Goal: Task Accomplishment & Management: Use online tool/utility

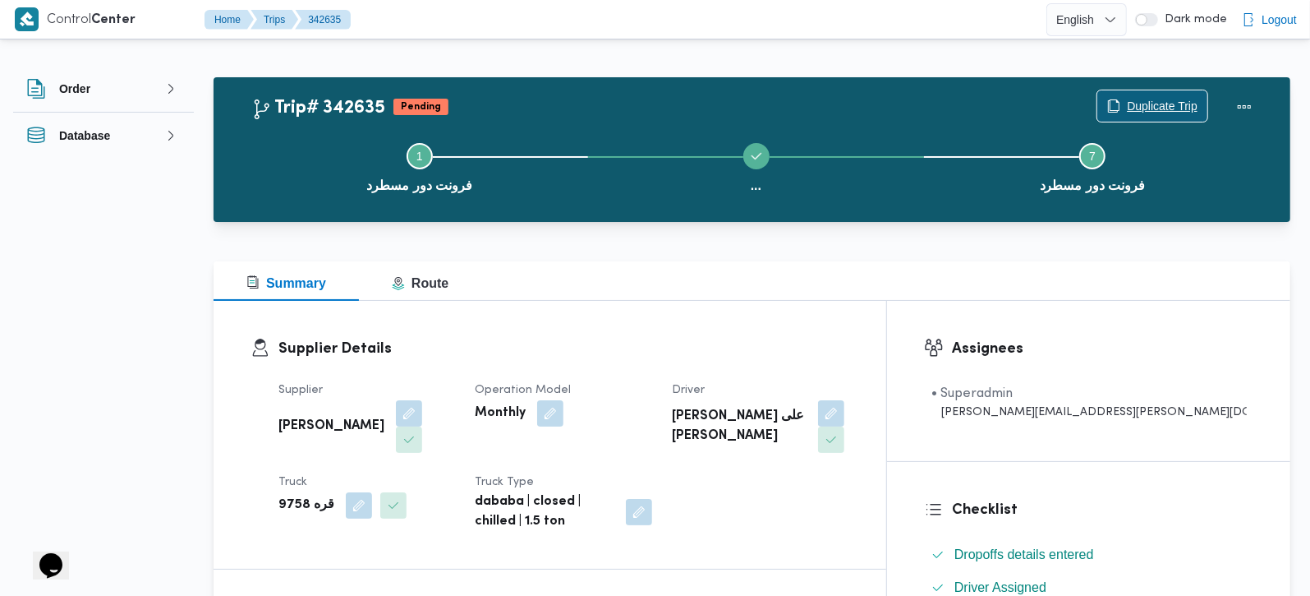
click at [1157, 110] on span "Duplicate Trip" at bounding box center [1162, 106] width 71 height 20
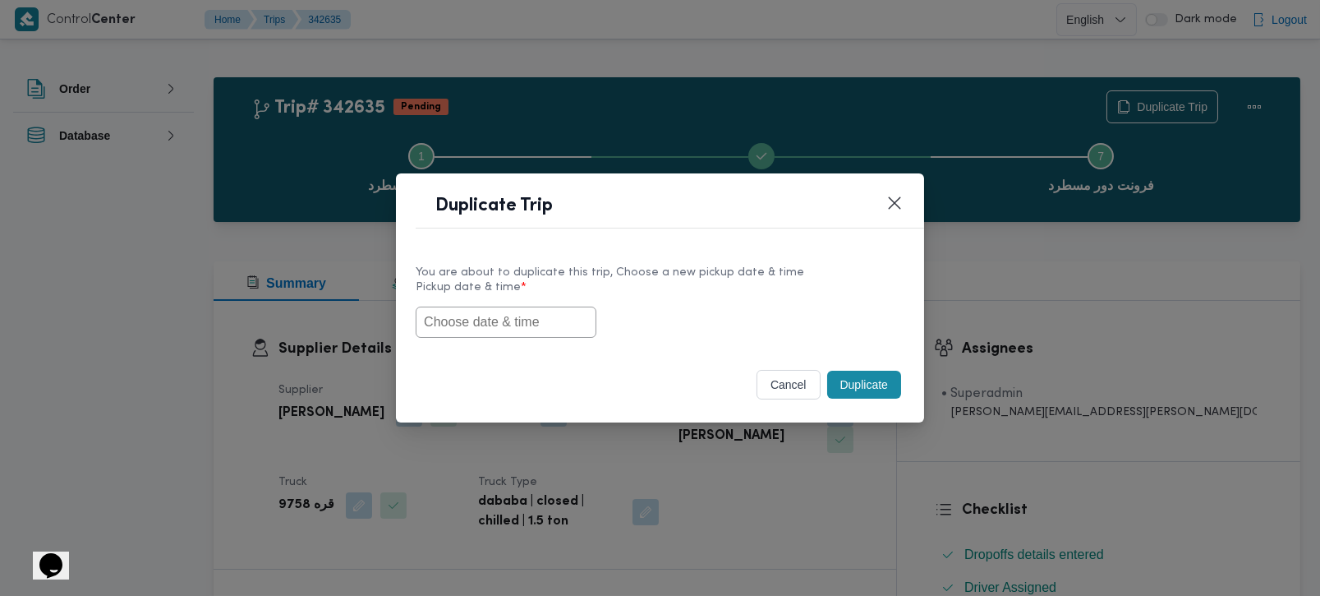
click at [495, 326] on input "text" at bounding box center [506, 321] width 181 height 31
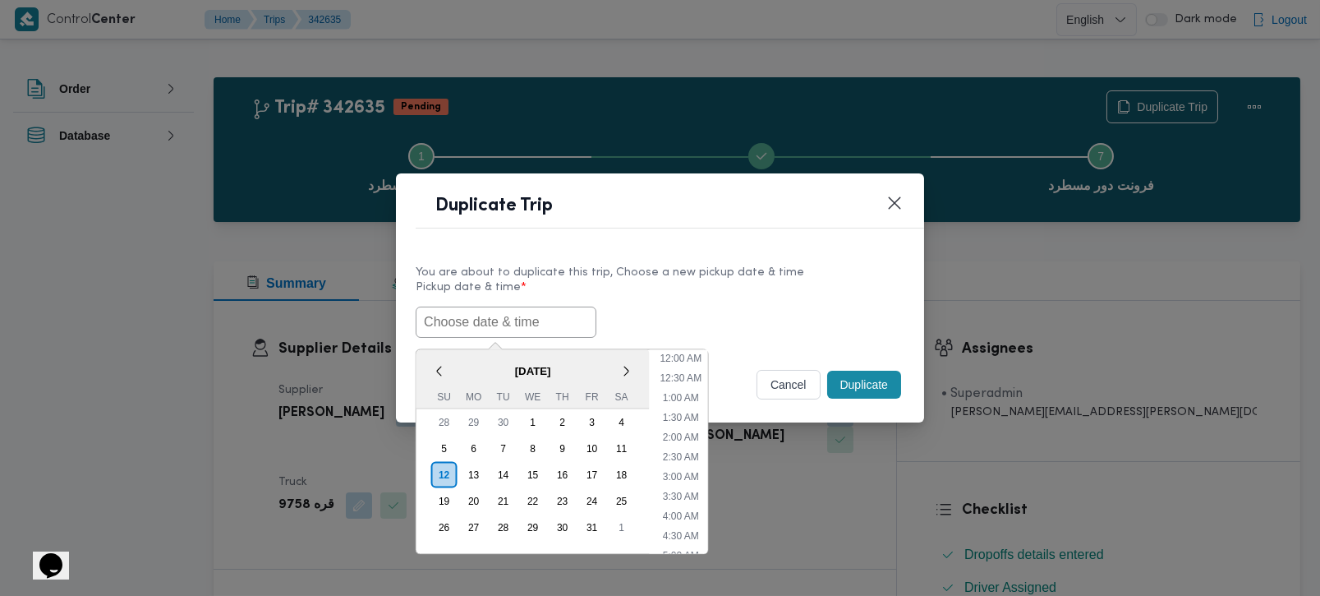
paste input "[DATE] 7:00AM"
type input "[DATE] 7:00AM"
click at [623, 314] on div "12/10/2025 7:00AM < October 2025 > Su Mo Tu We Th Fr Sa 28 29 30 1 2 3 4 5 6 7 …" at bounding box center [660, 321] width 489 height 31
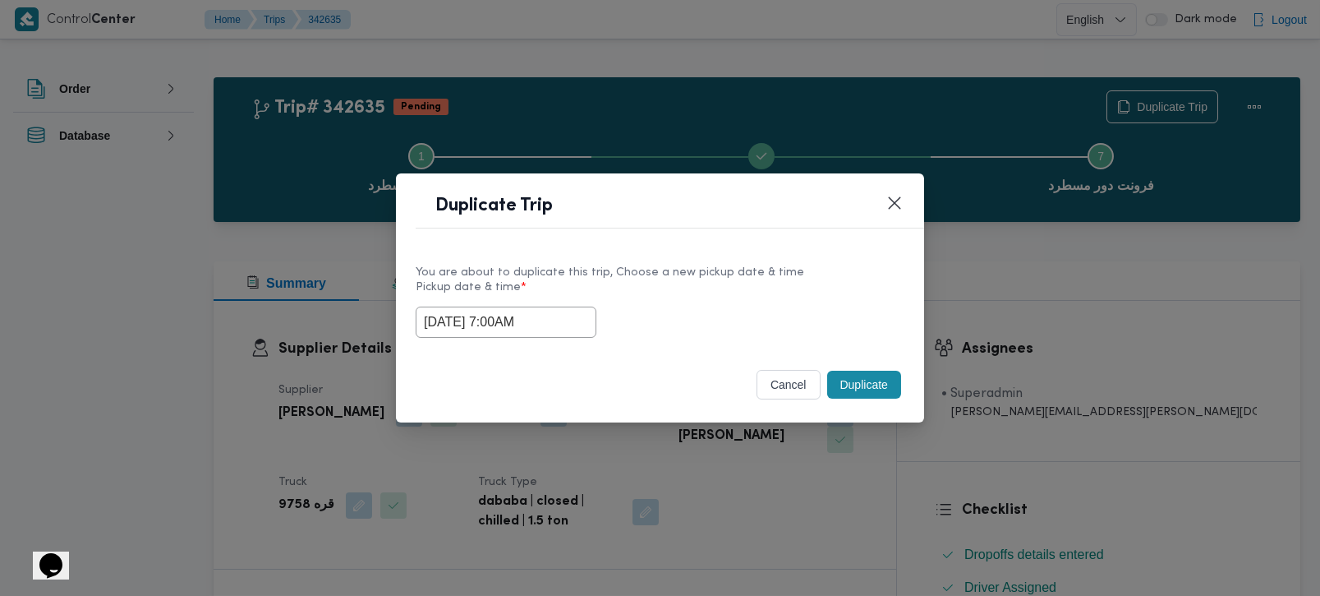
click at [857, 390] on button "Duplicate" at bounding box center [864, 384] width 74 height 28
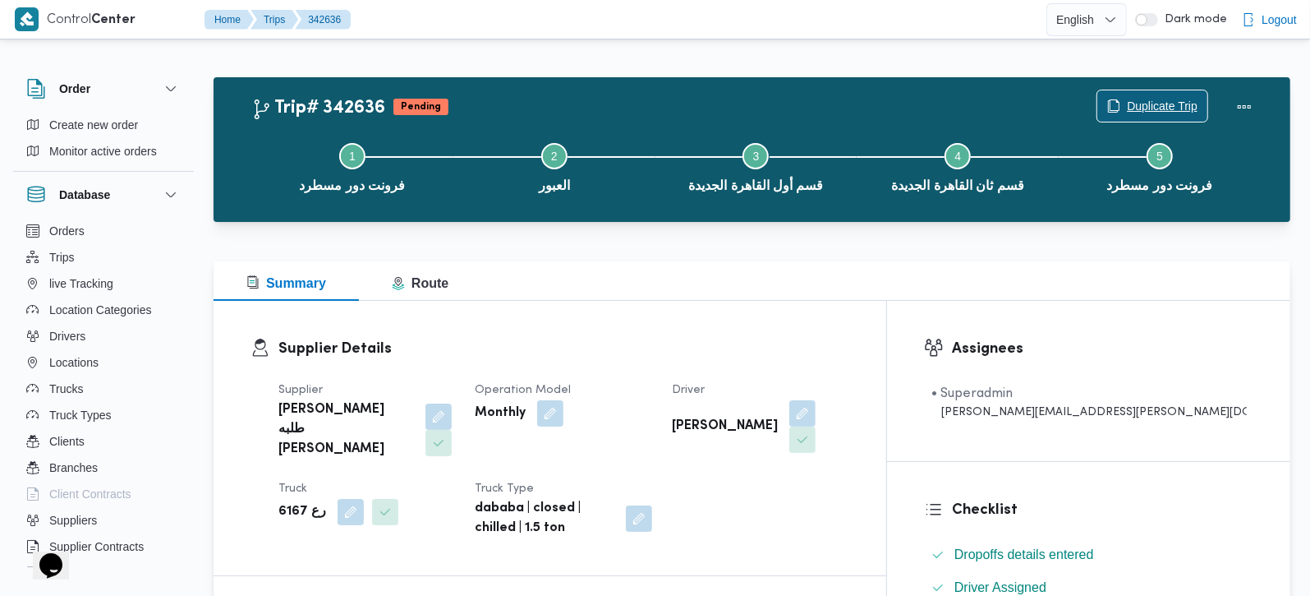
click at [1153, 96] on span "Duplicate Trip" at bounding box center [1152, 105] width 110 height 31
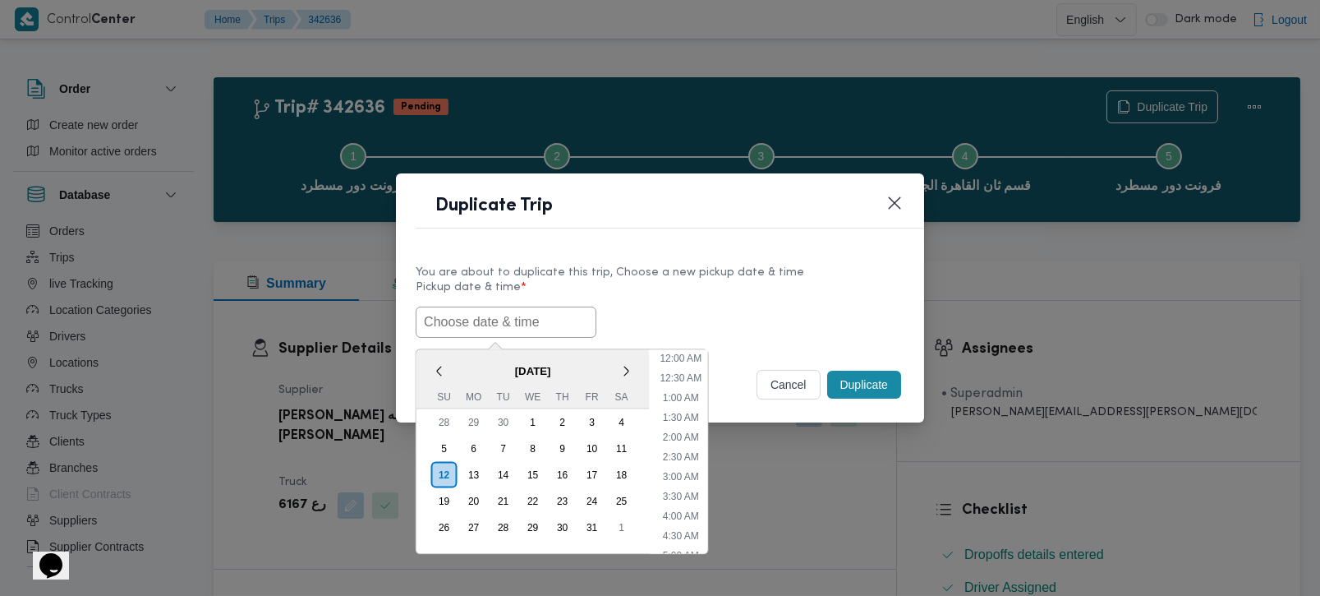
click at [490, 306] on input "text" at bounding box center [506, 321] width 181 height 31
click at [450, 361] on span "October 2025" at bounding box center [532, 370] width 233 height 29
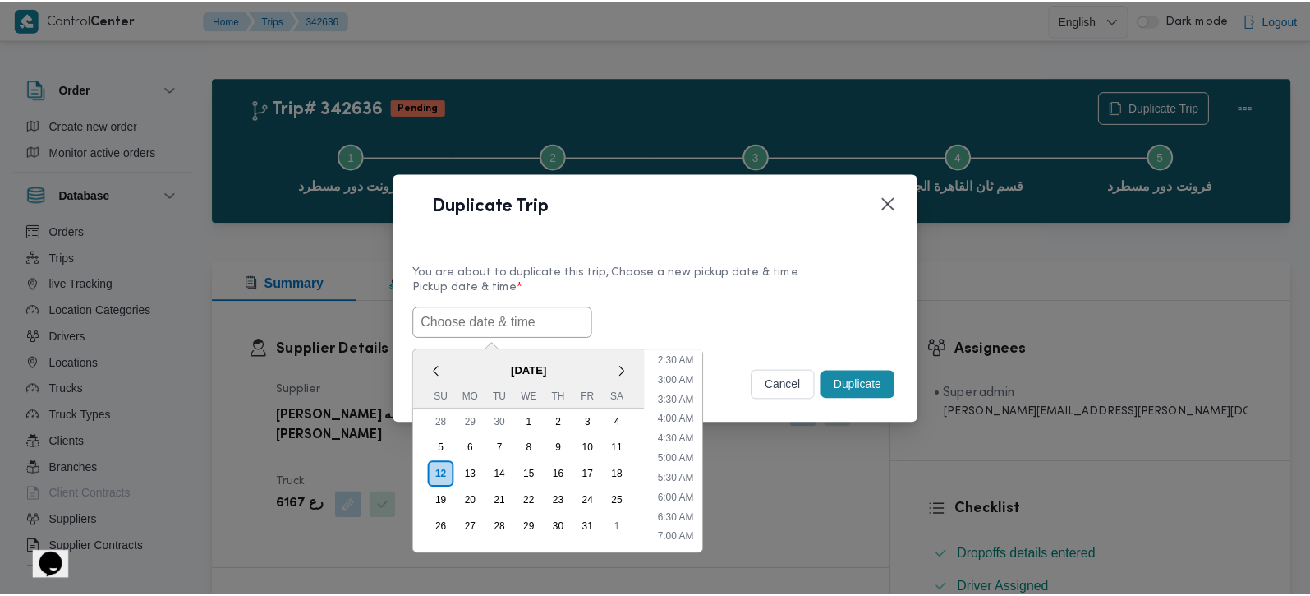
scroll to position [193, 0]
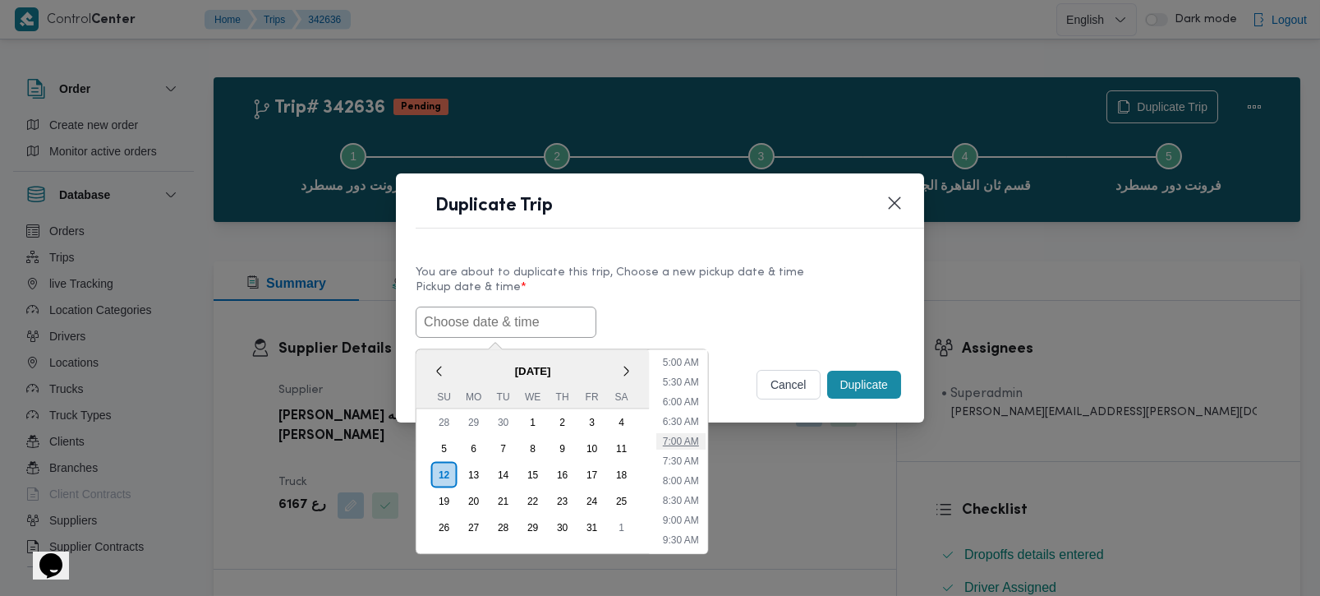
click at [675, 440] on li "7:00 AM" at bounding box center [679, 440] width 49 height 16
type input "[DATE] 7:00AM"
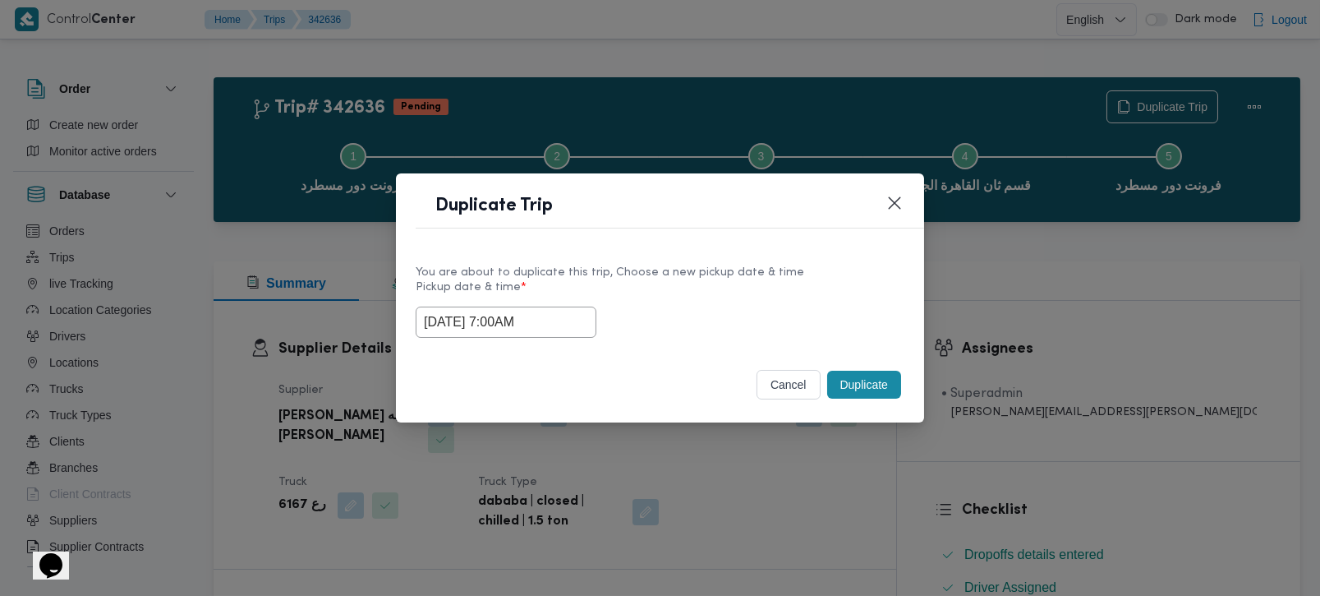
drag, startPoint x: 548, startPoint y: 315, endPoint x: 255, endPoint y: 327, distance: 292.6
click at [258, 327] on div "Duplicate Trip You are about to duplicate this trip, Choose a new pickup date &…" at bounding box center [660, 298] width 1320 height 596
click at [785, 249] on div "You are about to duplicate this trip, Choose a new pickup date & time Pickup da…" at bounding box center [660, 300] width 528 height 105
click at [862, 382] on button "Duplicate" at bounding box center [864, 384] width 74 height 28
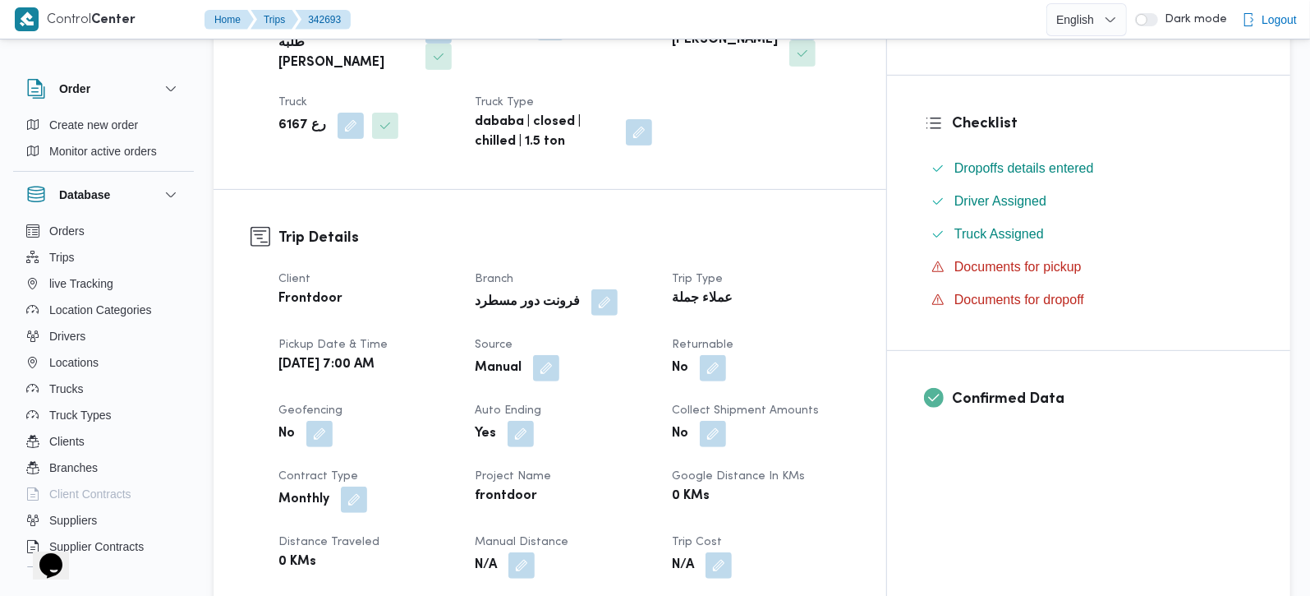
scroll to position [483, 0]
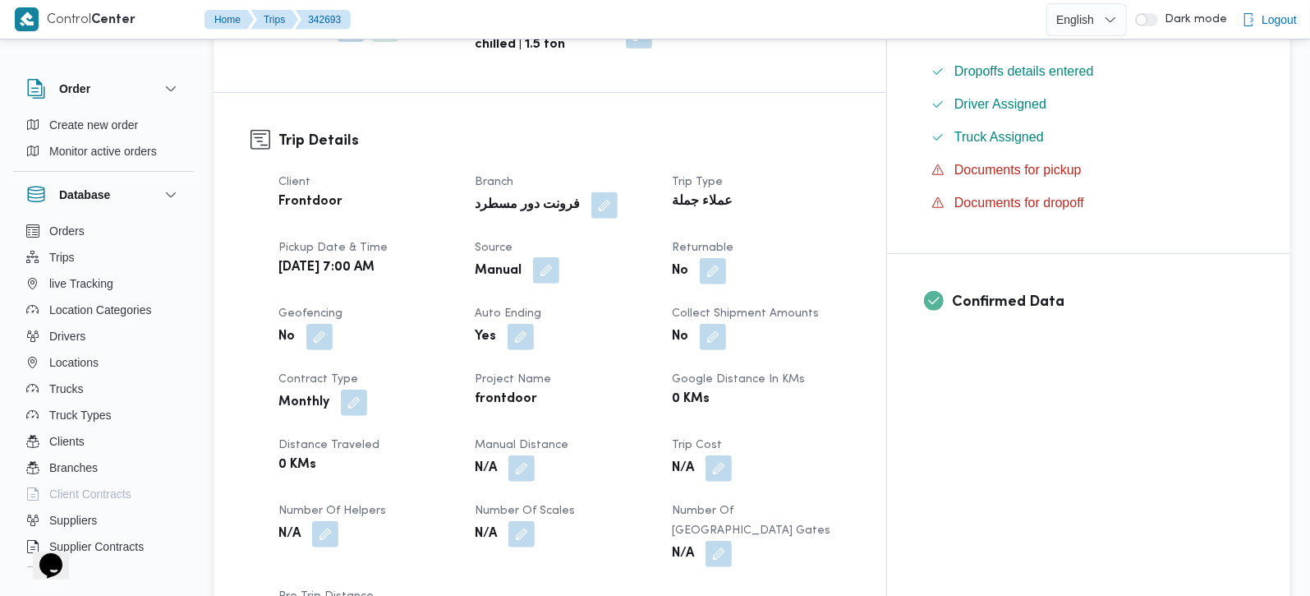
click at [559, 257] on button "button" at bounding box center [546, 270] width 26 height 26
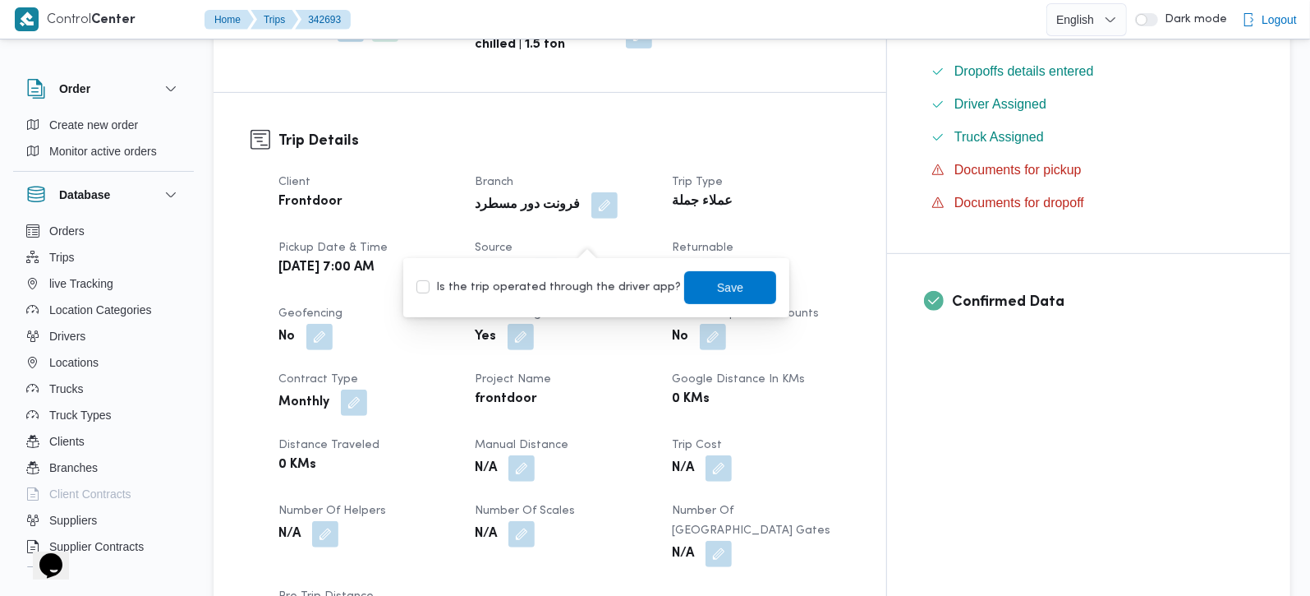
click at [596, 282] on label "Is the trip operated through the driver app?" at bounding box center [548, 288] width 264 height 20
checkbox input "true"
click at [765, 288] on div "You are in a dialog. To close this dialog, hit escape. Is the trip operated thr…" at bounding box center [596, 287] width 386 height 59
click at [748, 289] on span "Save" at bounding box center [730, 286] width 92 height 33
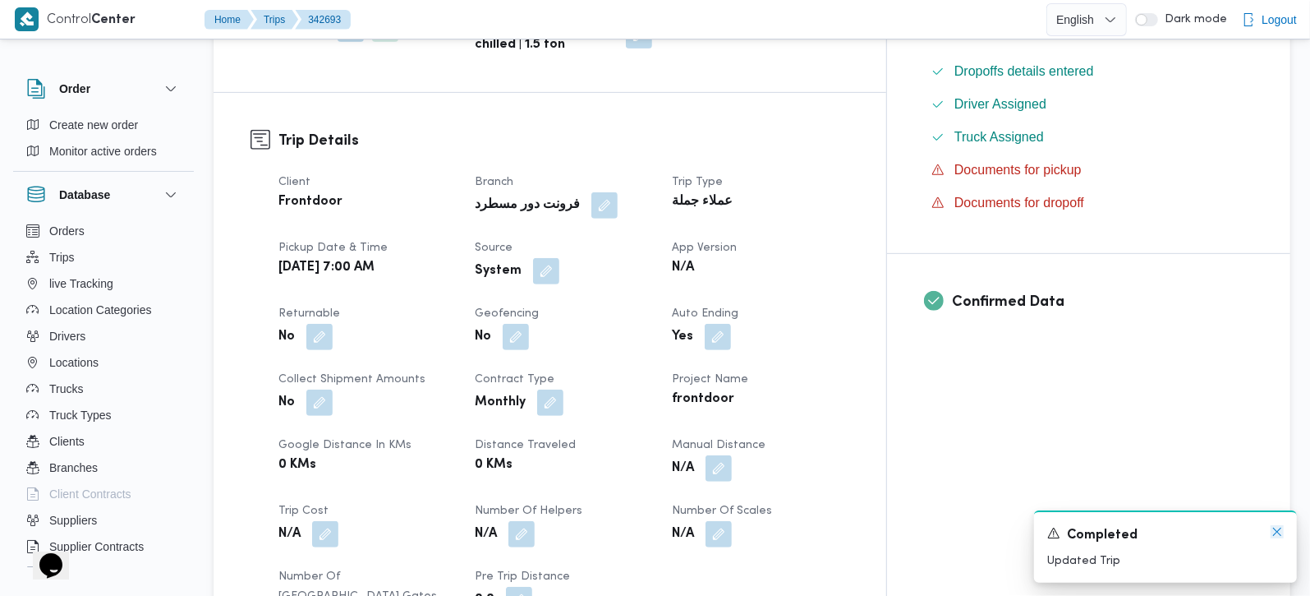
click at [1273, 537] on icon "Dismiss toast" at bounding box center [1277, 531] width 13 height 13
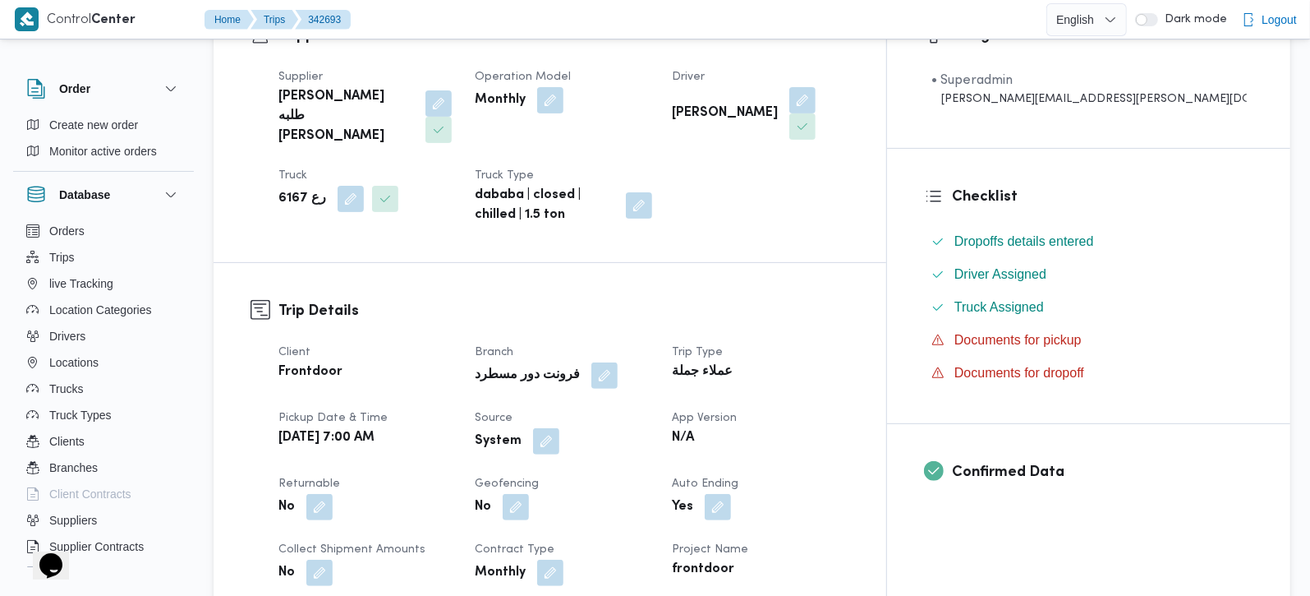
scroll to position [0, 0]
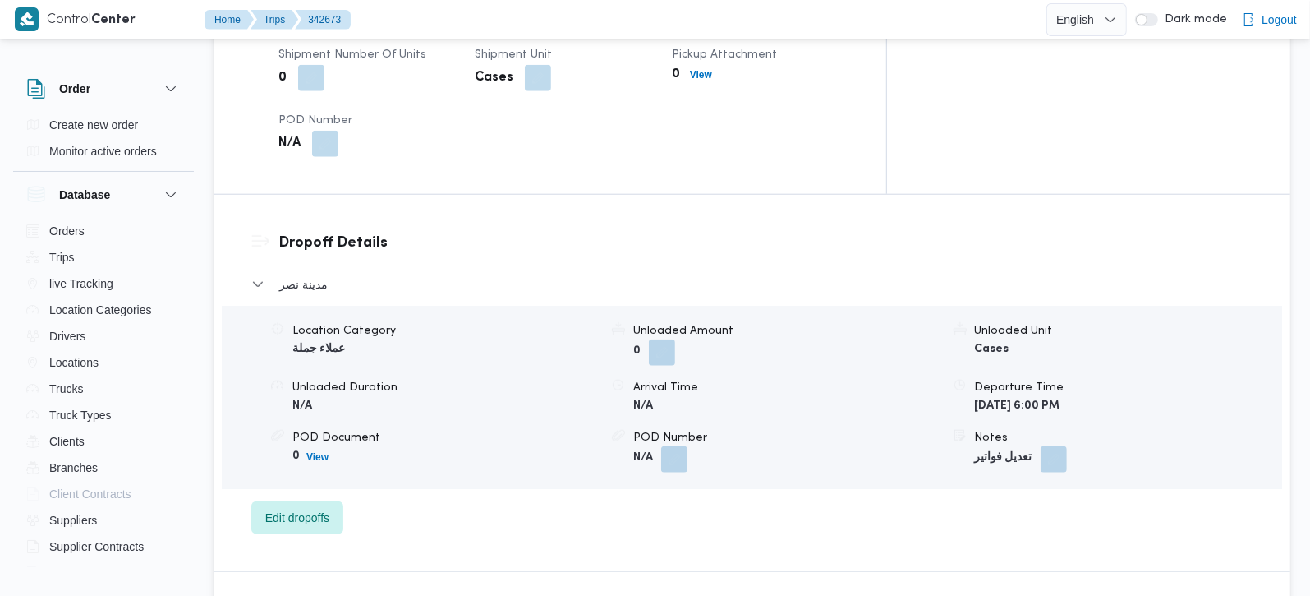
scroll to position [1179, 0]
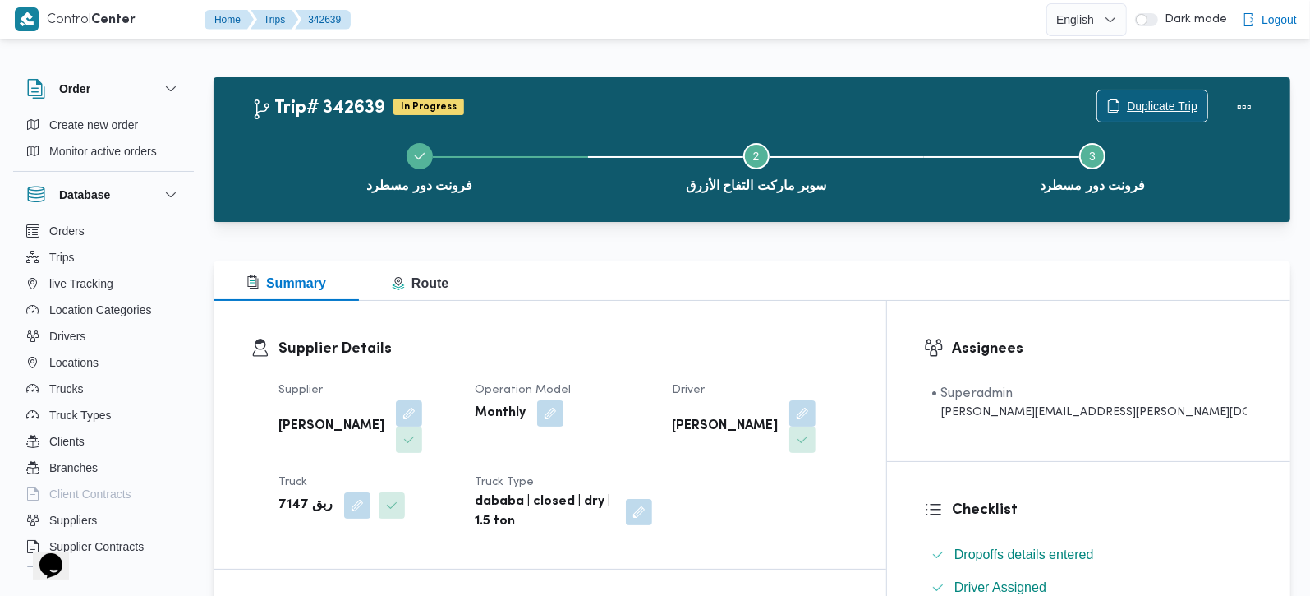
click at [1179, 111] on span "Duplicate Trip" at bounding box center [1162, 106] width 71 height 20
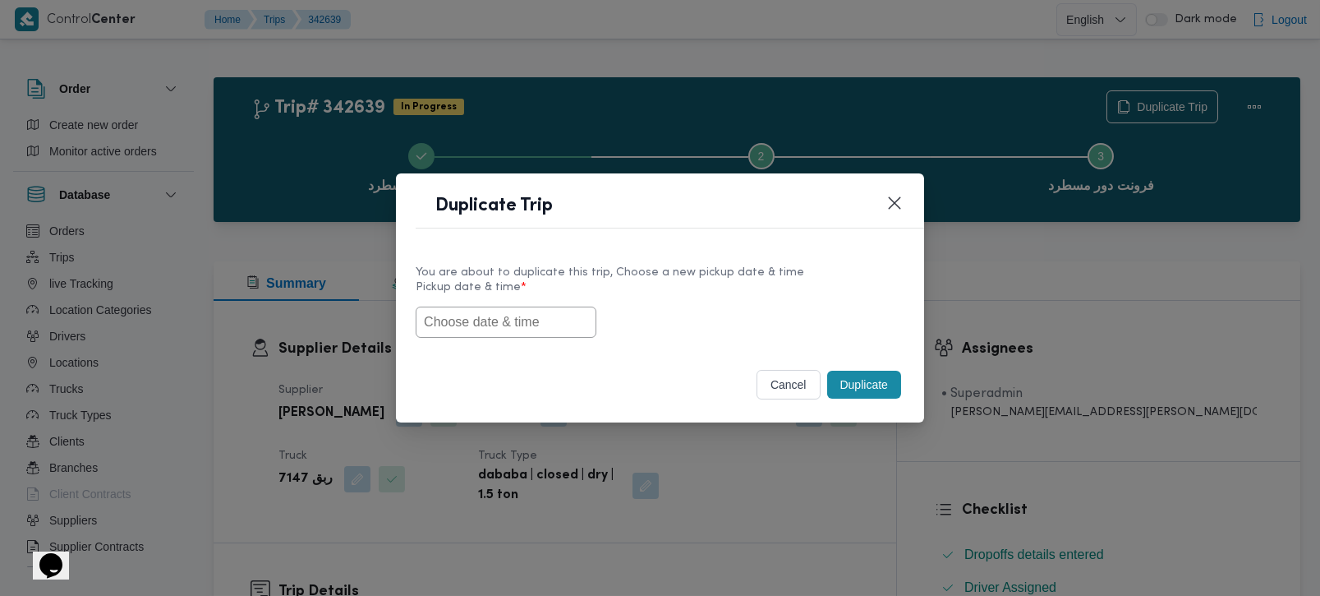
click at [481, 332] on input "text" at bounding box center [506, 321] width 181 height 31
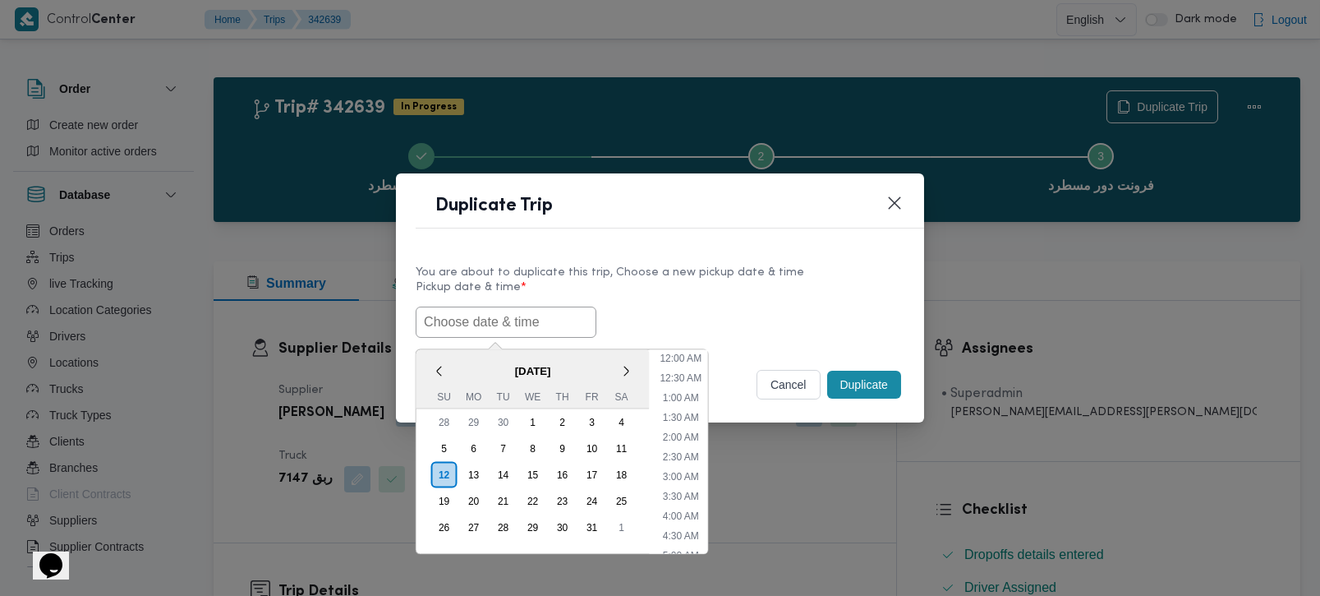
drag, startPoint x: 456, startPoint y: 368, endPoint x: 467, endPoint y: 371, distance: 11.2
click at [456, 368] on span "[DATE]" at bounding box center [532, 370] width 233 height 29
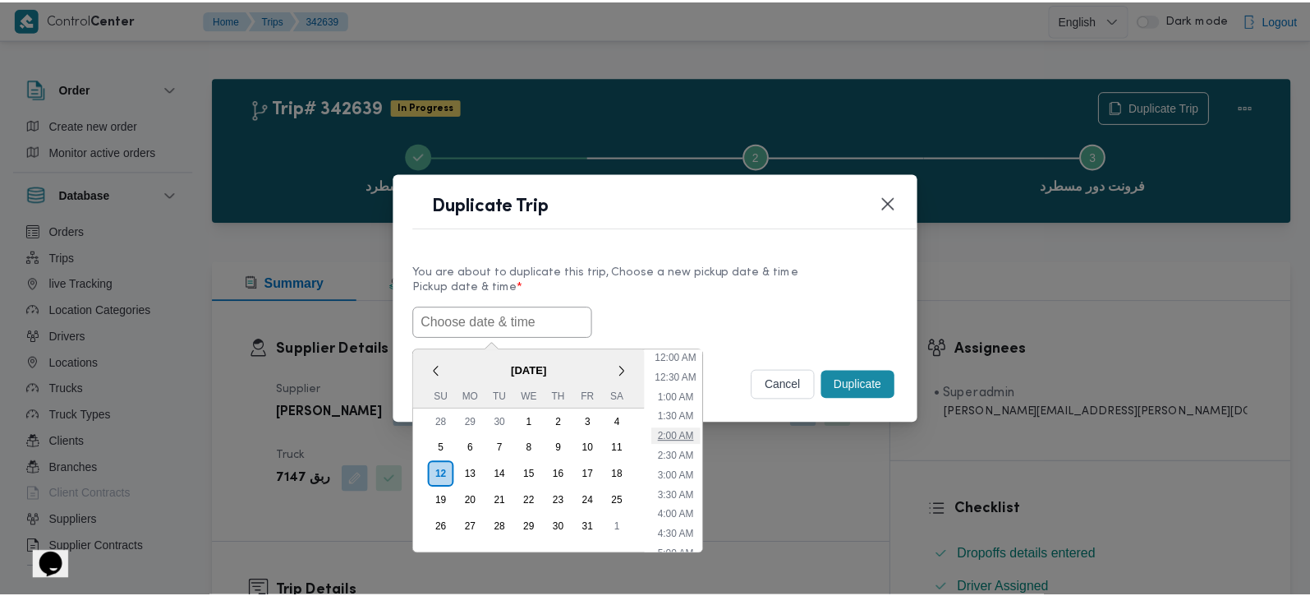
scroll to position [96, 0]
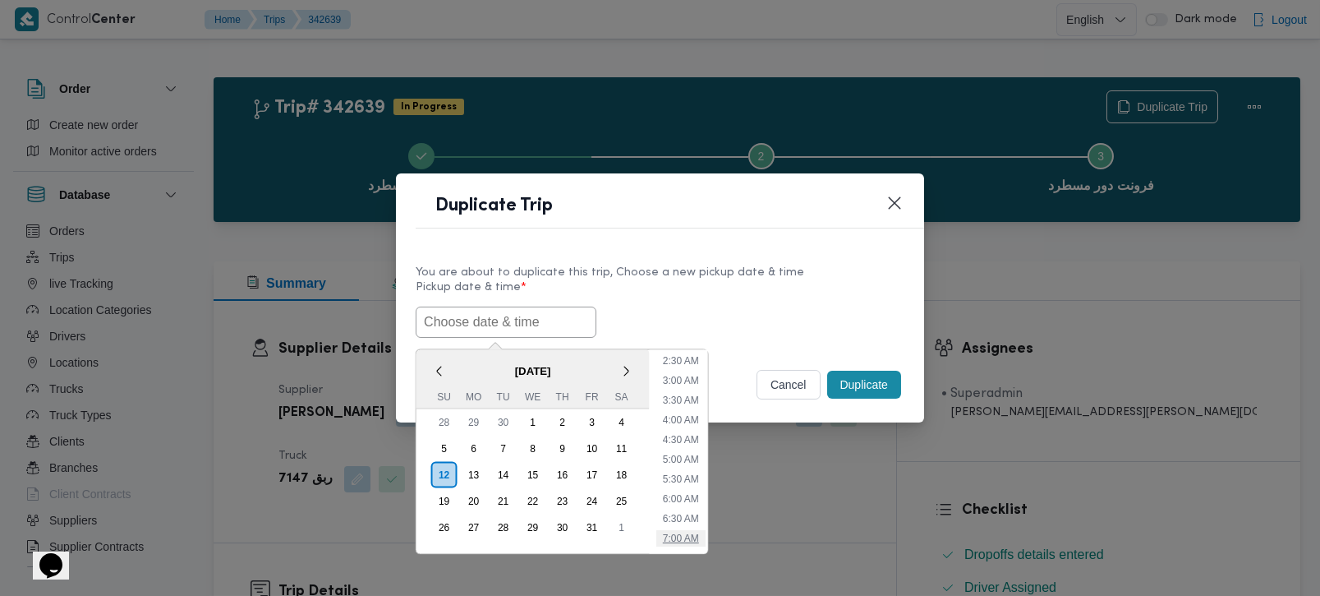
click at [686, 538] on li "7:00 AM" at bounding box center [679, 537] width 49 height 16
type input "[DATE] 7:00AM"
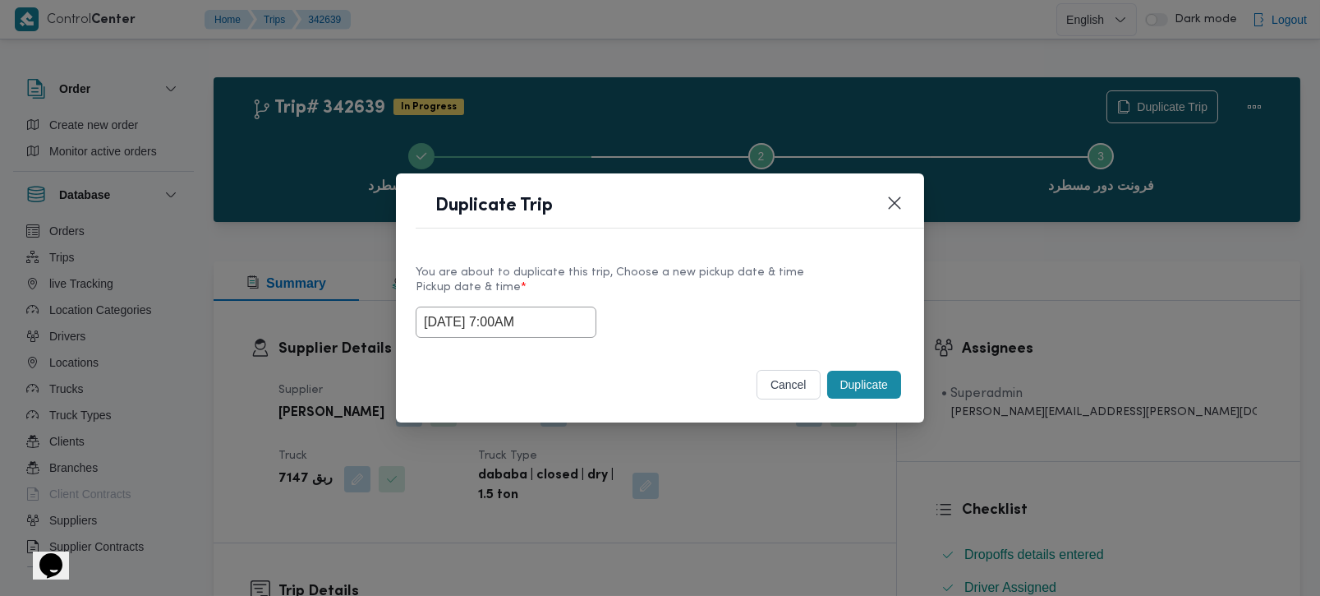
click at [880, 373] on button "Duplicate" at bounding box center [864, 384] width 74 height 28
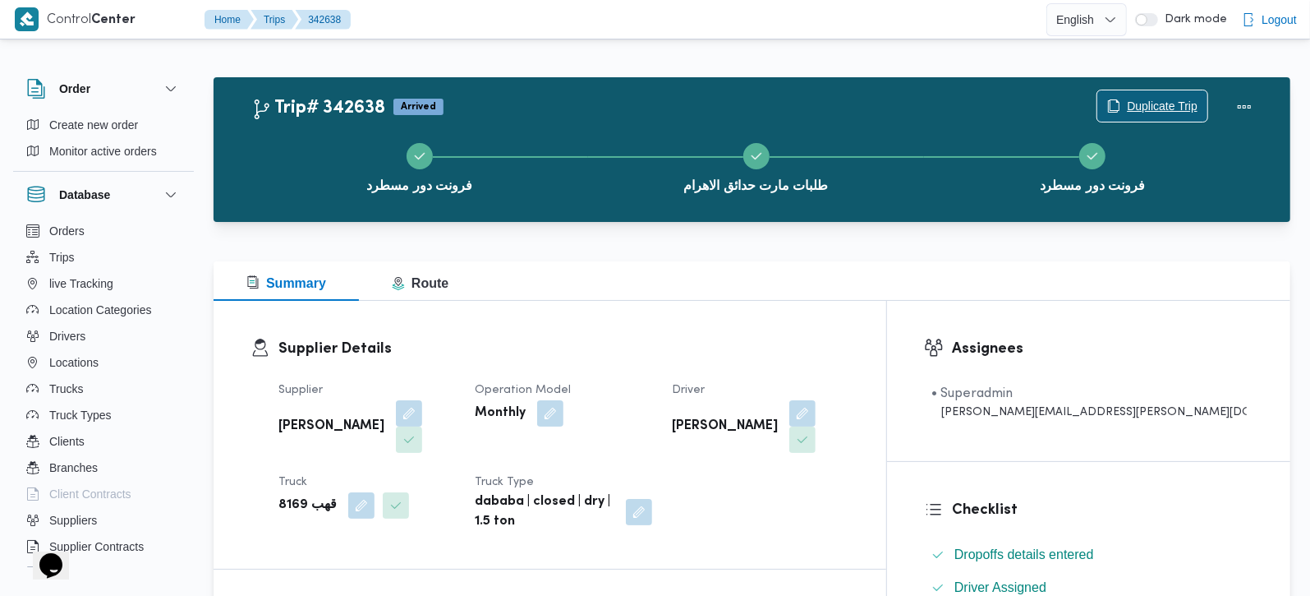
click at [1165, 108] on span "Duplicate Trip" at bounding box center [1162, 106] width 71 height 20
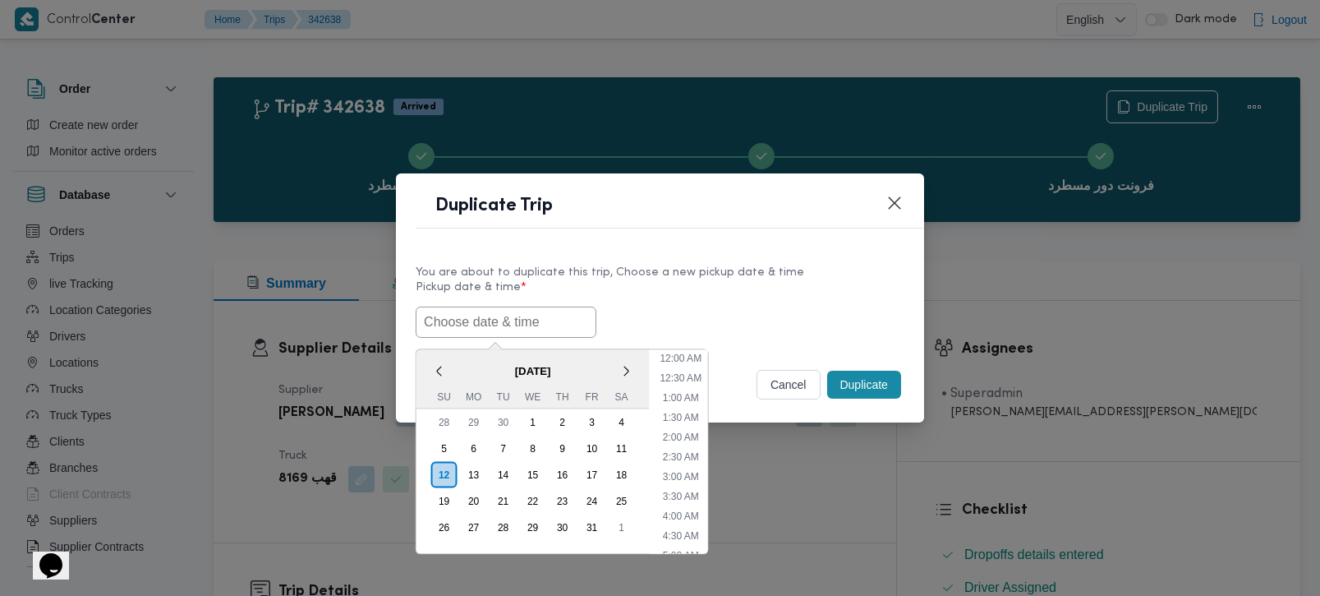
click at [499, 308] on input "text" at bounding box center [506, 321] width 181 height 31
paste input "[DATE] 7:00AM"
type input "[DATE] 7:00AM"
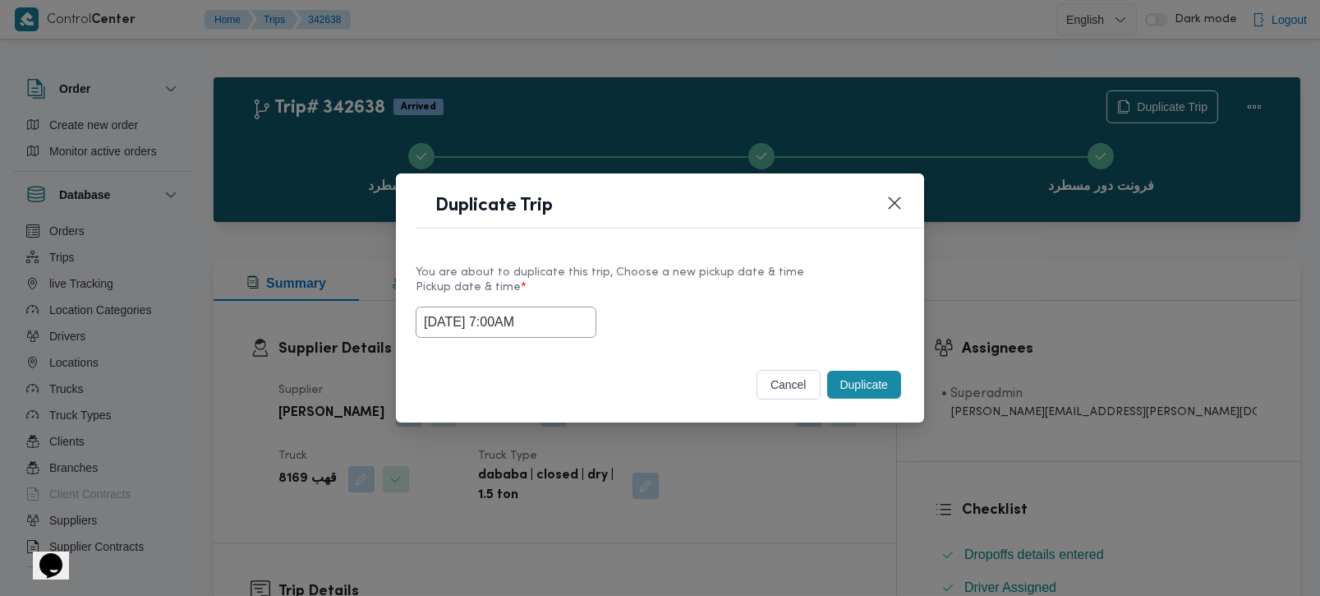
click at [785, 335] on div "[DATE] 7:00AM" at bounding box center [660, 321] width 489 height 31
click at [864, 380] on button "Duplicate" at bounding box center [864, 384] width 74 height 28
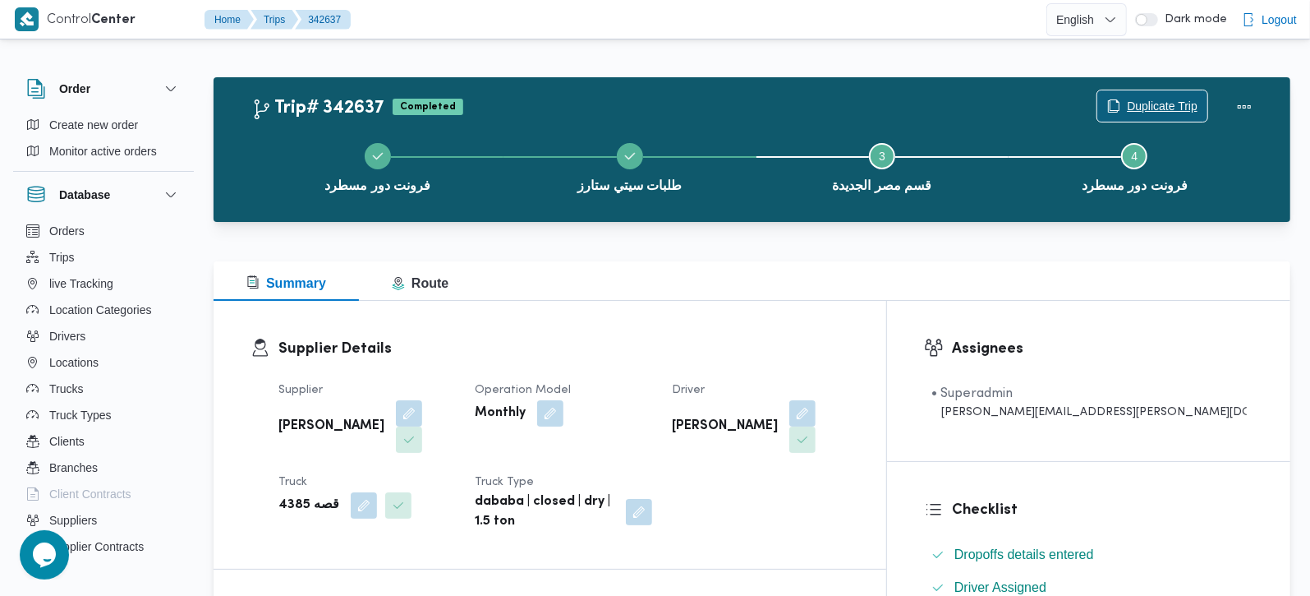
click at [1152, 107] on span "Duplicate Trip" at bounding box center [1162, 106] width 71 height 20
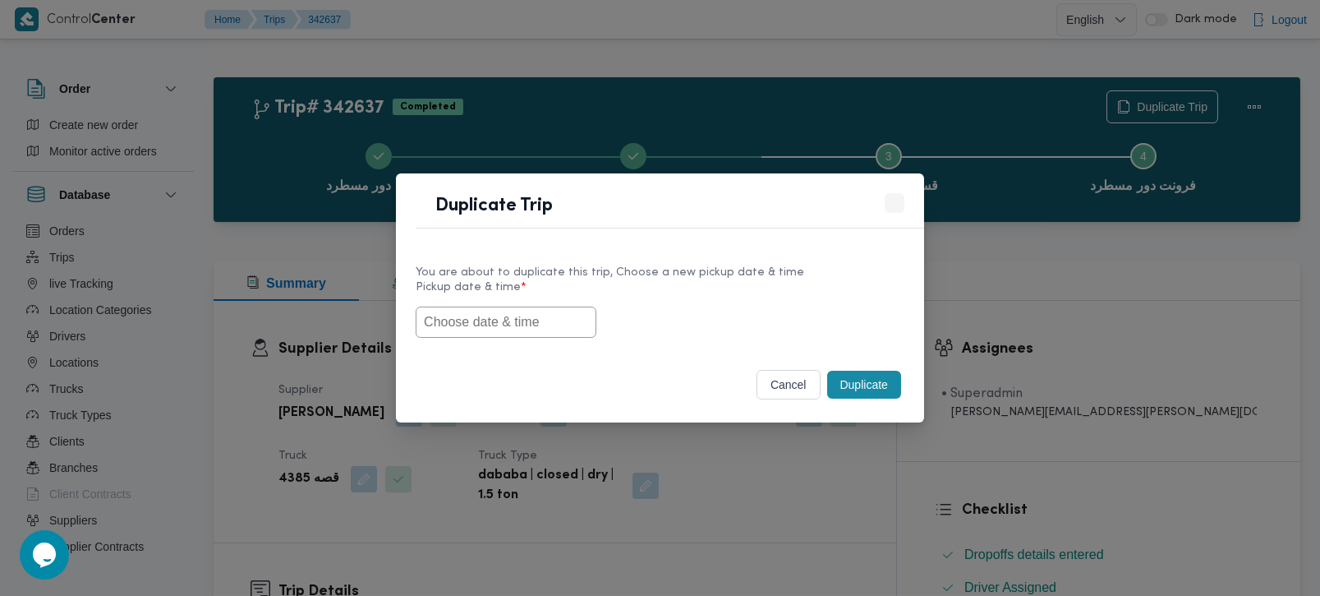
click at [527, 313] on input "text" at bounding box center [506, 321] width 181 height 31
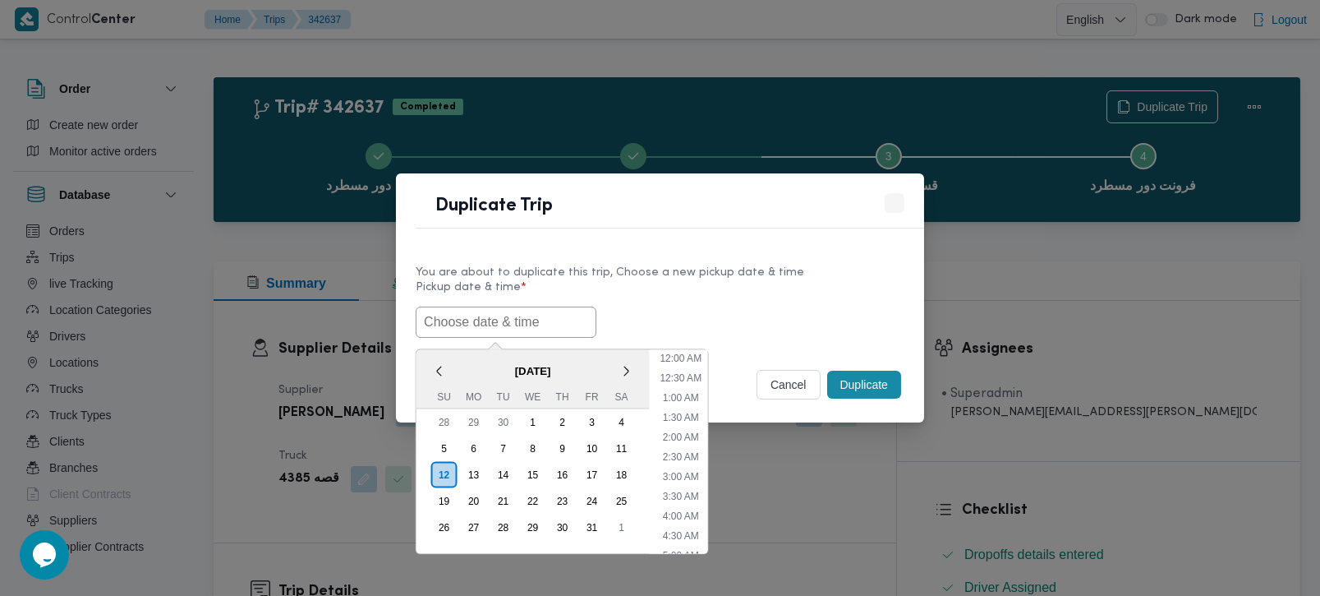
paste input "12/10/2025 7:00AM"
type input "[DATE] 7:00AM"
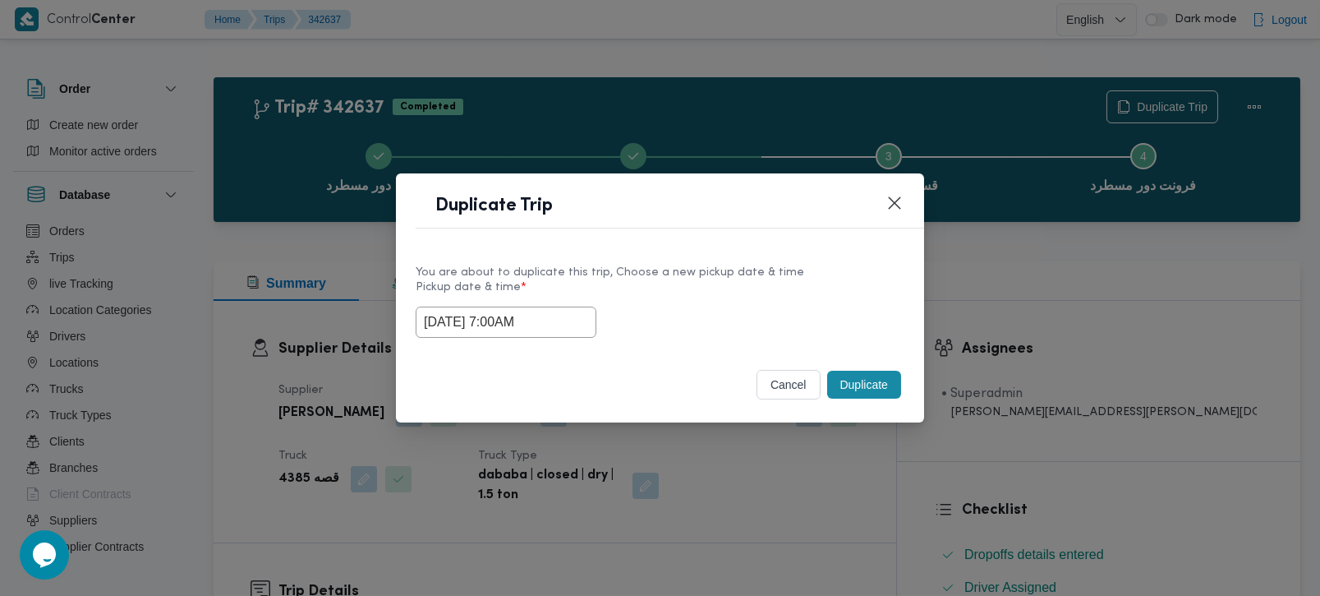
click at [683, 302] on label "Pickup date & time *" at bounding box center [660, 293] width 489 height 25
click at [896, 387] on button "Duplicate" at bounding box center [864, 384] width 74 height 28
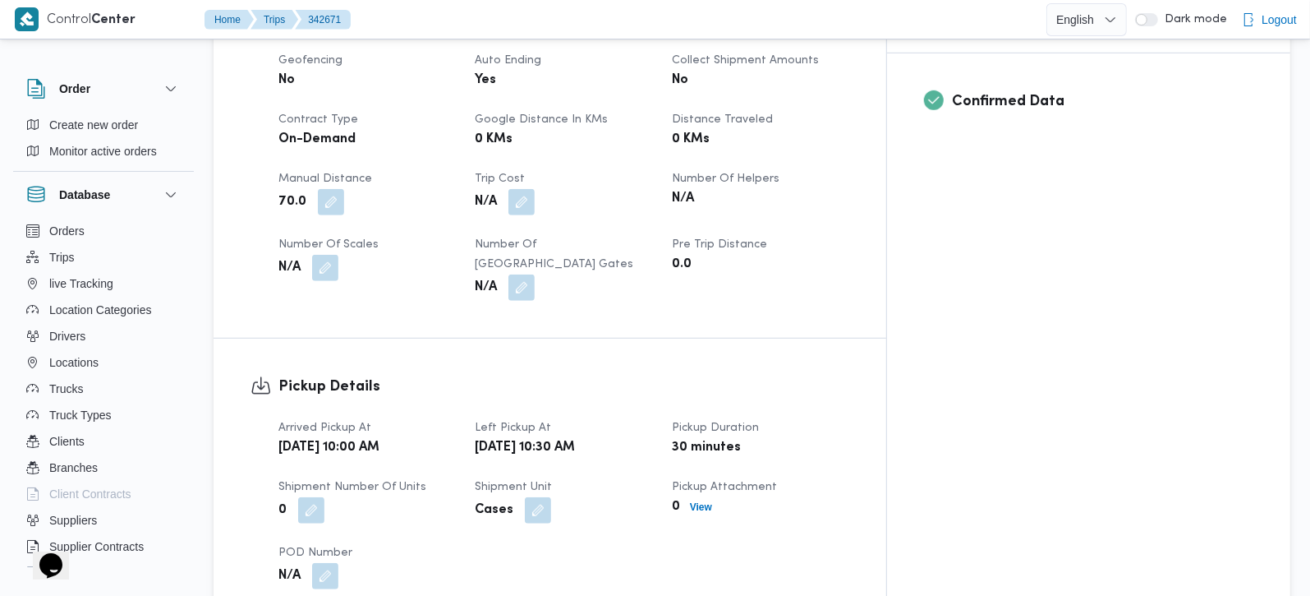
scroll to position [483, 0]
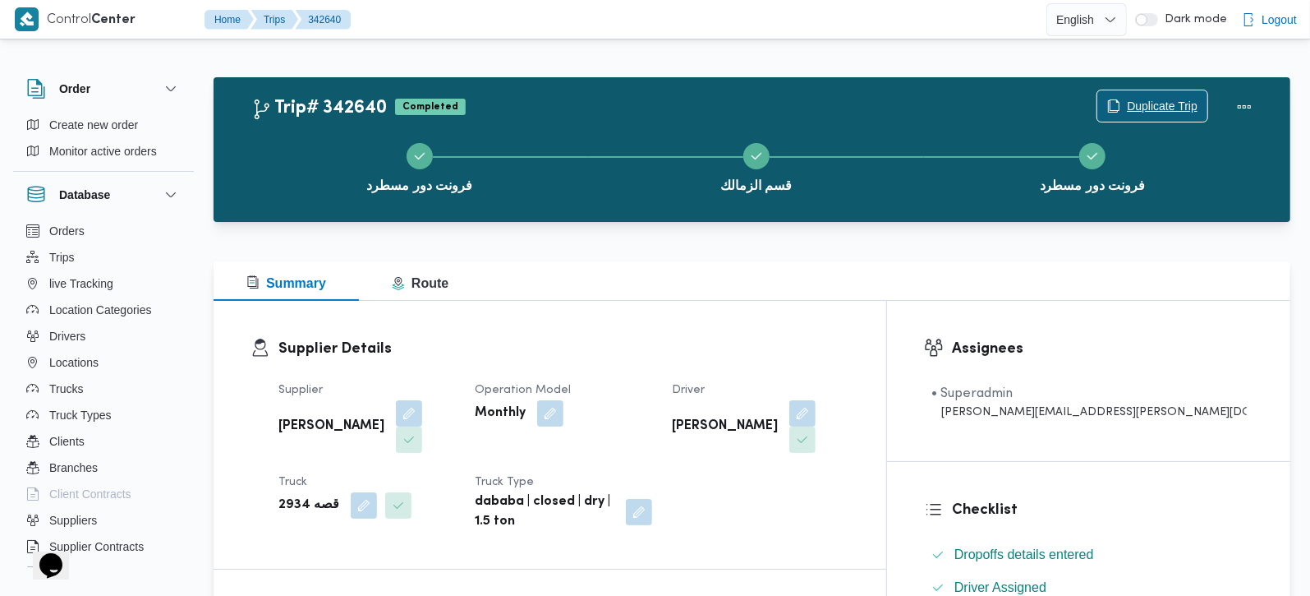
click at [1146, 96] on span "Duplicate Trip" at bounding box center [1152, 105] width 110 height 31
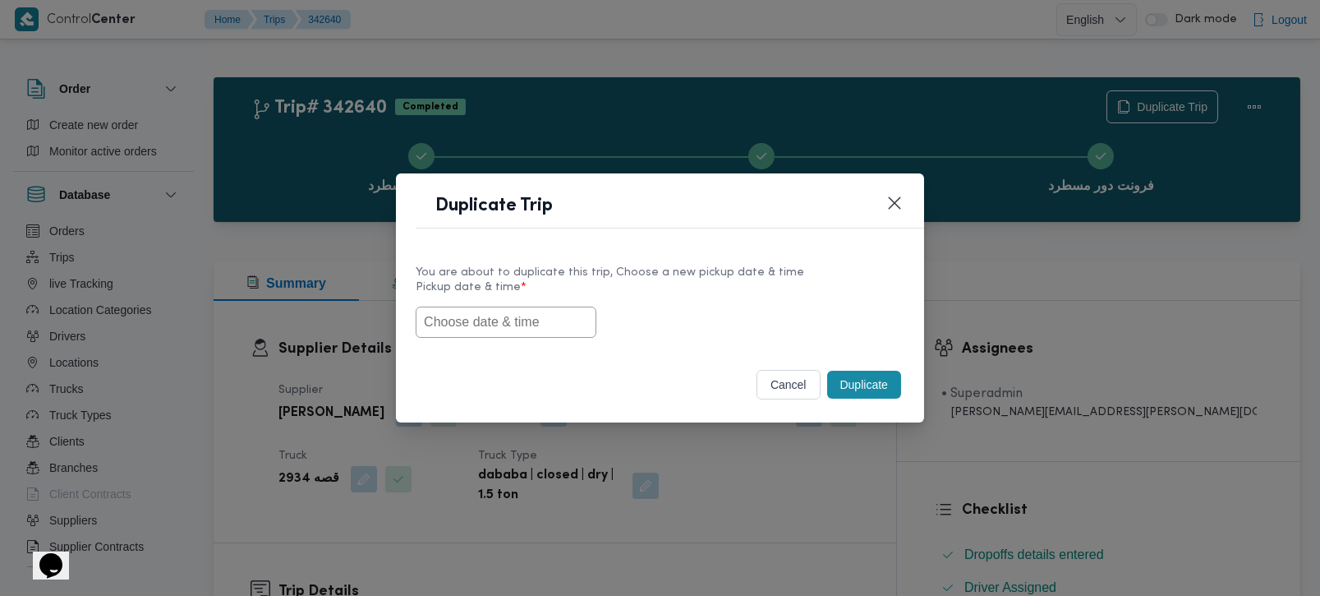
click at [531, 332] on input "text" at bounding box center [506, 321] width 181 height 31
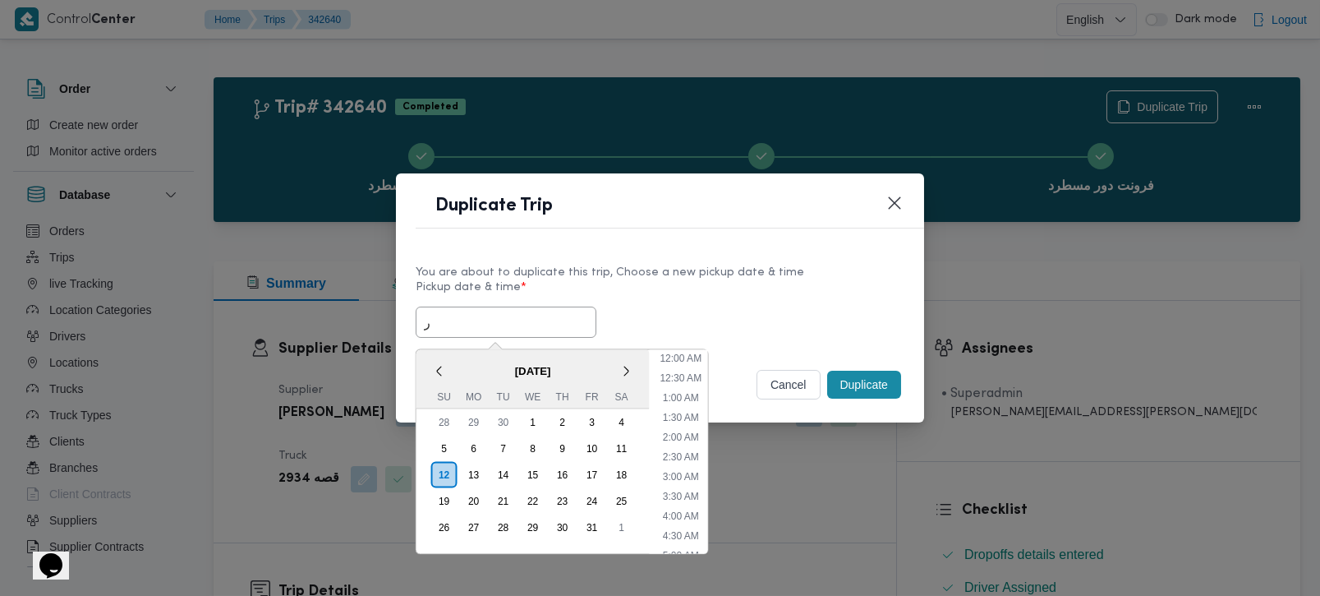
paste input "[DATE] 7:00AM"
type input "[DATE] 7:00AM"
click at [812, 310] on div "12/10/2025 7:00AM < October 2025 > Su Mo Tu We Th Fr Sa 28 29 30 1 2 3 4 5 6 7 …" at bounding box center [660, 321] width 489 height 31
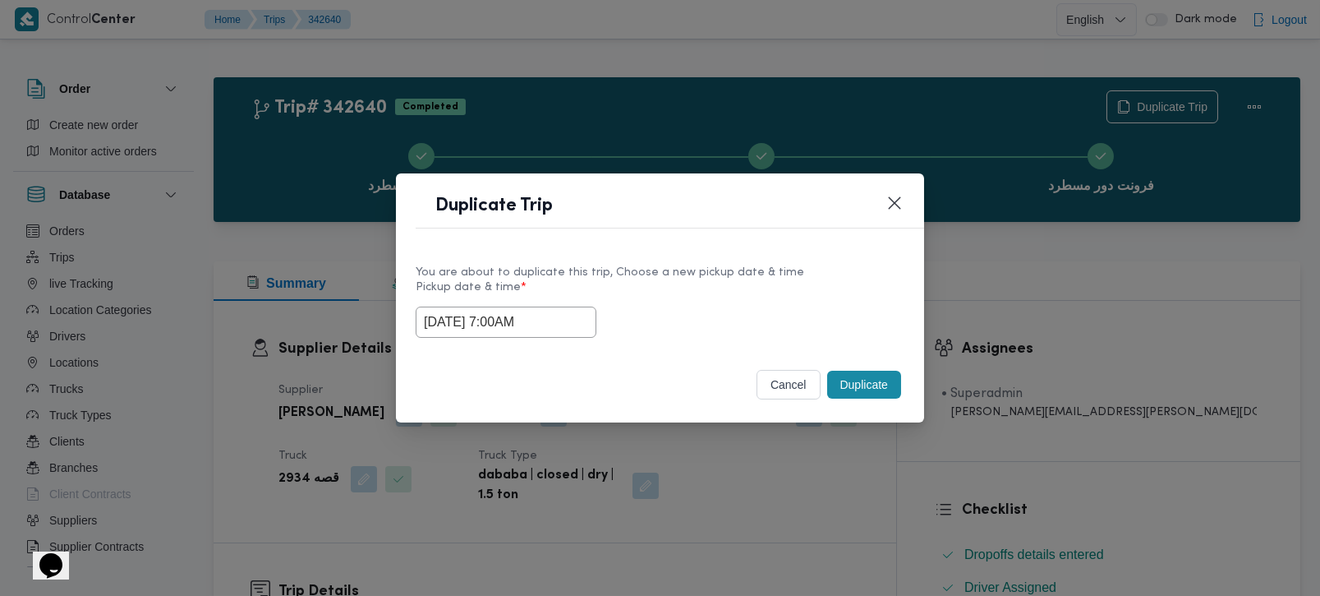
click at [858, 377] on button "Duplicate" at bounding box center [864, 384] width 74 height 28
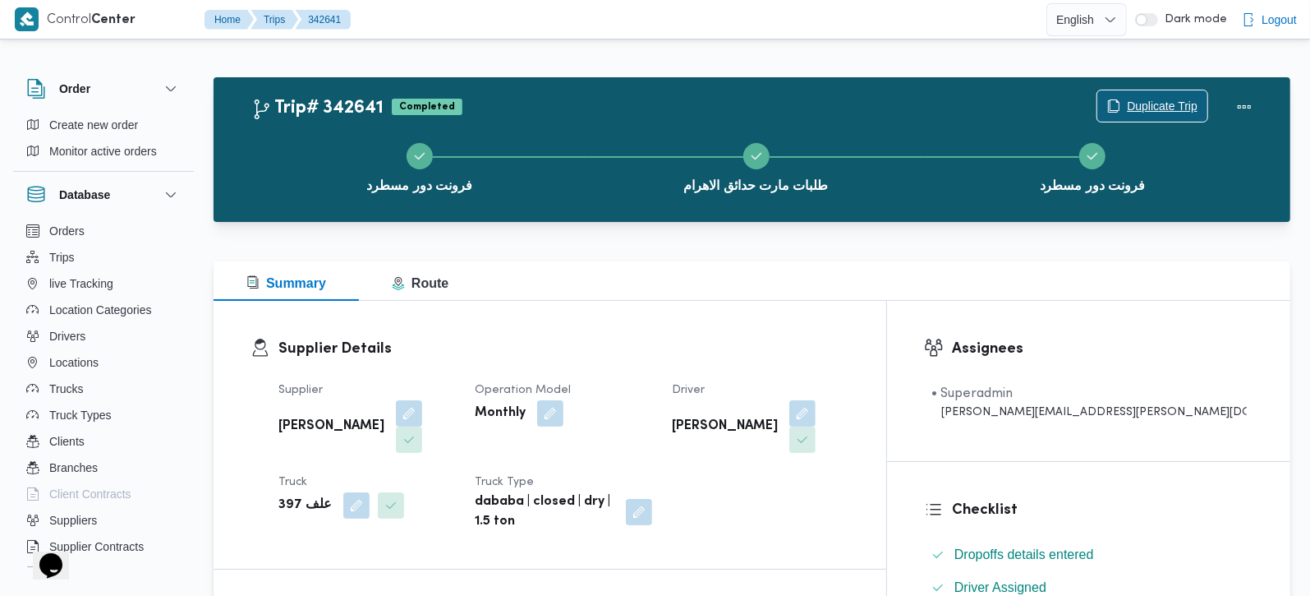
click at [1130, 101] on span "Duplicate Trip" at bounding box center [1162, 106] width 71 height 20
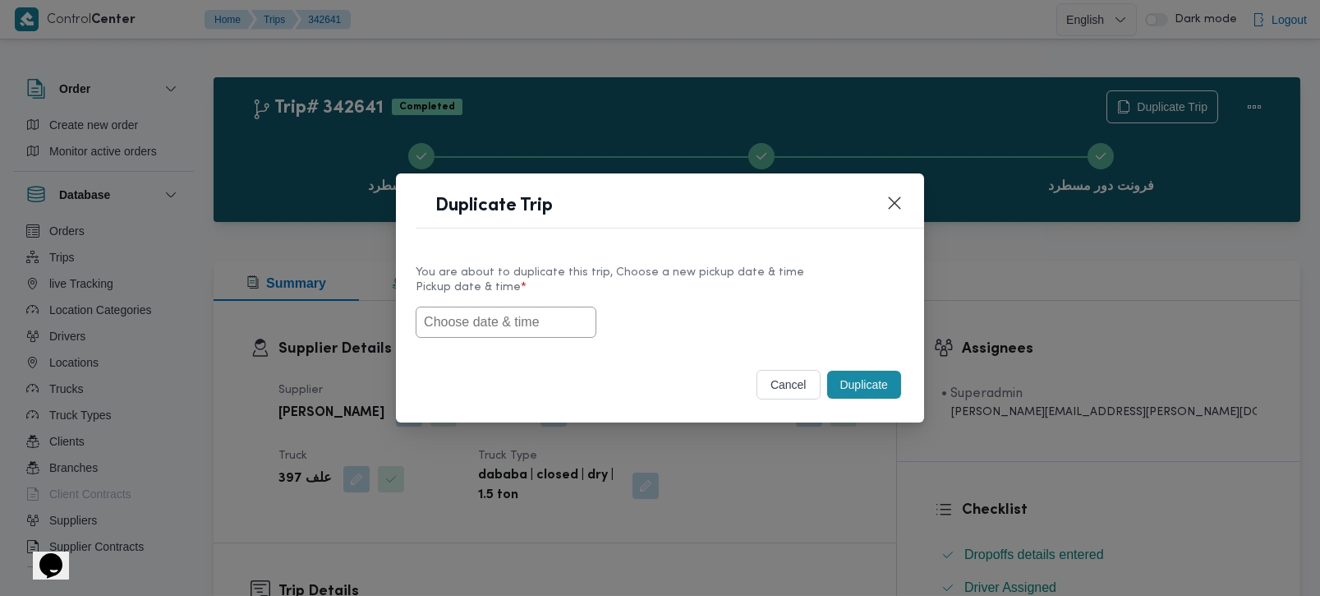
click at [497, 334] on input "text" at bounding box center [506, 321] width 181 height 31
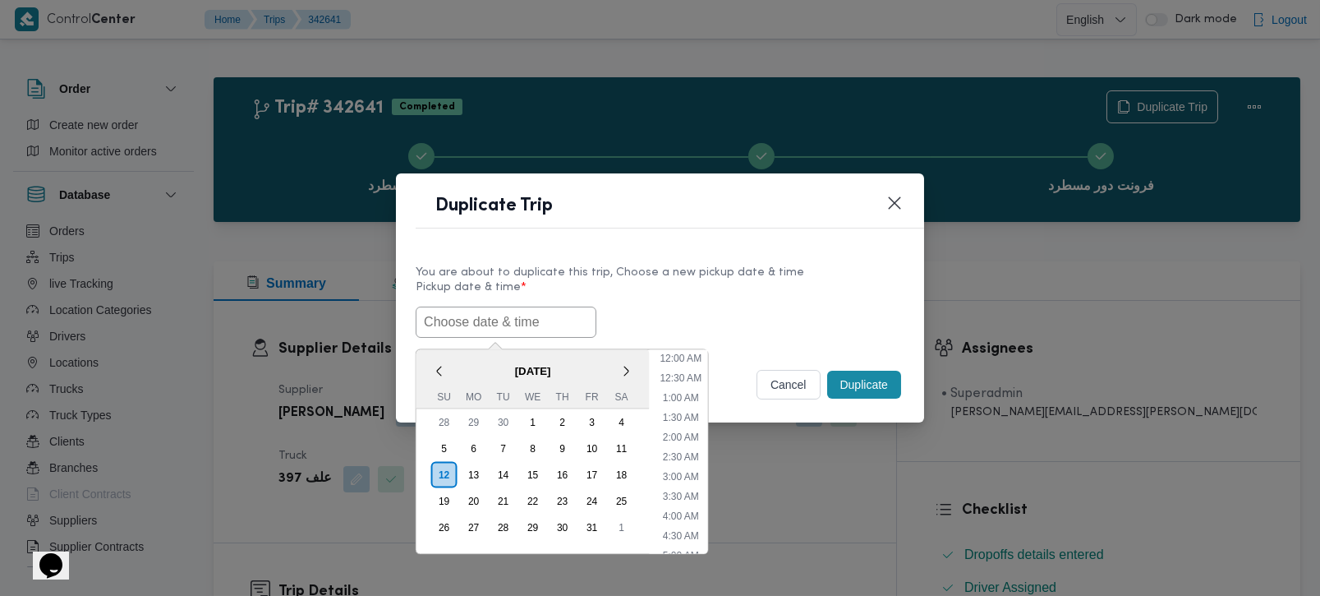
paste input "[DATE] 7:00AM"
type input "[DATE] 7:00AM"
click at [694, 281] on label "Pickup date & time *" at bounding box center [660, 293] width 489 height 25
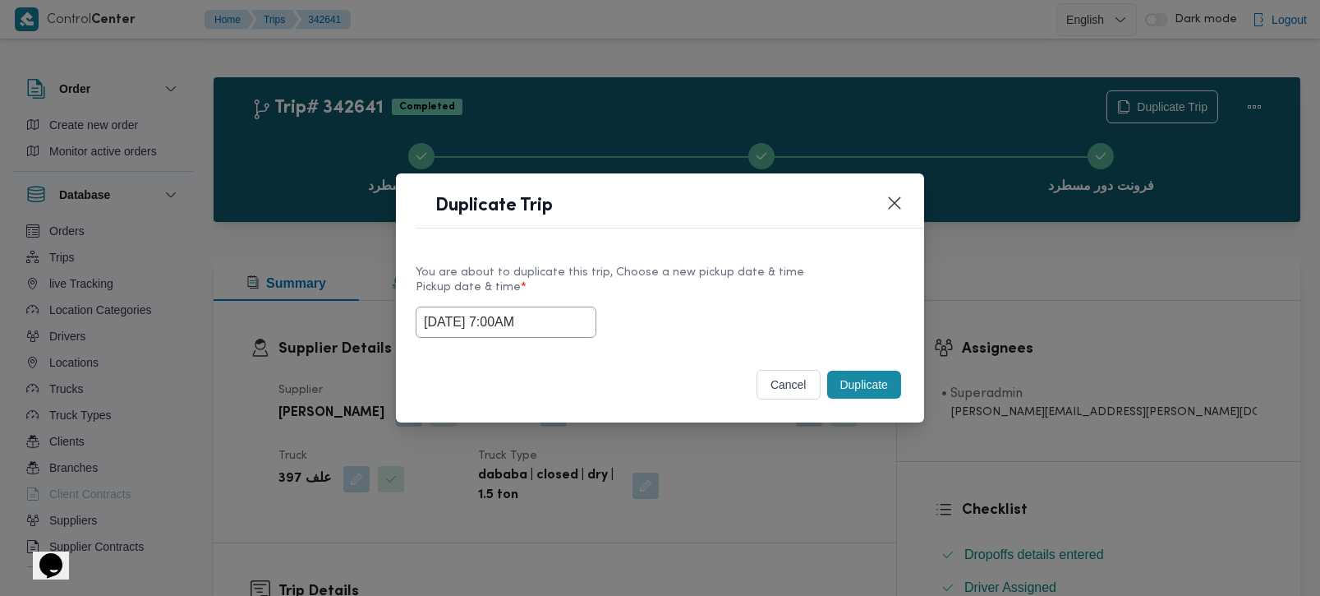
click at [853, 375] on button "Duplicate" at bounding box center [864, 384] width 74 height 28
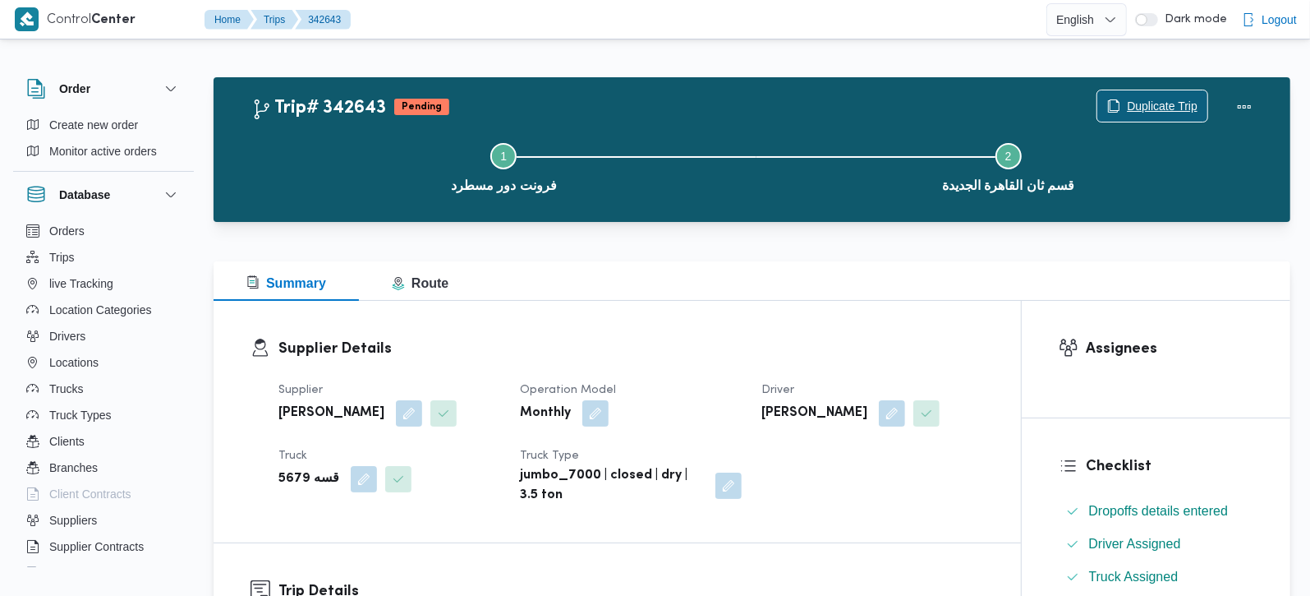
click at [1167, 111] on span "Duplicate Trip" at bounding box center [1162, 106] width 71 height 20
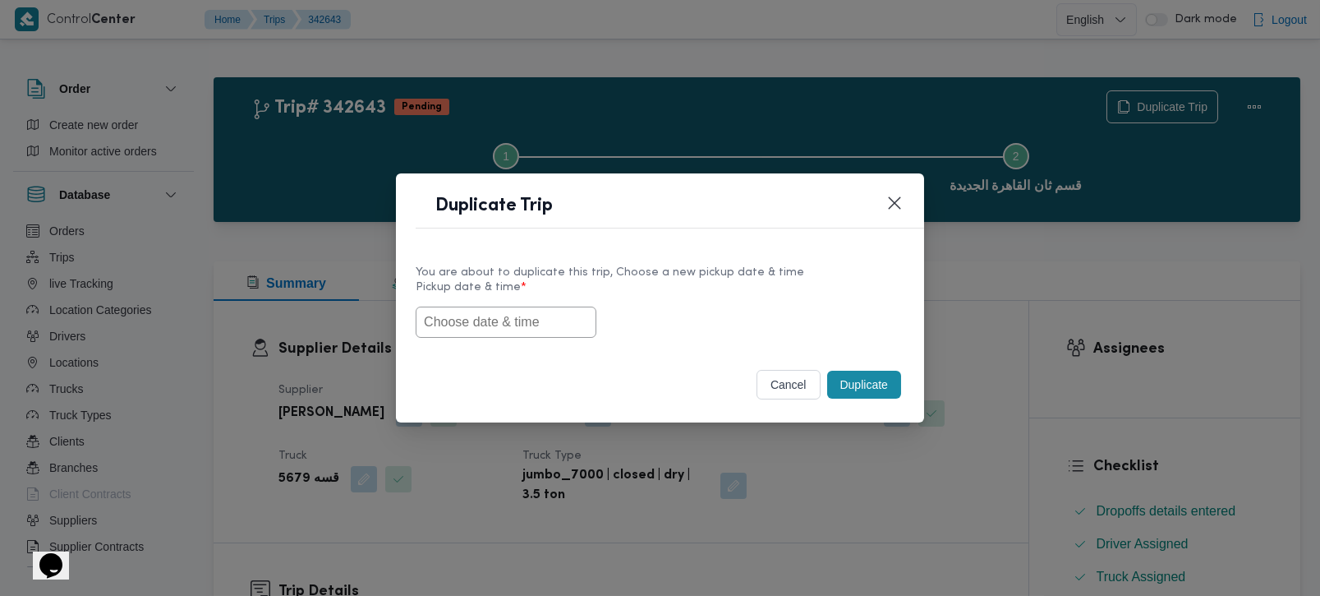
click at [496, 311] on input "text" at bounding box center [506, 321] width 181 height 31
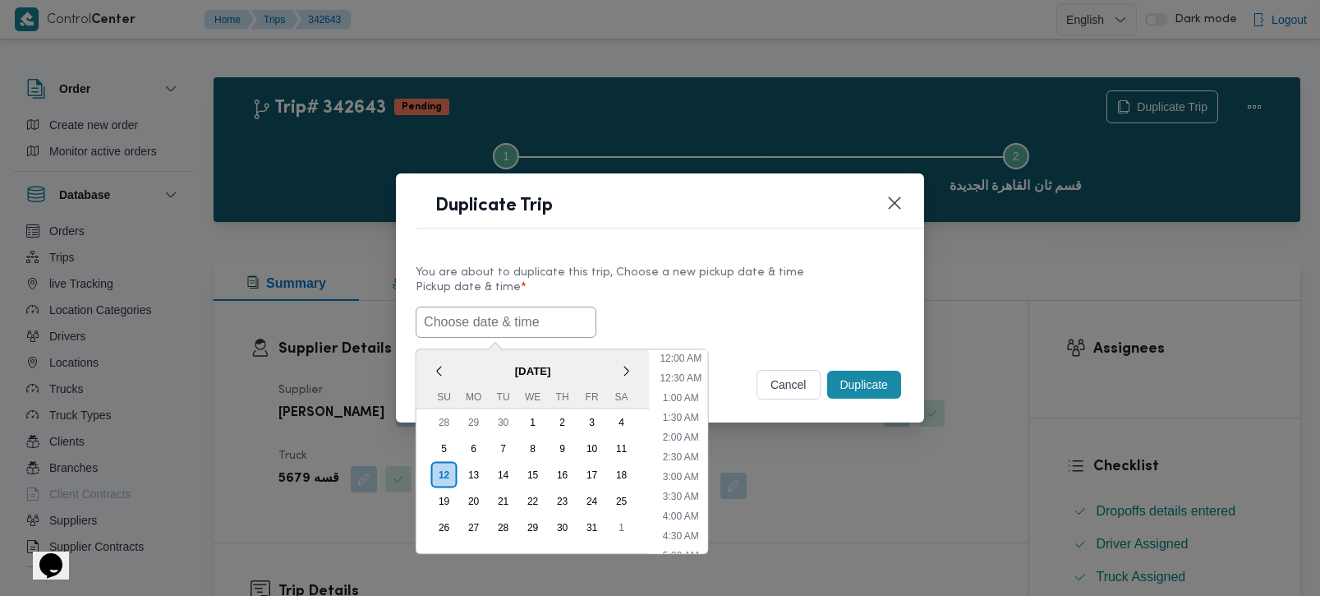
paste input "[DATE] 7:00AM"
type input "[DATE] 7:00AM"
click at [614, 294] on label "Pickup date & time *" at bounding box center [660, 293] width 489 height 25
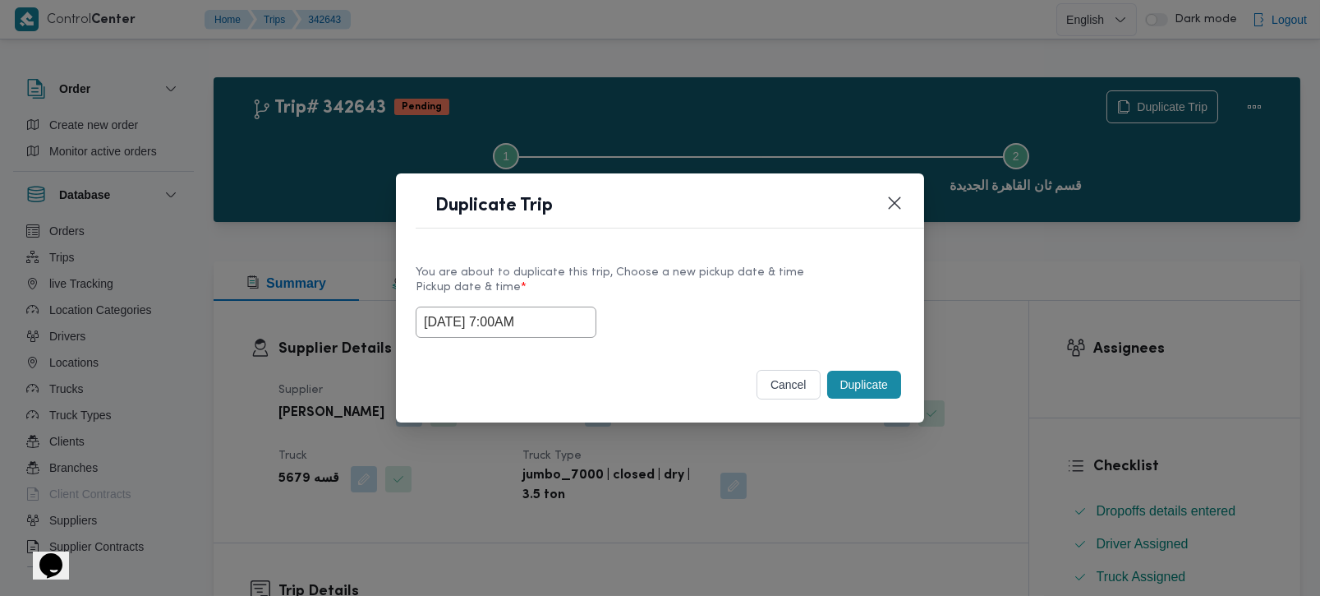
click at [855, 376] on button "Duplicate" at bounding box center [864, 384] width 74 height 28
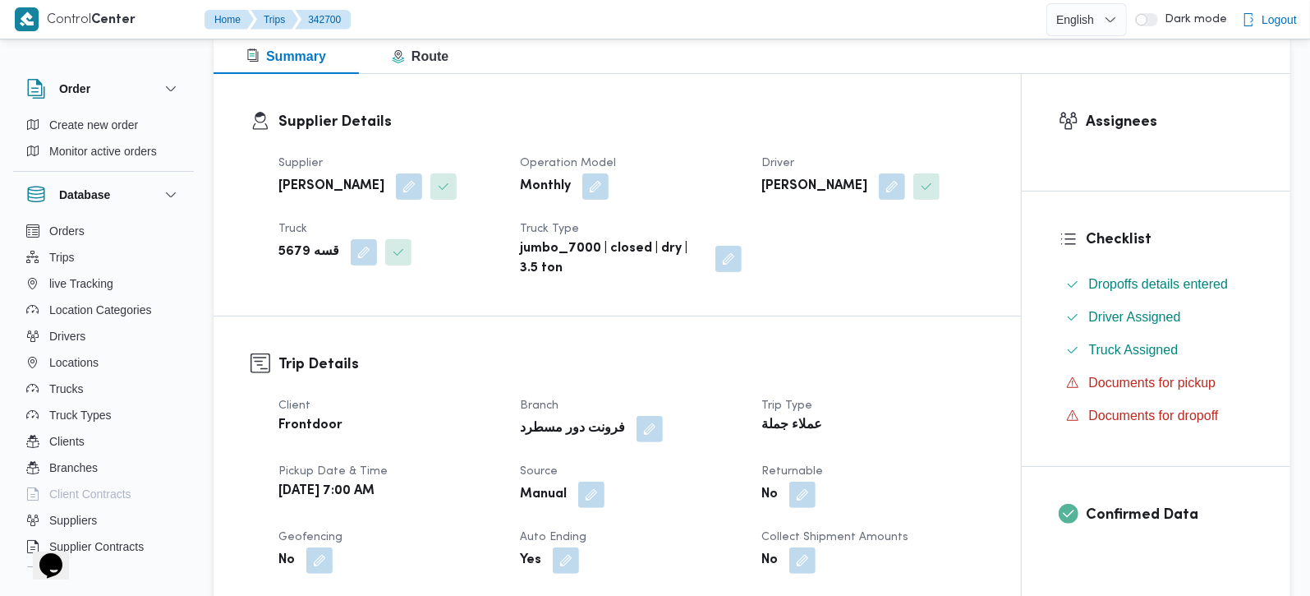
scroll to position [289, 0]
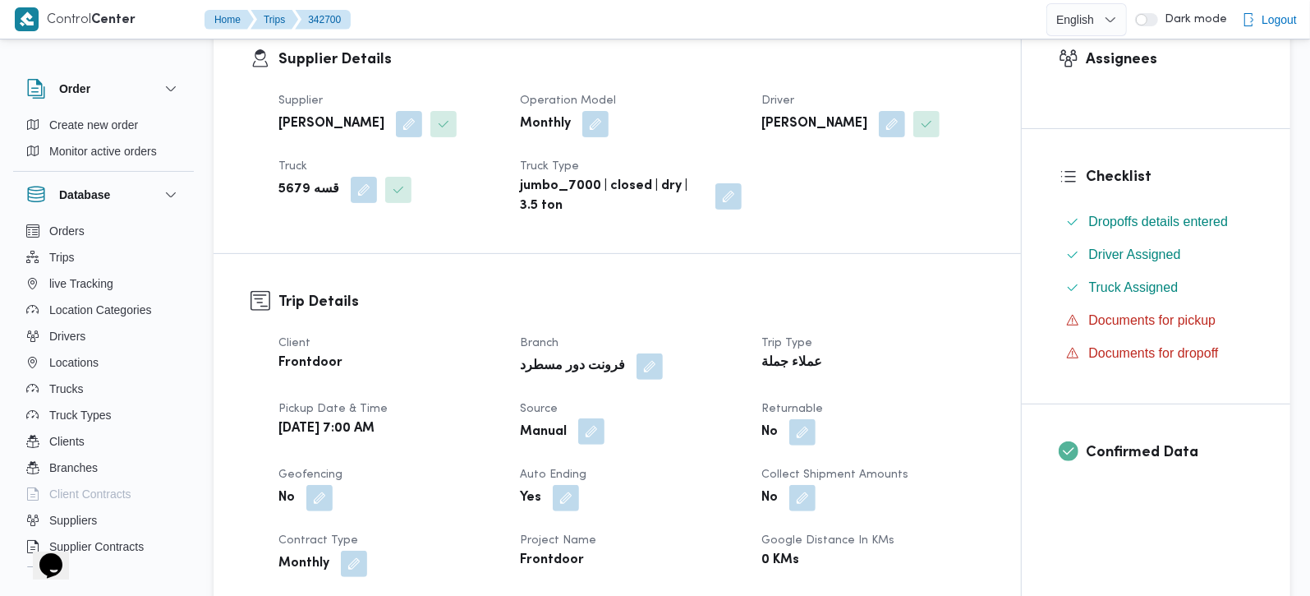
click at [600, 425] on button "button" at bounding box center [591, 431] width 26 height 26
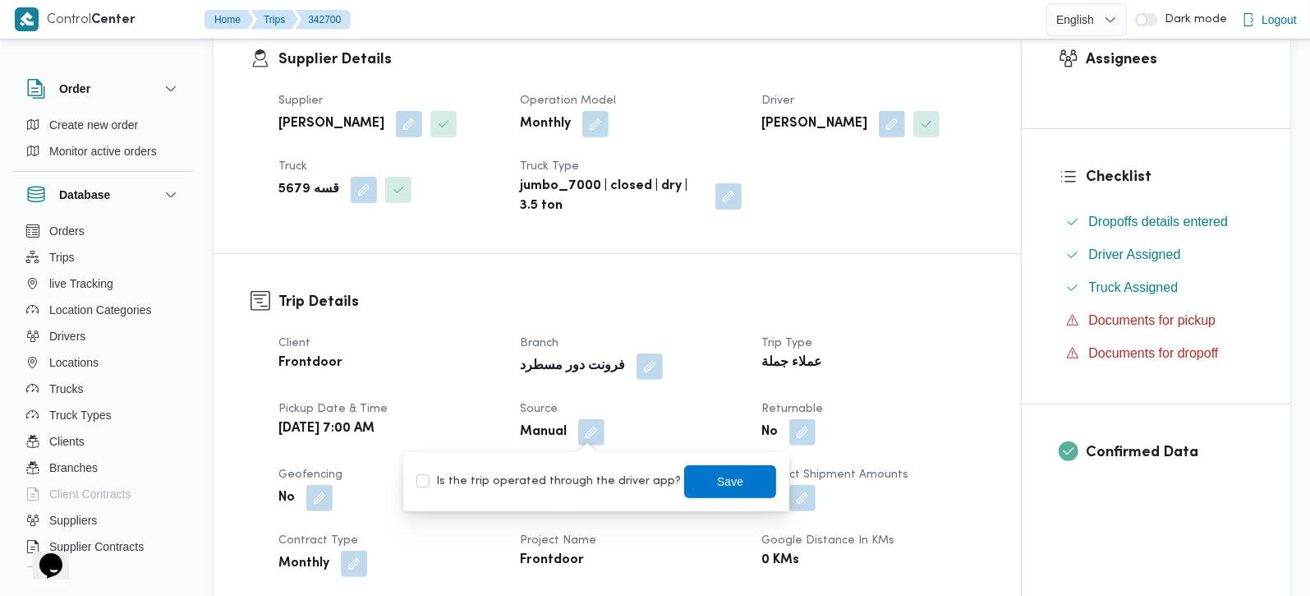
click at [585, 476] on label "Is the trip operated through the driver app?" at bounding box center [548, 481] width 264 height 20
checkbox input "true"
click at [703, 490] on span "Save" at bounding box center [730, 480] width 92 height 33
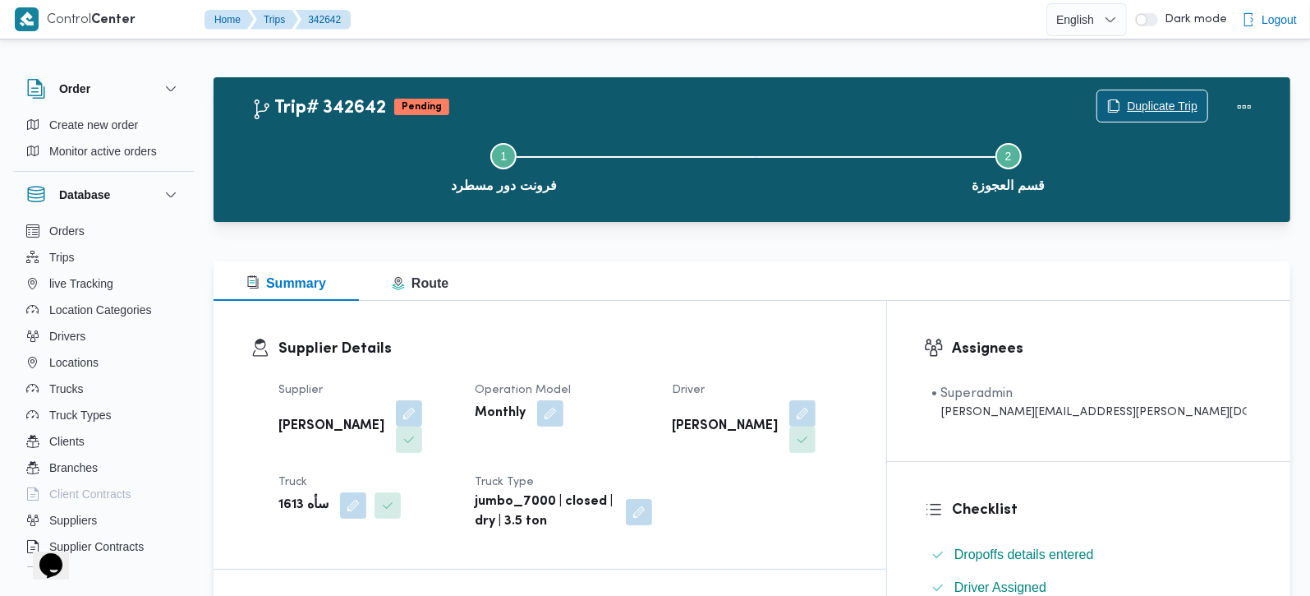
click at [1142, 103] on span "Duplicate Trip" at bounding box center [1162, 106] width 71 height 20
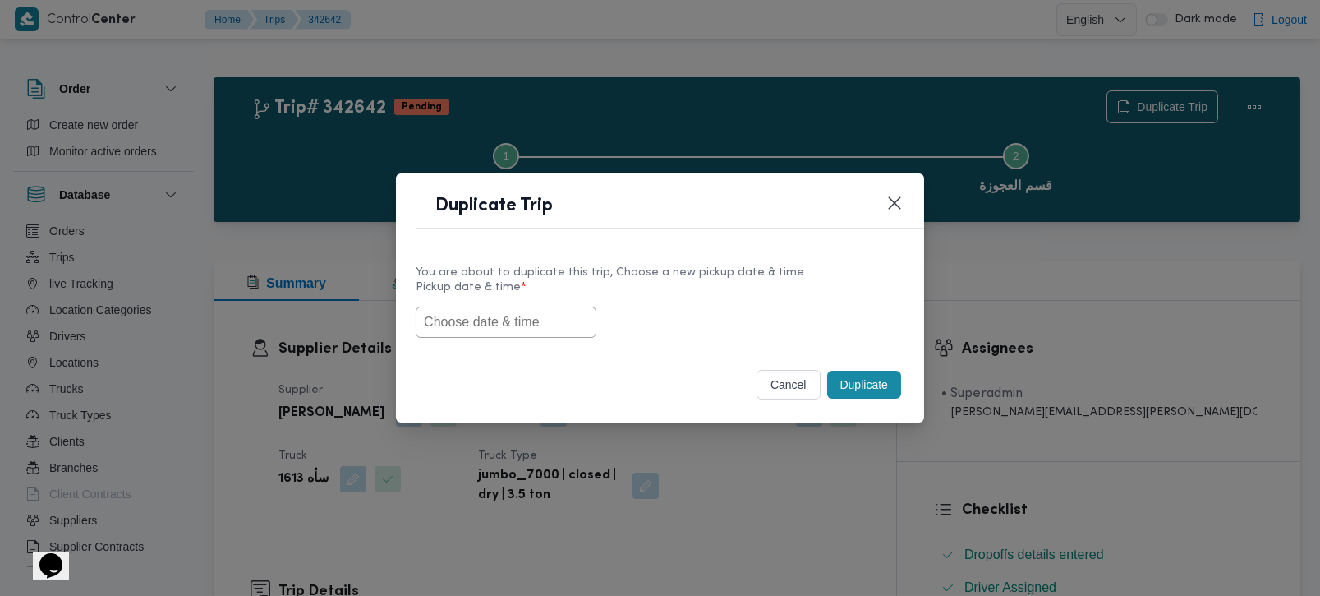
click at [534, 313] on input "text" at bounding box center [506, 321] width 181 height 31
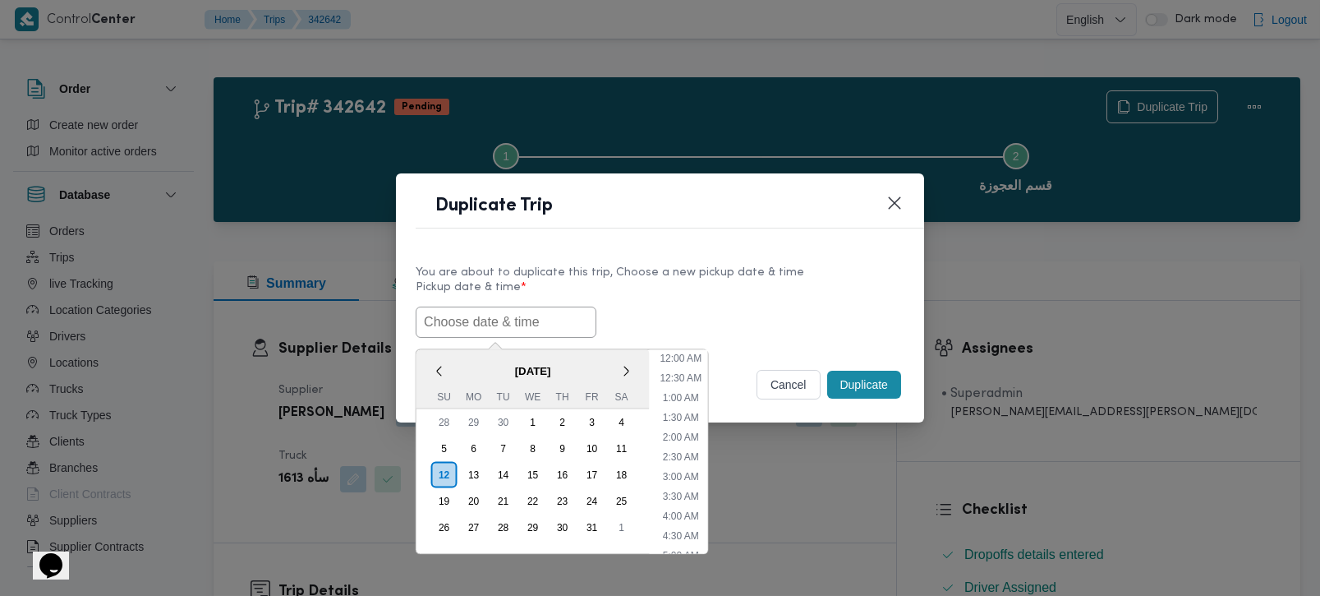
paste input "[DATE] 7:00AM"
type input "[DATE] 7:00AM"
click at [814, 321] on div "[DATE] 7:00AM < [DATE] > Su Mo Tu We Th Fr Sa 28 29 30 1 2 3 4 5 6 7 8 9 10 11 …" at bounding box center [660, 321] width 489 height 31
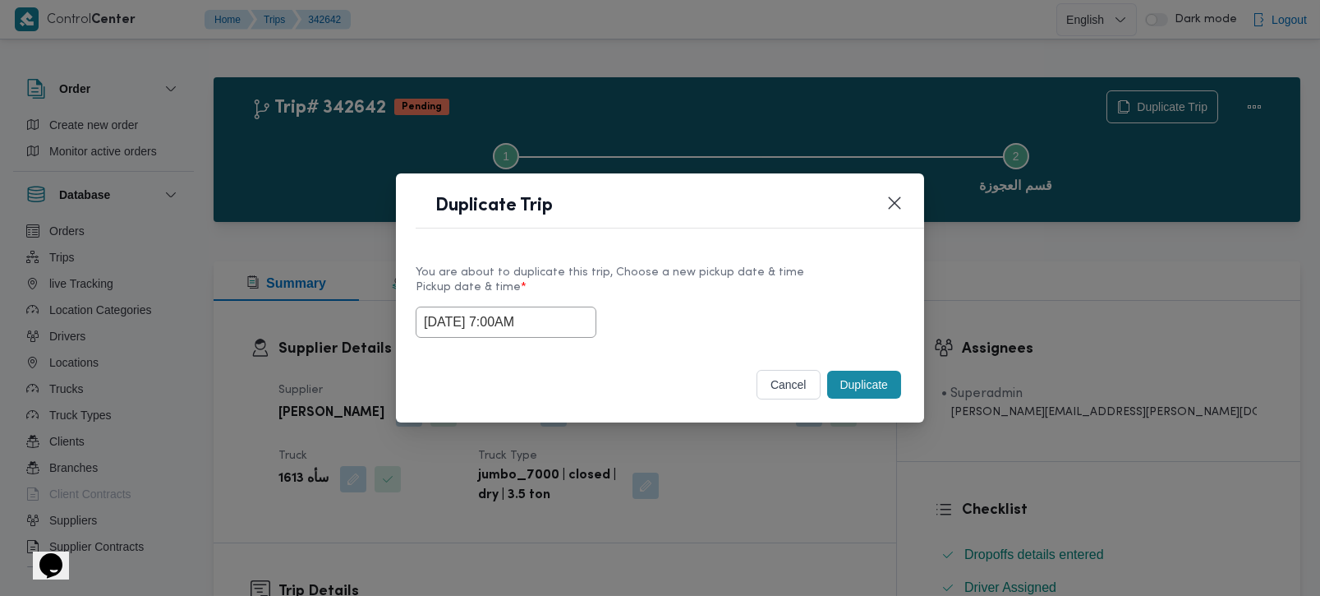
click at [852, 371] on button "Duplicate" at bounding box center [864, 384] width 74 height 28
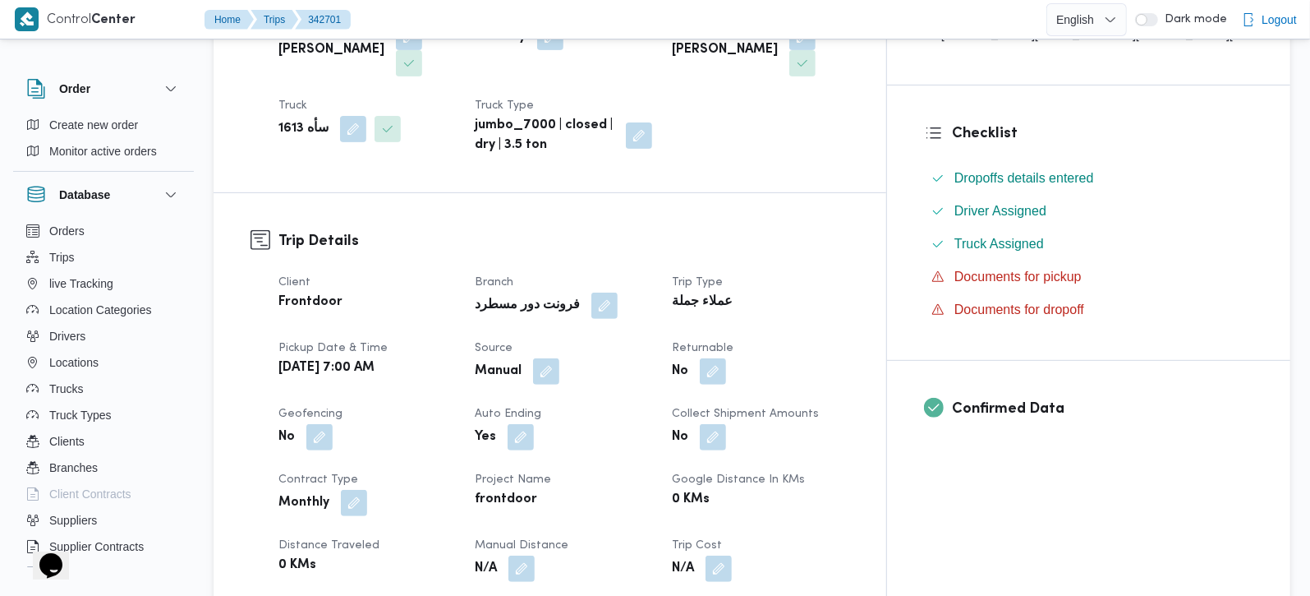
scroll to position [386, 0]
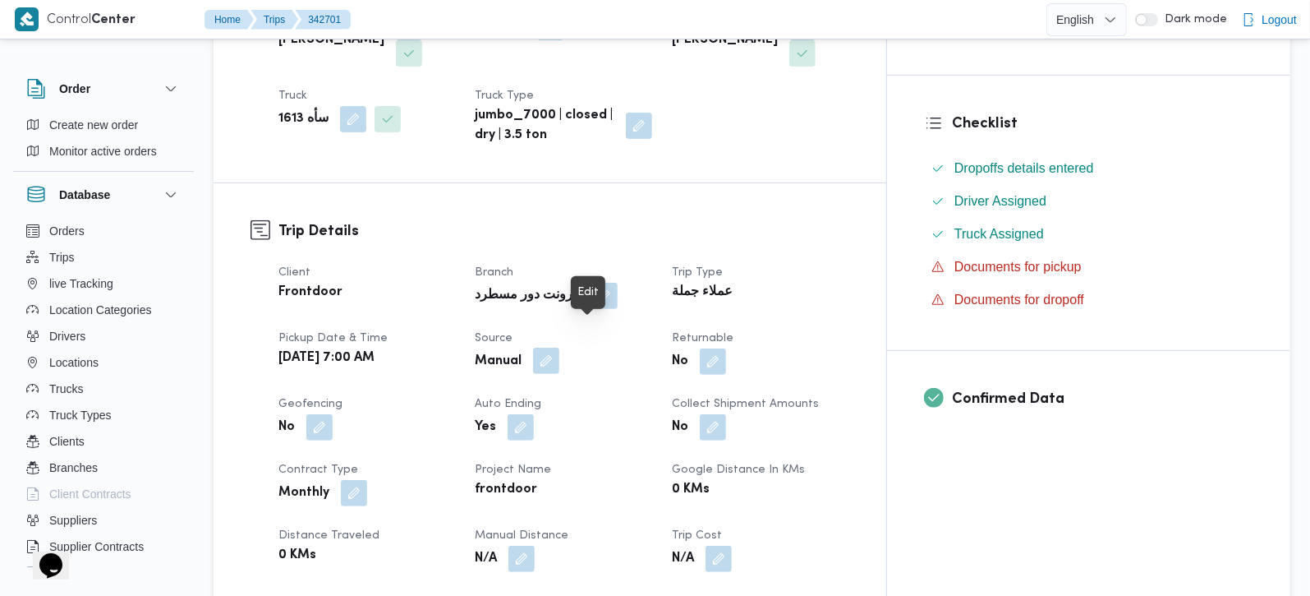
click at [559, 347] on button "button" at bounding box center [546, 360] width 26 height 26
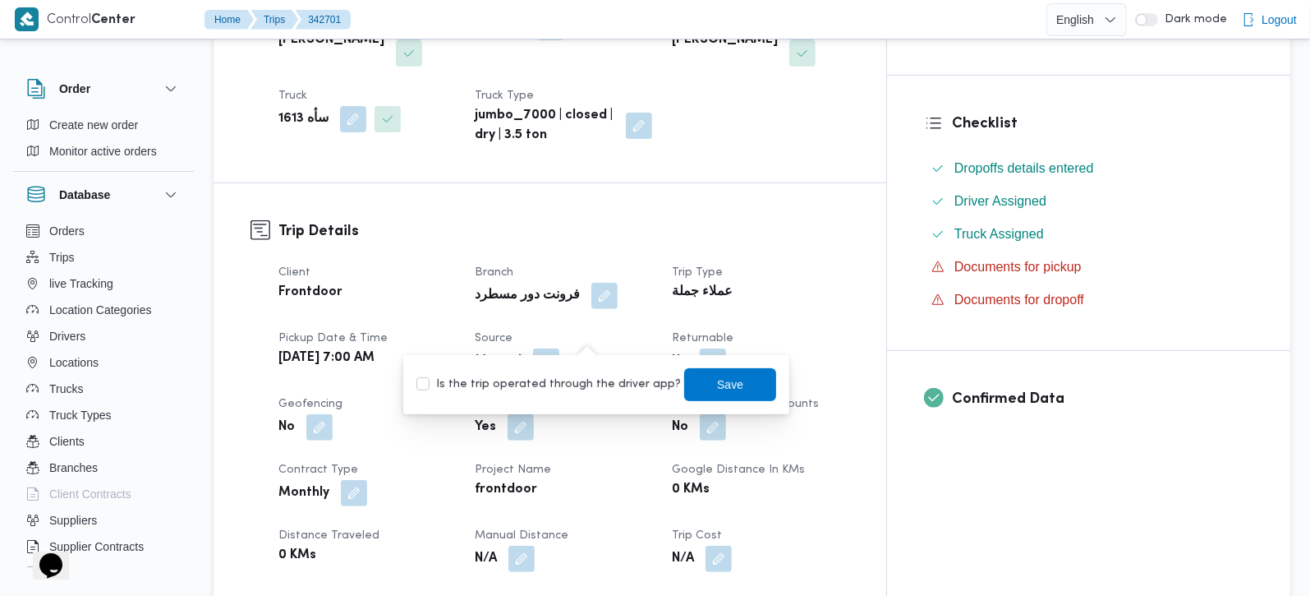
click at [593, 370] on div "Is the trip operated through the driver app? Save" at bounding box center [596, 384] width 363 height 36
click at [614, 381] on label "Is the trip operated through the driver app?" at bounding box center [548, 385] width 264 height 20
checkbox input "true"
click at [725, 391] on span "Save" at bounding box center [730, 383] width 92 height 33
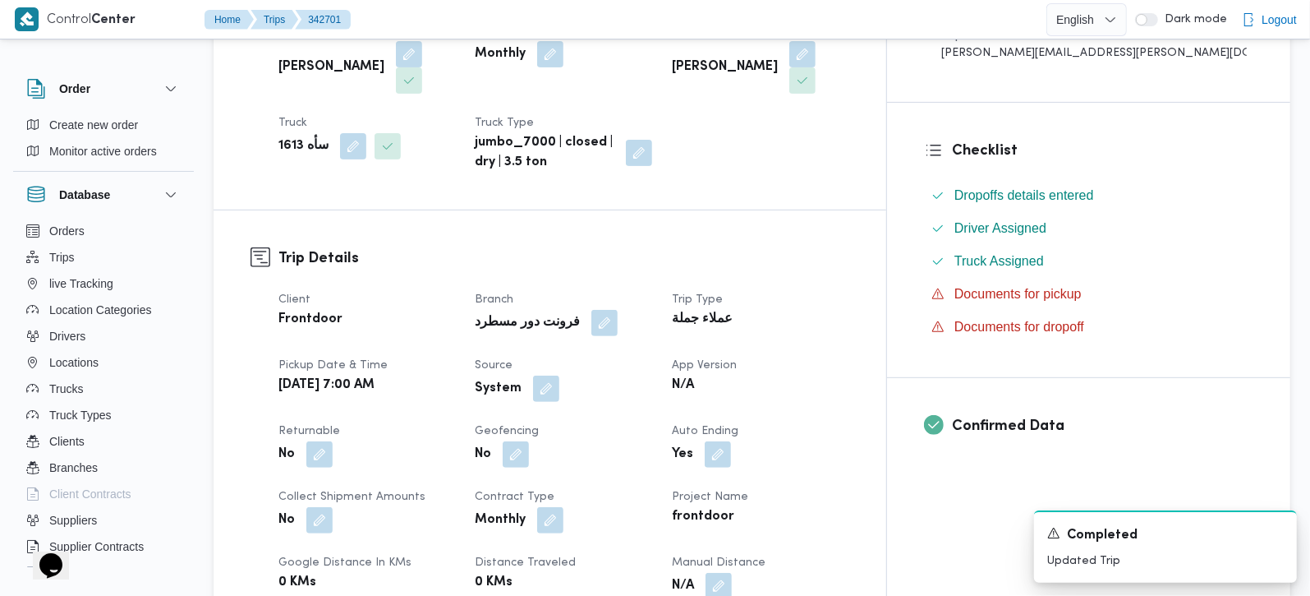
scroll to position [0, 0]
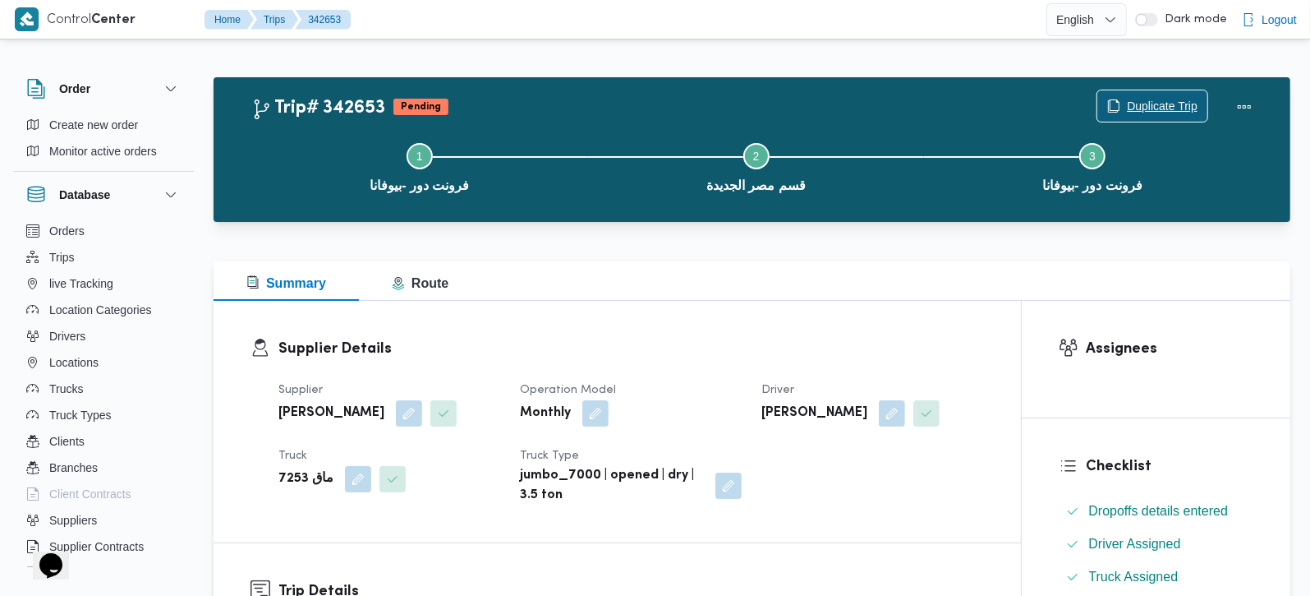
click at [1184, 98] on span "Duplicate Trip" at bounding box center [1162, 106] width 71 height 20
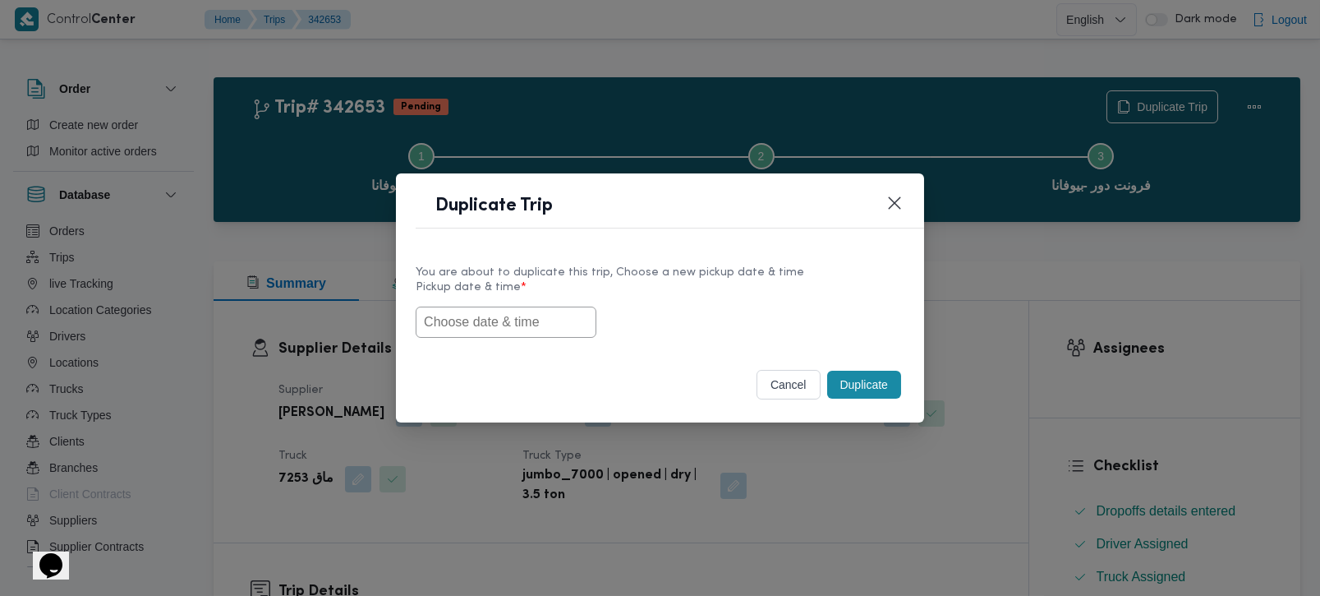
click at [549, 324] on input "text" at bounding box center [506, 321] width 181 height 31
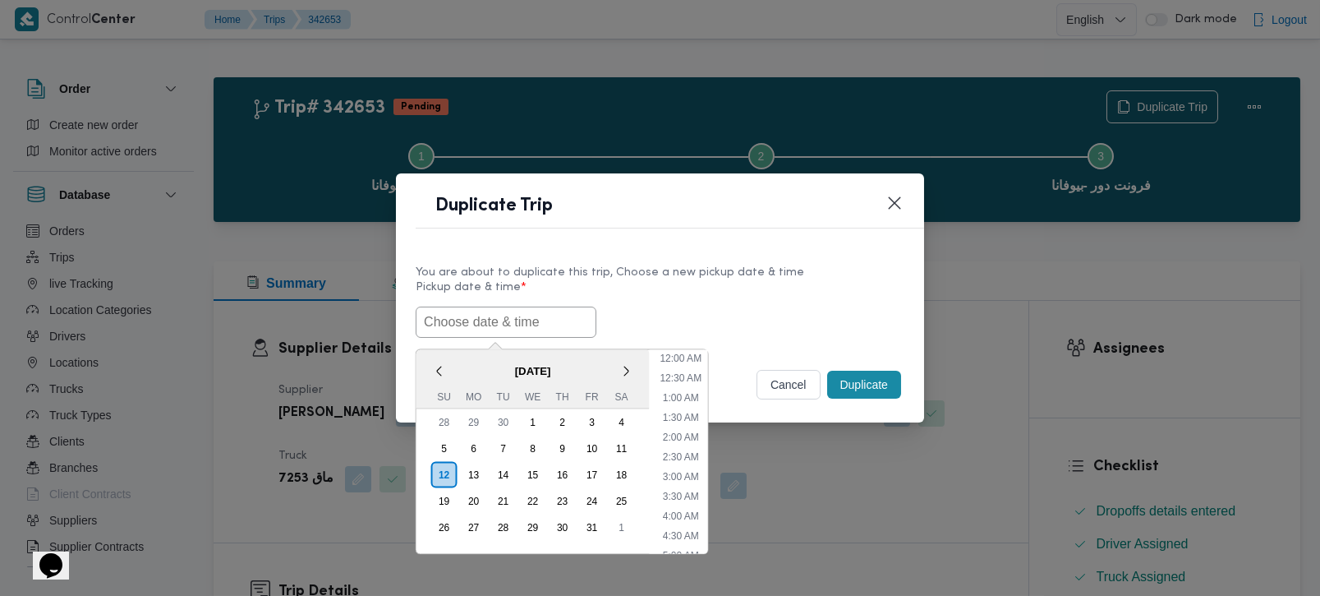
paste input "[DATE] 7:00AM"
type input "[DATE] 7:00AM"
click at [735, 306] on div "[DATE] 7:00AM < [DATE] > Su Mo Tu We Th Fr Sa 28 29 30 1 2 3 4 5 6 7 8 9 10 11 …" at bounding box center [660, 321] width 489 height 31
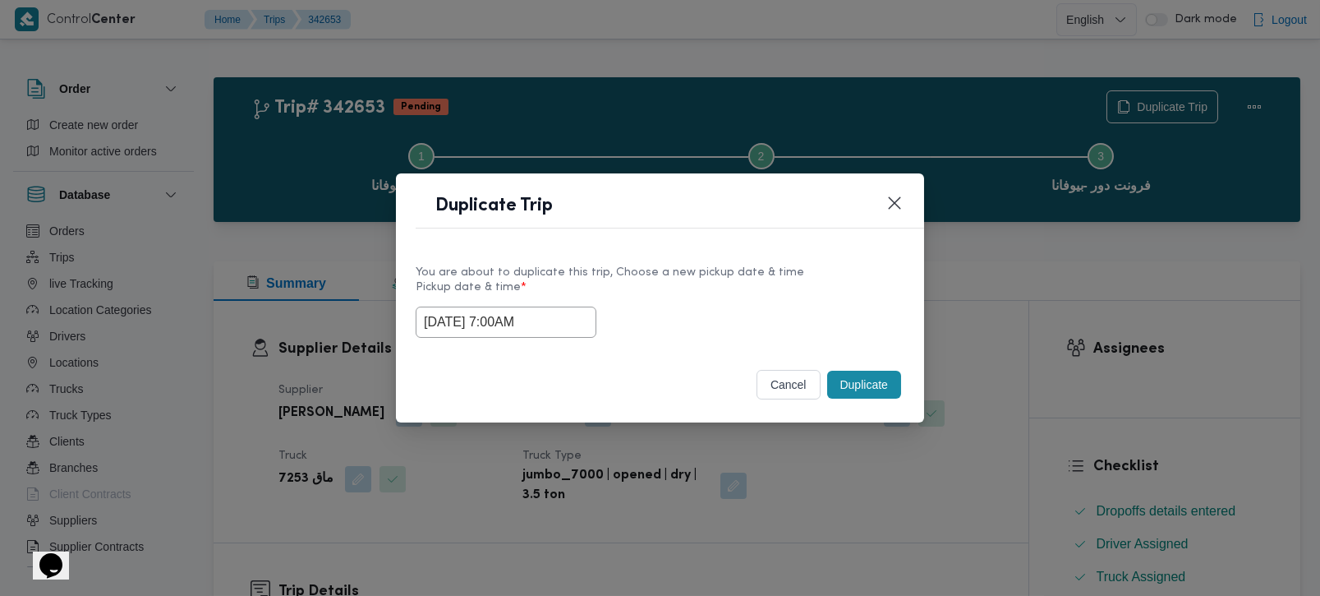
click at [827, 379] on button "Duplicate" at bounding box center [864, 384] width 74 height 28
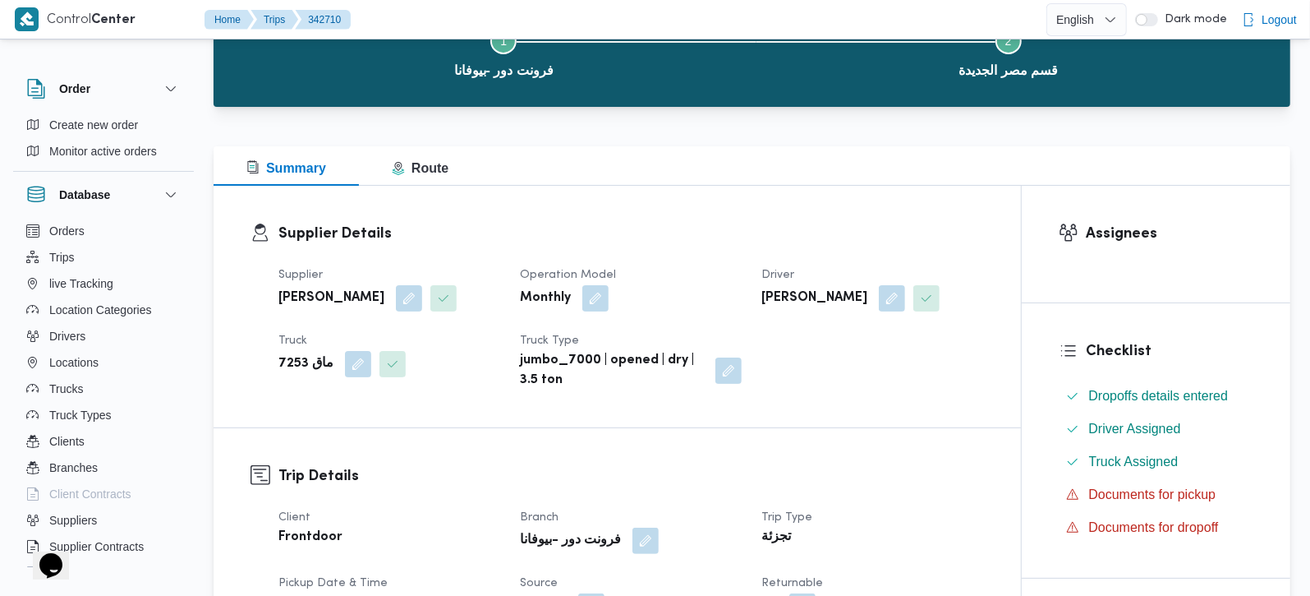
scroll to position [289, 0]
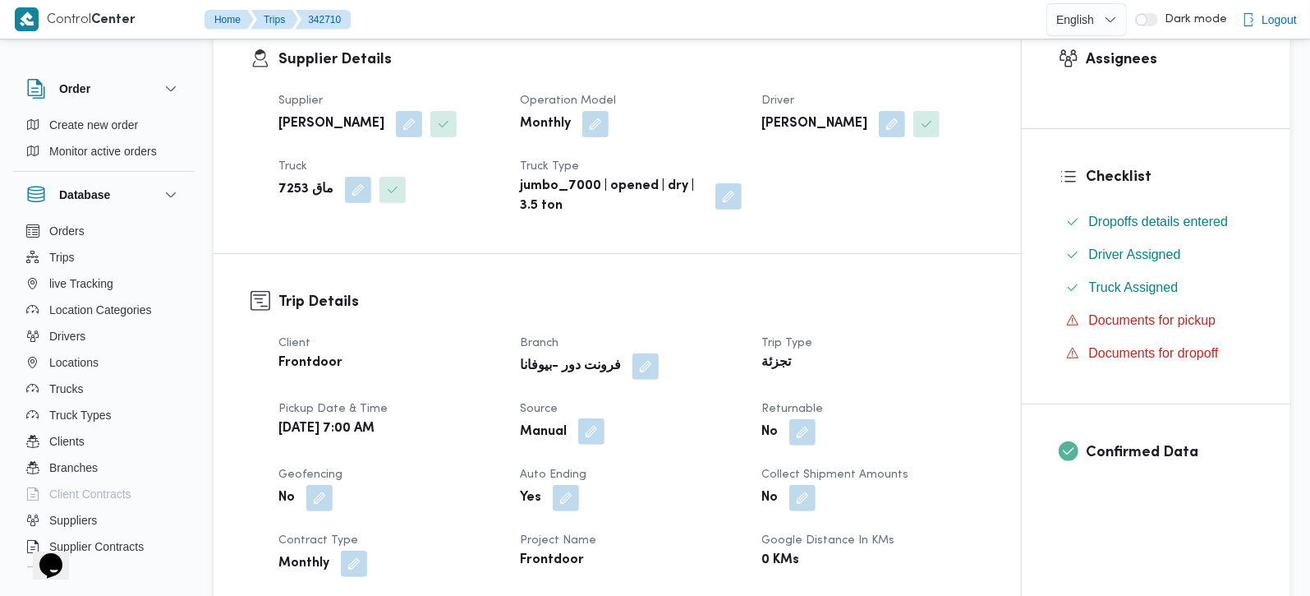
click at [588, 421] on button "button" at bounding box center [591, 431] width 26 height 26
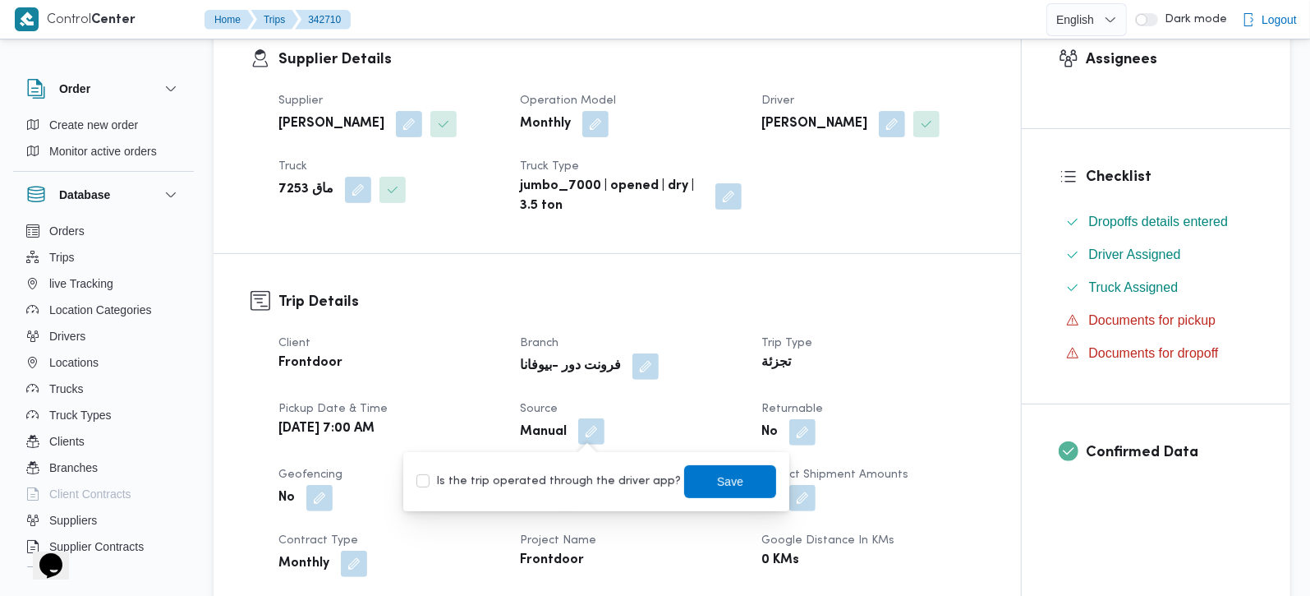
click at [589, 473] on label "Is the trip operated through the driver app?" at bounding box center [548, 481] width 264 height 20
checkbox input "true"
click at [684, 480] on span "Save" at bounding box center [730, 480] width 92 height 33
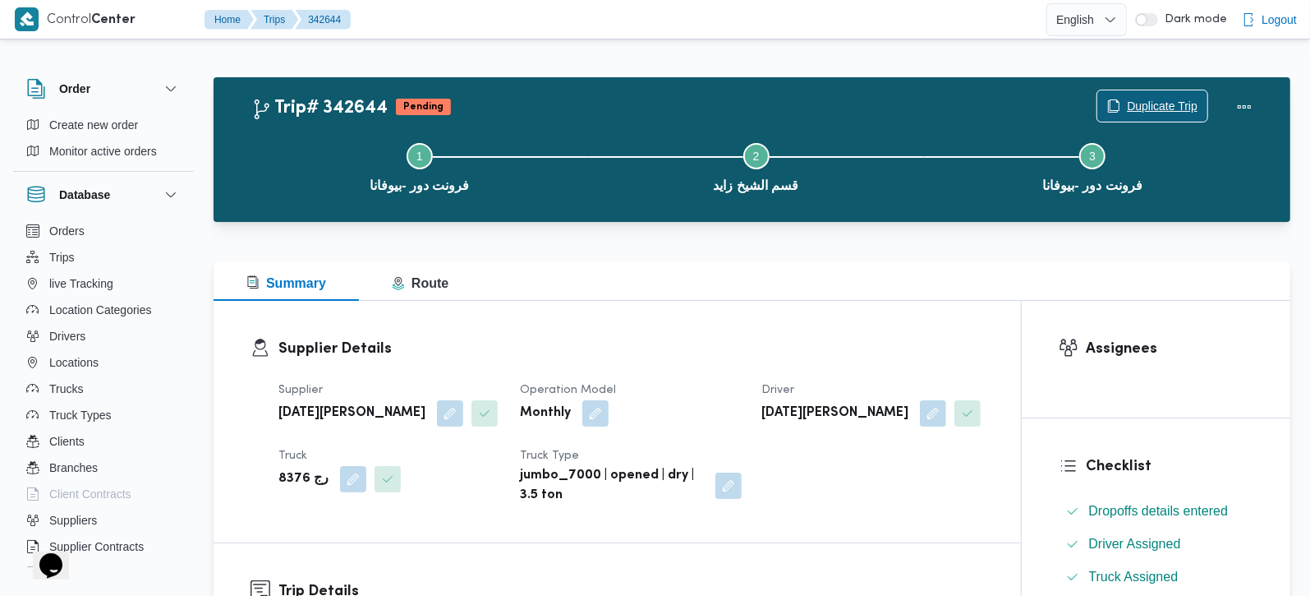
click at [1176, 106] on span "Duplicate Trip" at bounding box center [1162, 106] width 71 height 20
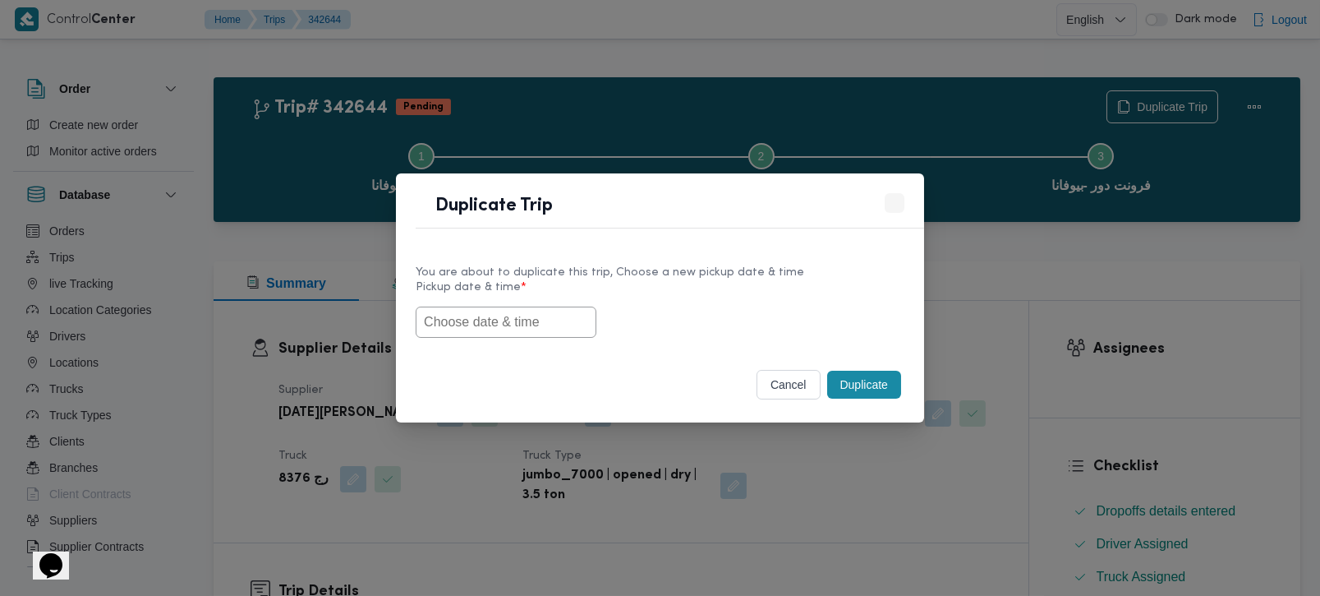
click at [456, 302] on label "Pickup date & time *" at bounding box center [660, 293] width 489 height 25
click at [457, 308] on input "text" at bounding box center [506, 321] width 181 height 31
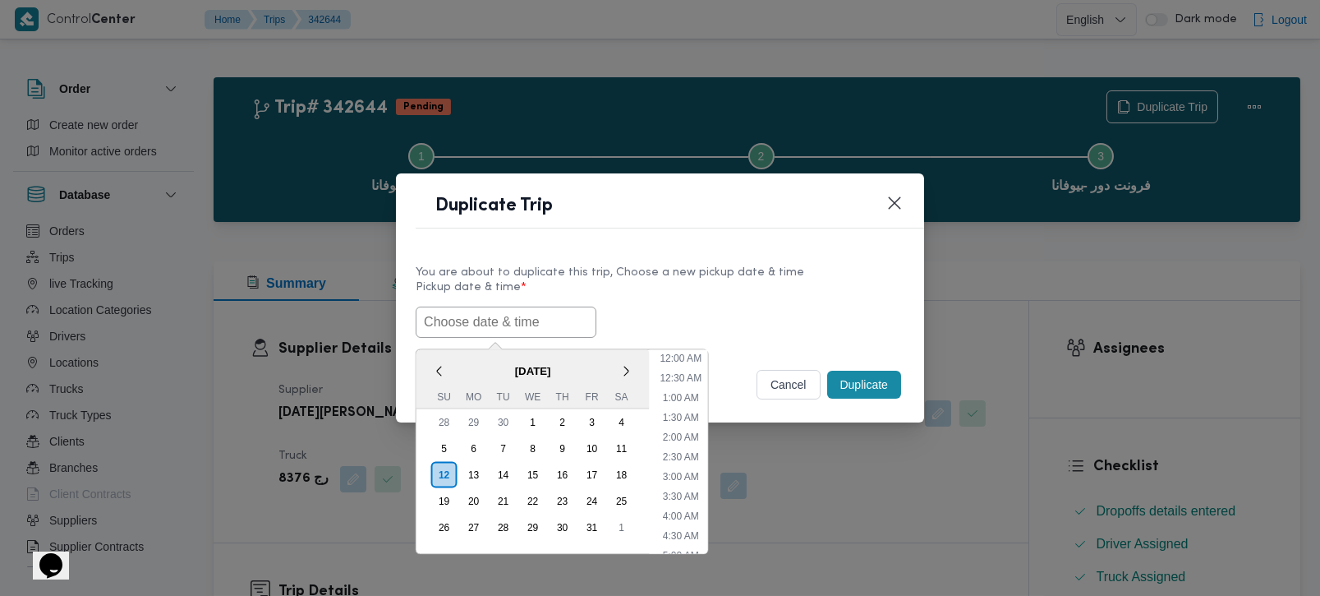
paste input "[DATE] 7:00AM"
type input "[DATE] 7:00AM"
click at [743, 315] on div "[DATE] 7:00AM < [DATE] > Su Mo Tu We Th Fr Sa 28 29 30 1 2 3 4 5 6 7 8 9 10 11 …" at bounding box center [660, 321] width 489 height 31
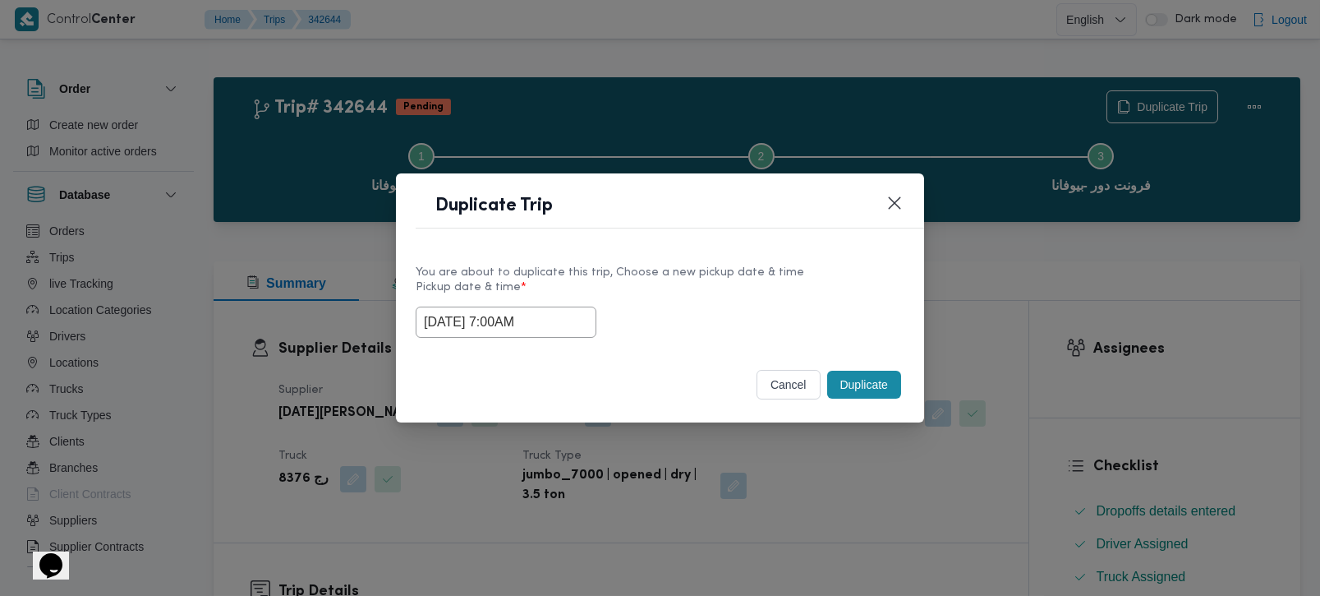
click at [881, 379] on button "Duplicate" at bounding box center [864, 384] width 74 height 28
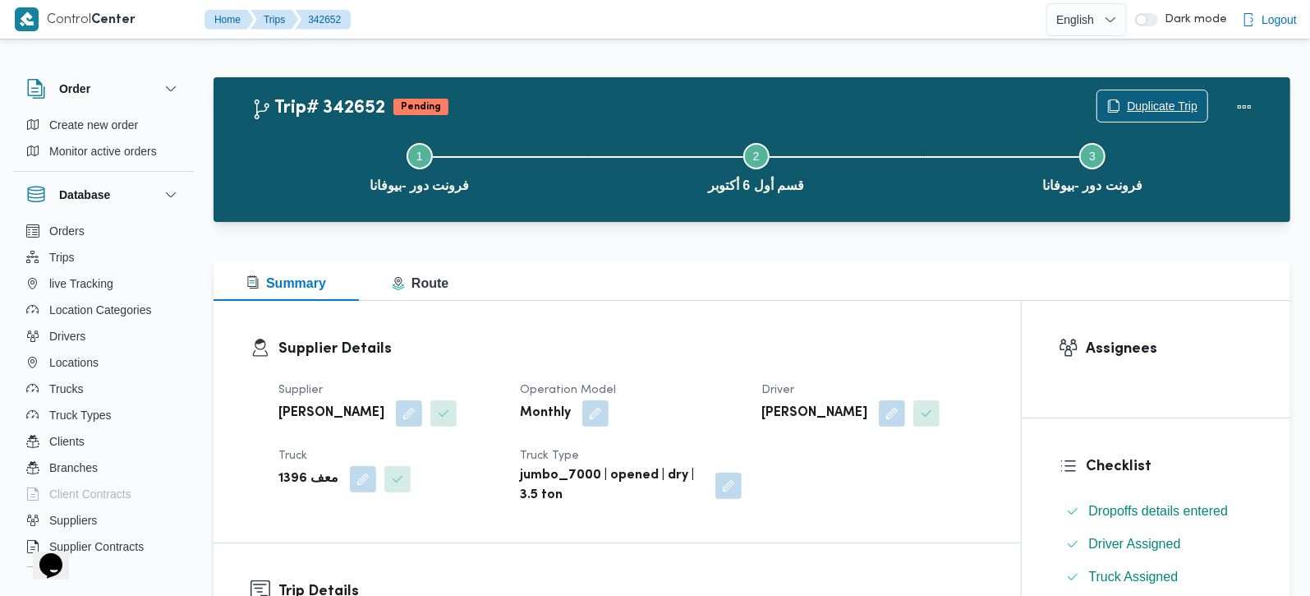
click at [1147, 99] on span "Duplicate Trip" at bounding box center [1162, 106] width 71 height 20
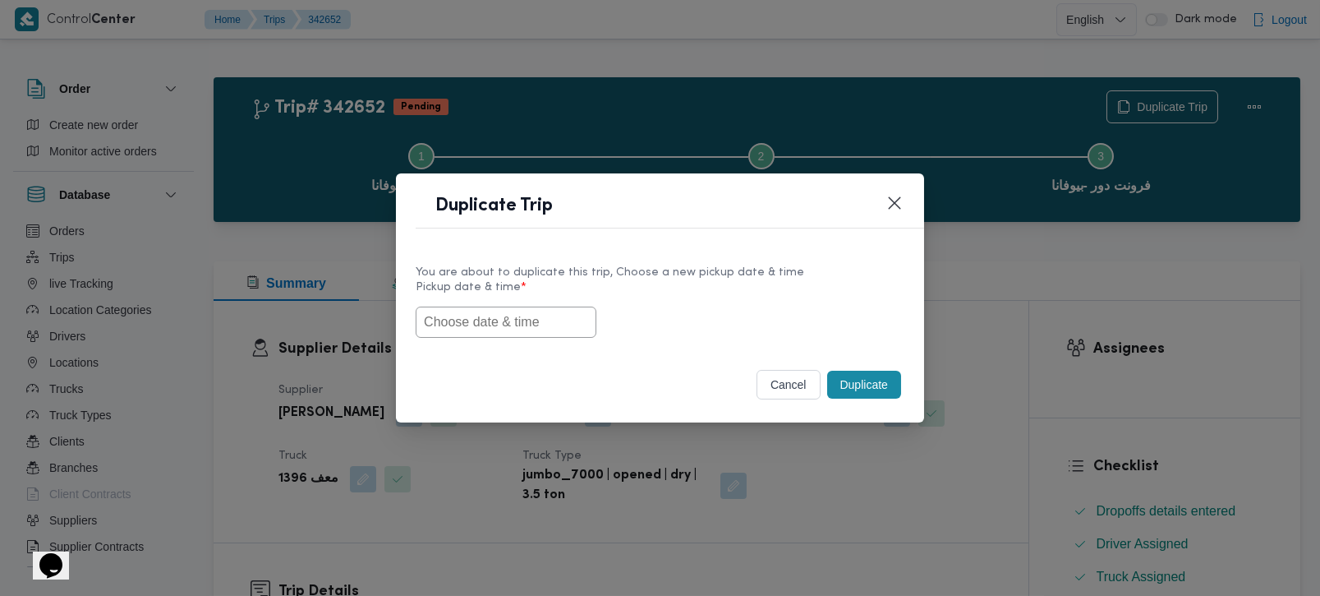
click at [450, 318] on input "text" at bounding box center [506, 321] width 181 height 31
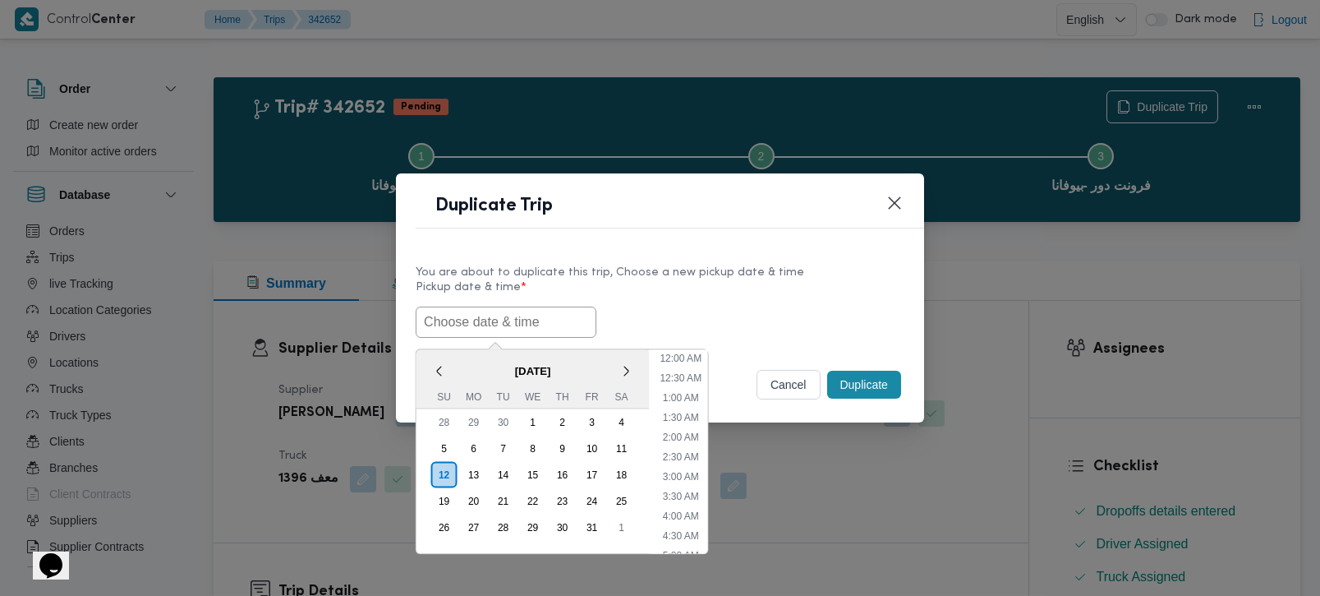
paste input "[DATE] 7:00AM"
type input "[DATE] 7:00AM"
click at [806, 307] on div "12/10/2025 7:00AM < October 2025 > Su Mo Tu We Th Fr Sa 28 29 30 1 2 3 4 5 6 7 …" at bounding box center [660, 321] width 489 height 31
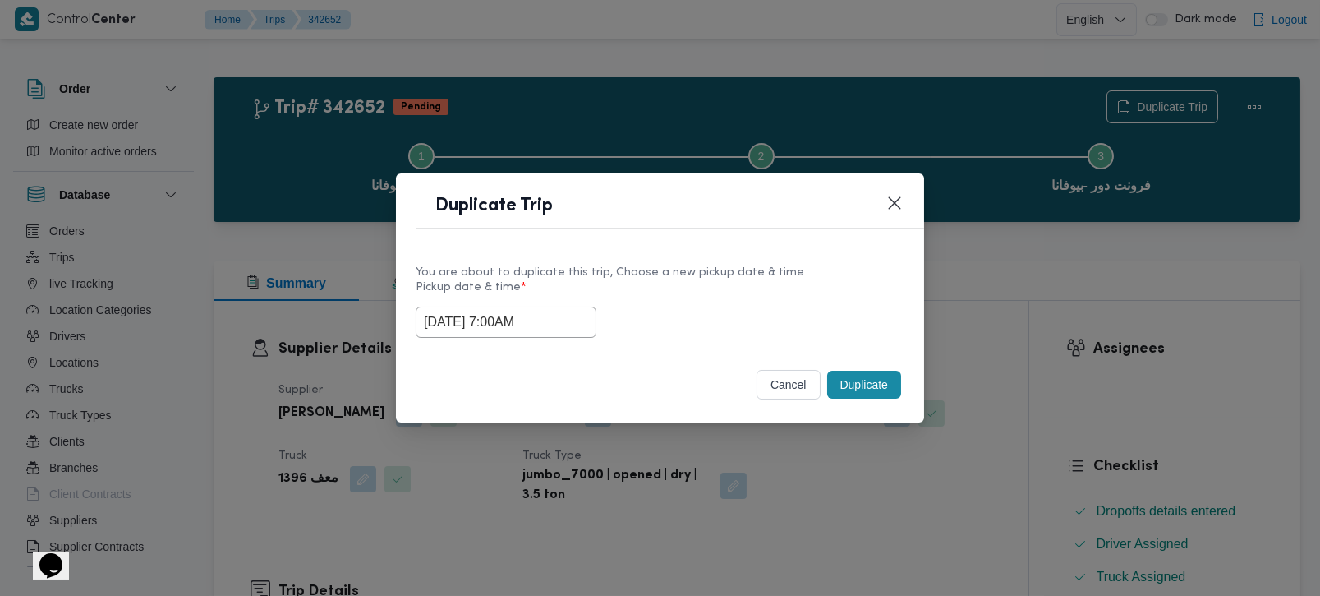
click at [863, 379] on button "Duplicate" at bounding box center [864, 384] width 74 height 28
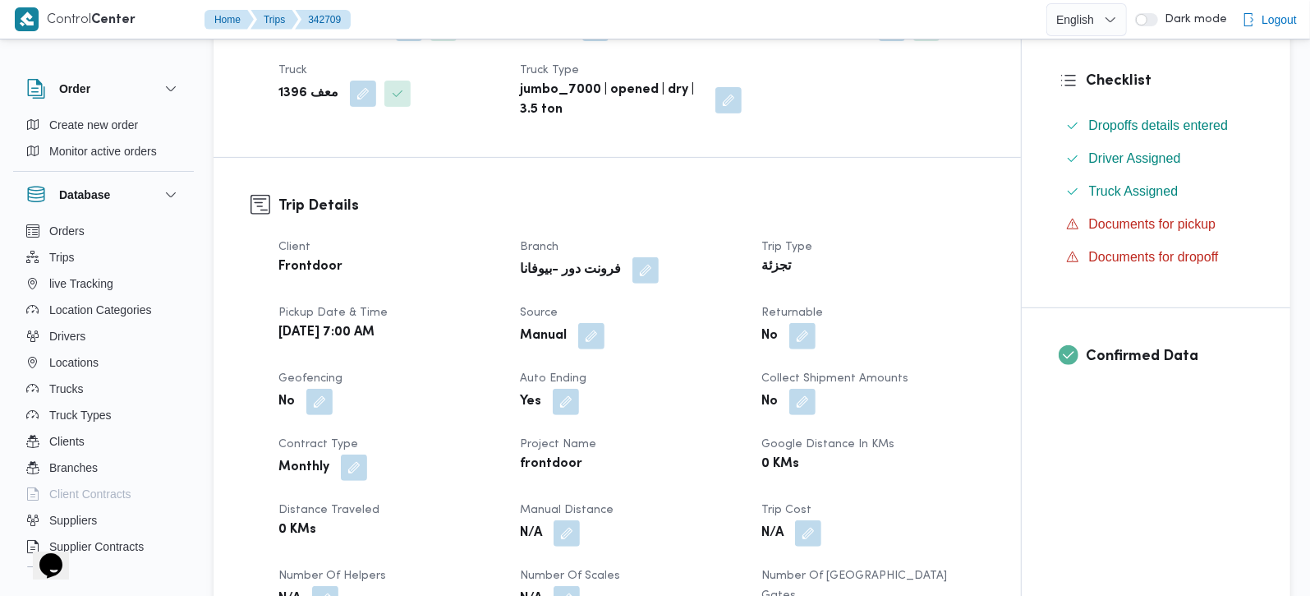
scroll to position [386, 0]
click at [582, 343] on button "button" at bounding box center [591, 334] width 26 height 26
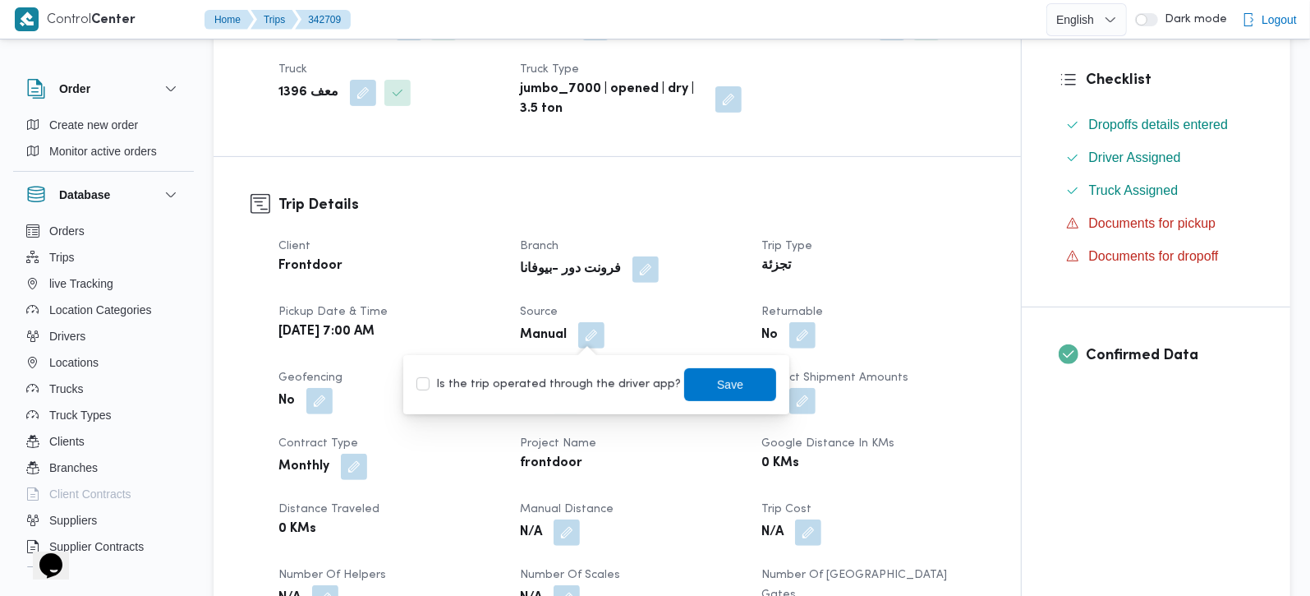
click at [593, 379] on label "Is the trip operated through the driver app?" at bounding box center [548, 385] width 264 height 20
checkbox input "true"
click at [747, 400] on span "Save" at bounding box center [730, 384] width 92 height 33
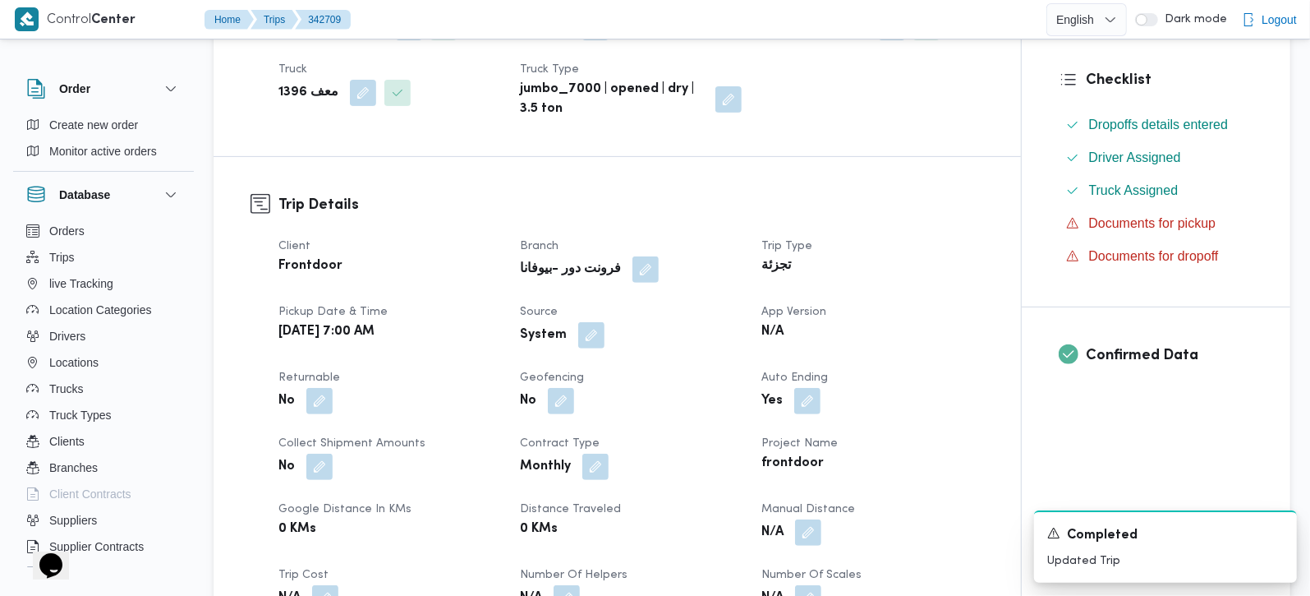
scroll to position [96, 0]
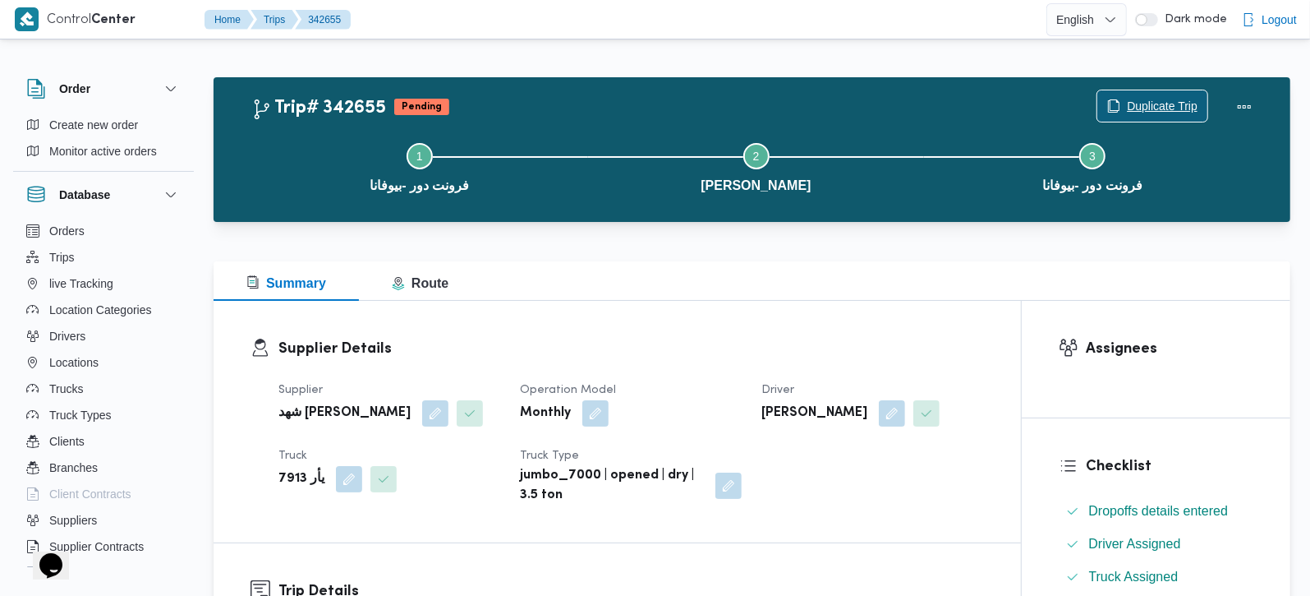
click at [1133, 108] on span "Duplicate Trip" at bounding box center [1162, 106] width 71 height 20
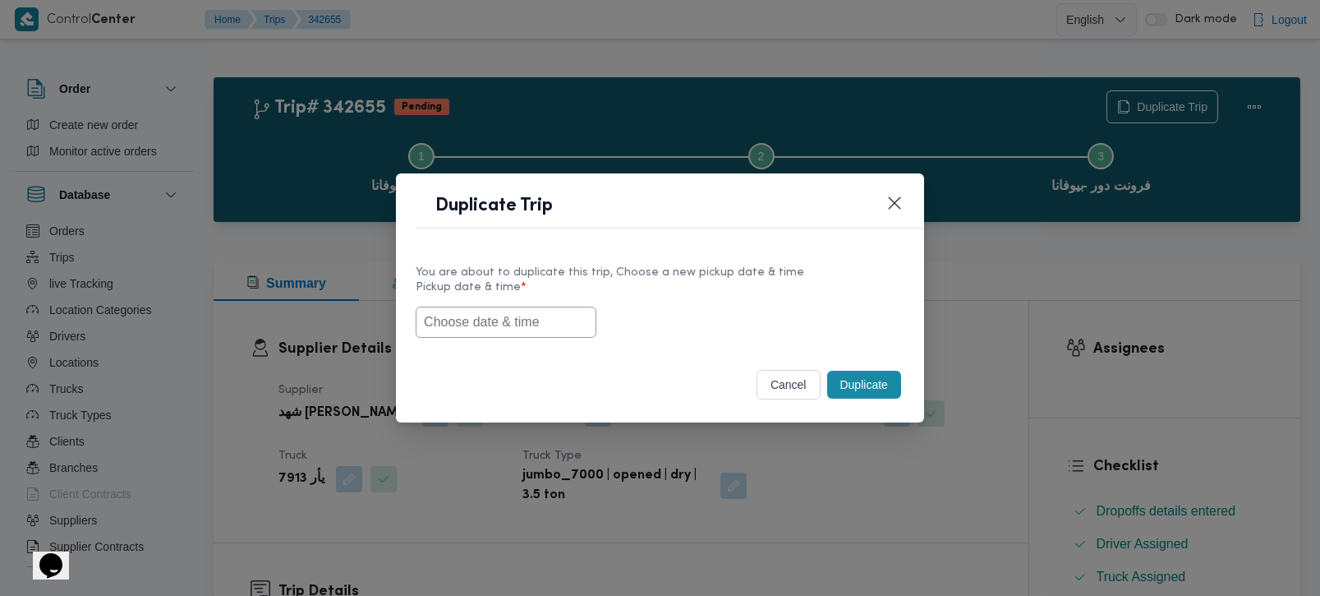
click at [533, 306] on input "text" at bounding box center [506, 321] width 181 height 31
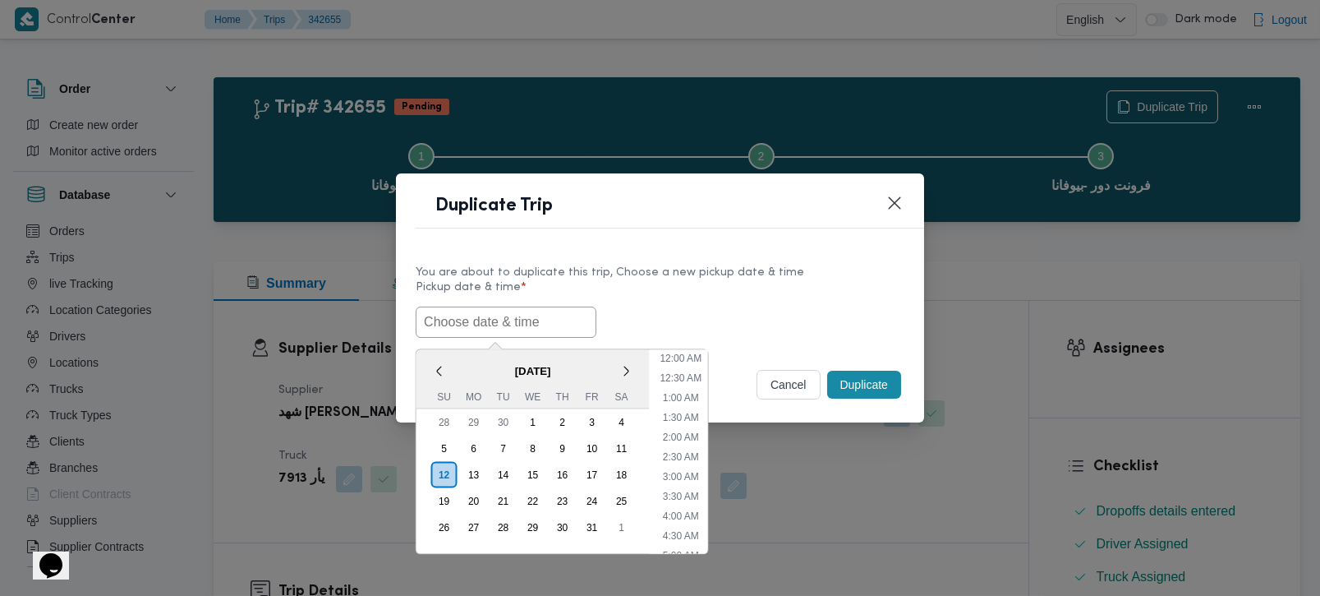
paste input "[DATE] 7:00AM"
type input "[DATE] 7:00AM"
drag, startPoint x: 656, startPoint y: 295, endPoint x: 674, endPoint y: 298, distance: 18.4
click at [656, 295] on label "Pickup date & time *" at bounding box center [660, 293] width 489 height 25
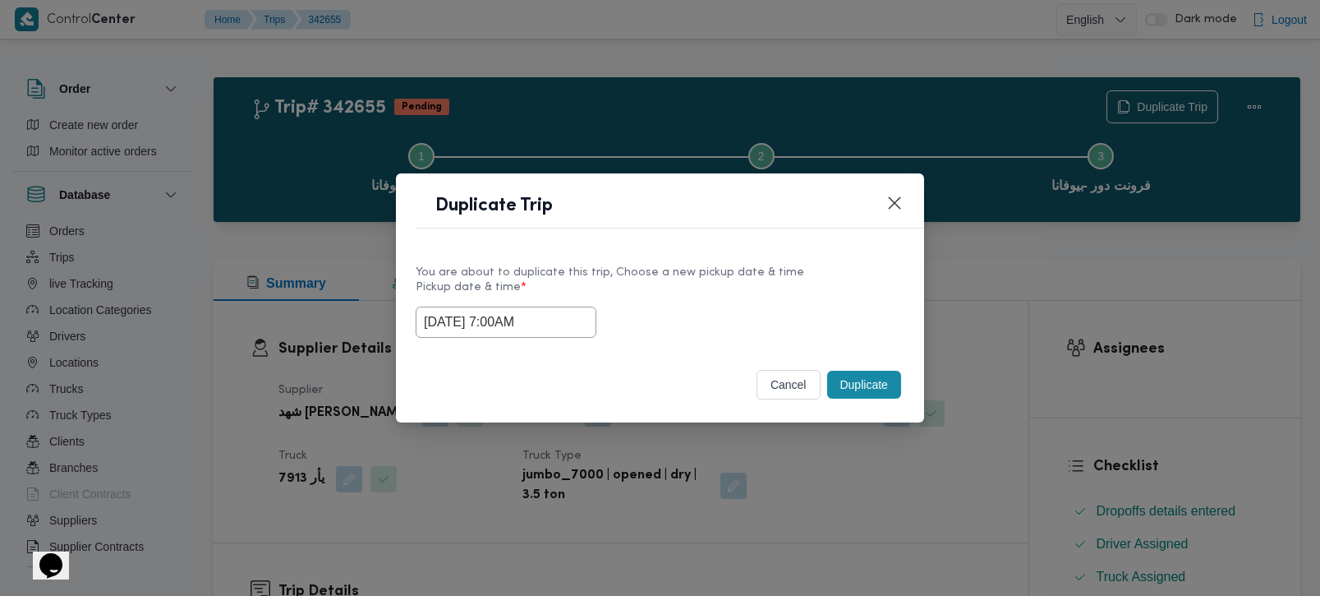
click at [882, 375] on button "Duplicate" at bounding box center [864, 384] width 74 height 28
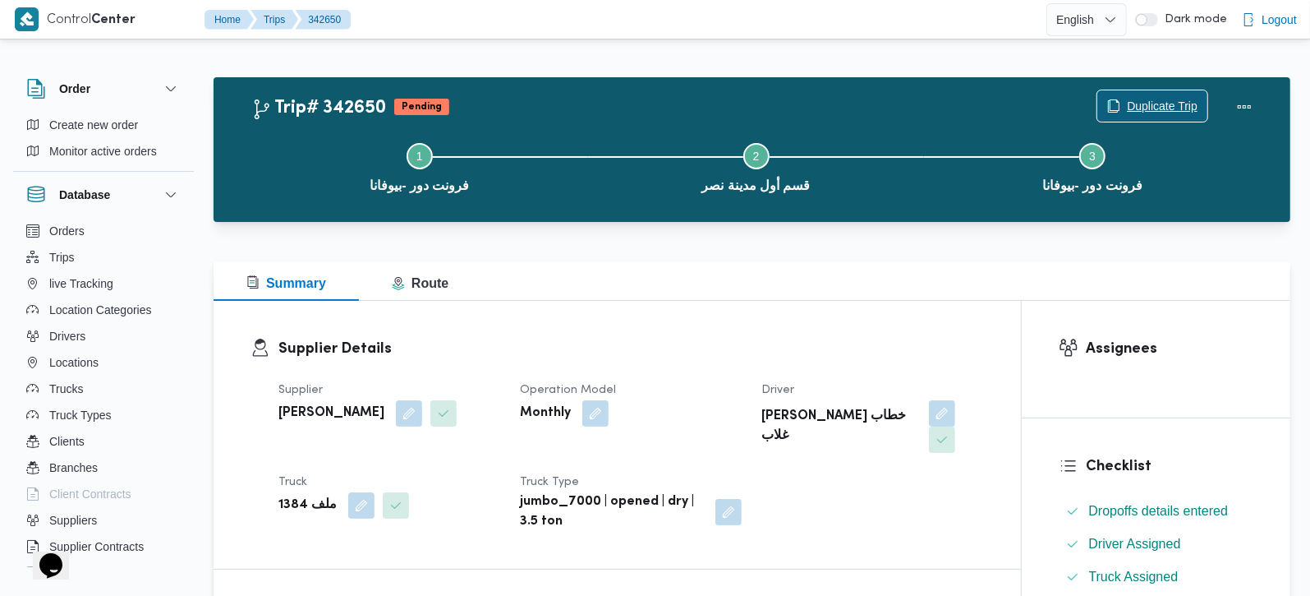
click at [1167, 108] on span "Duplicate Trip" at bounding box center [1162, 106] width 71 height 20
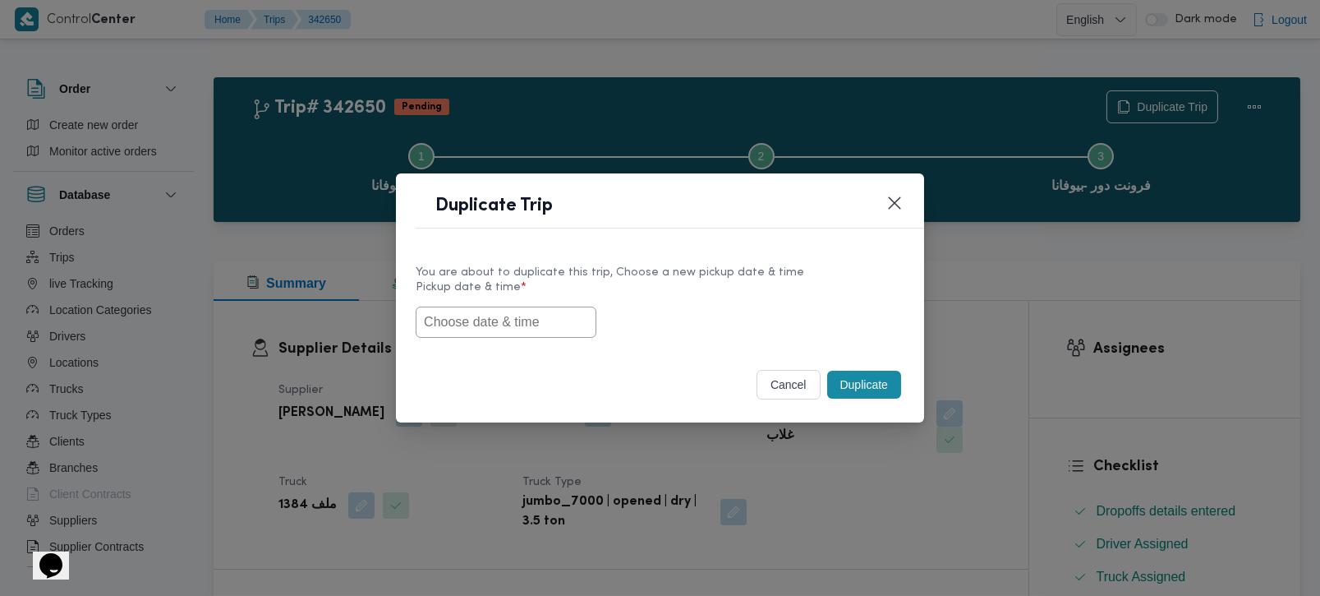
click at [462, 315] on input "text" at bounding box center [506, 321] width 181 height 31
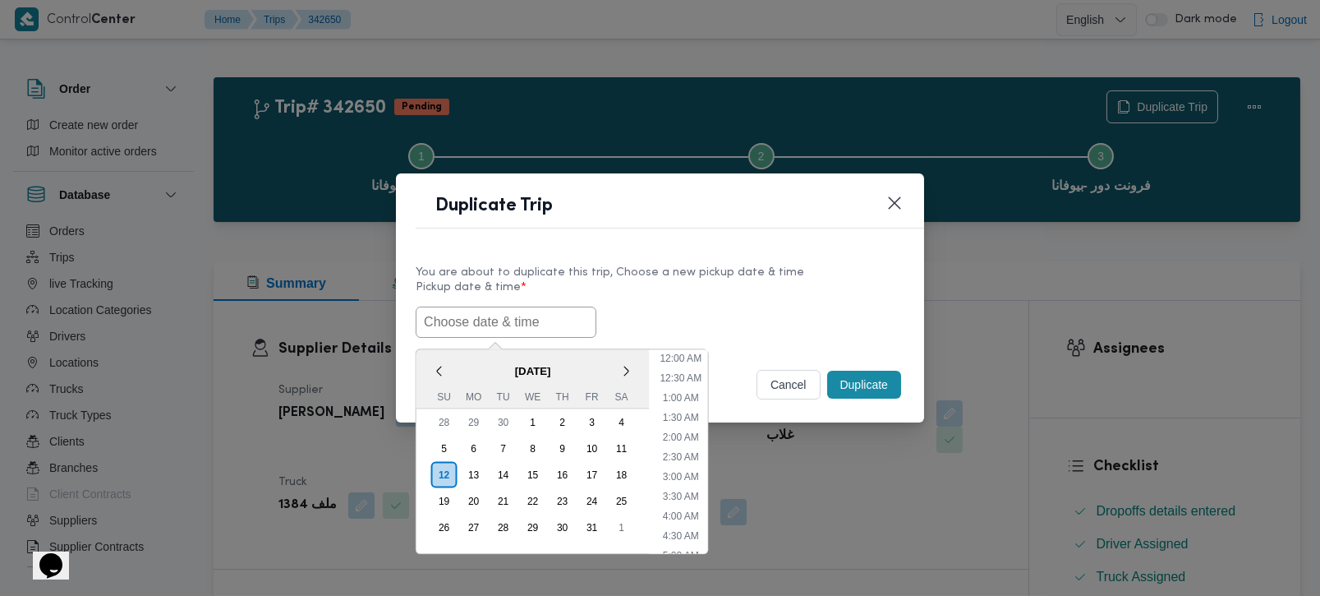
paste input "12/10/2025 7:00AM"
type input "12/10/2025 7:00AM"
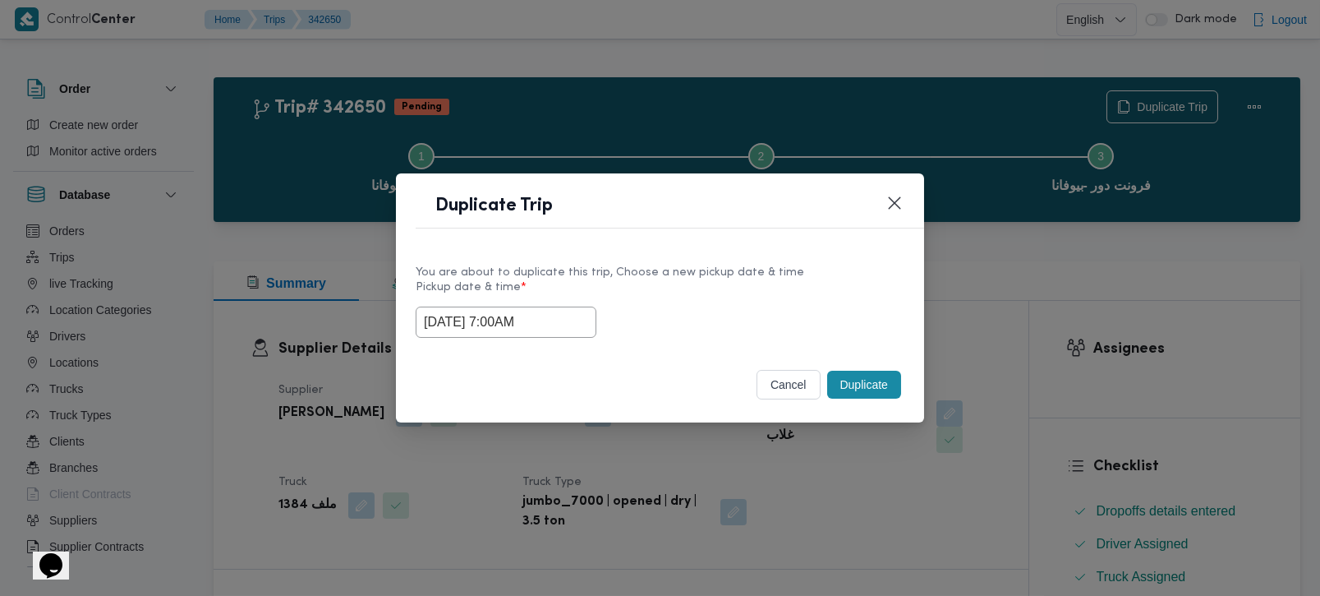
click at [675, 292] on label "Pickup date & time *" at bounding box center [660, 293] width 489 height 25
click at [873, 382] on button "Duplicate" at bounding box center [864, 384] width 74 height 28
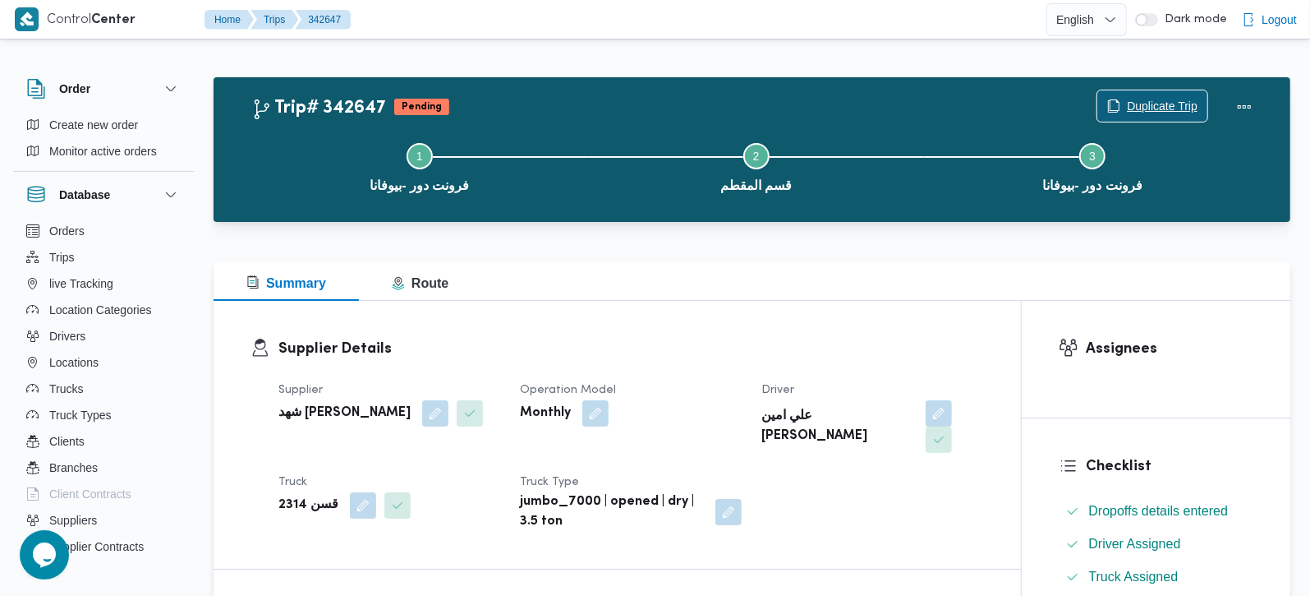
click at [1159, 103] on span "Duplicate Trip" at bounding box center [1162, 106] width 71 height 20
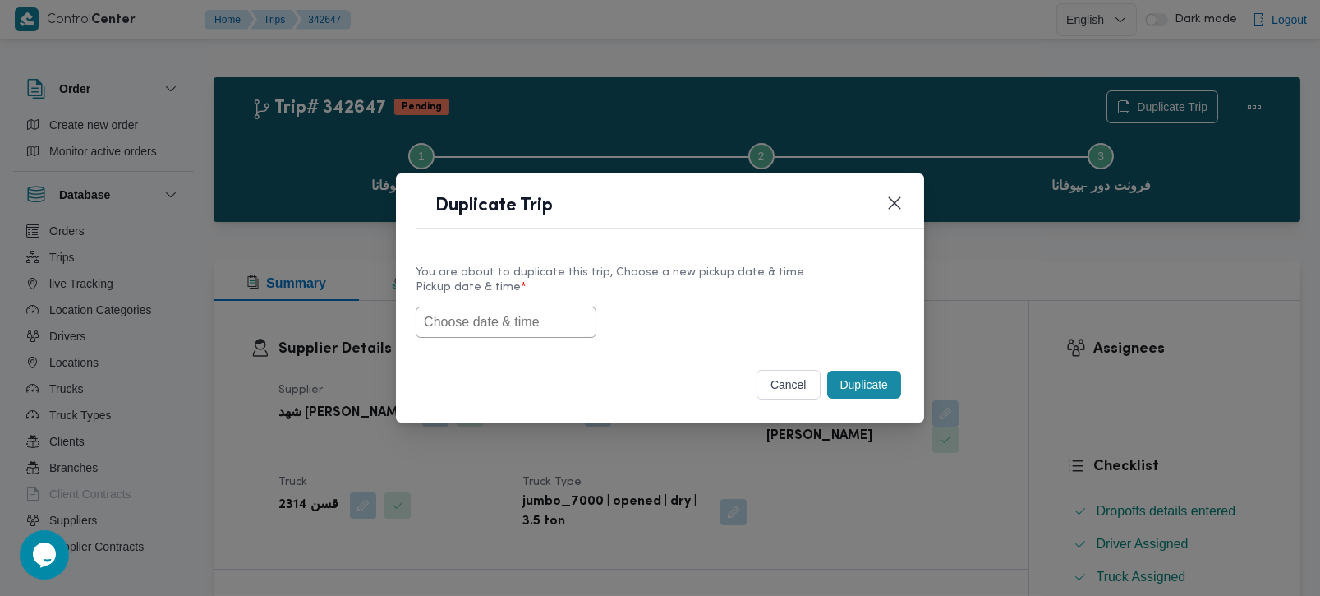
click at [552, 306] on input "text" at bounding box center [506, 321] width 181 height 31
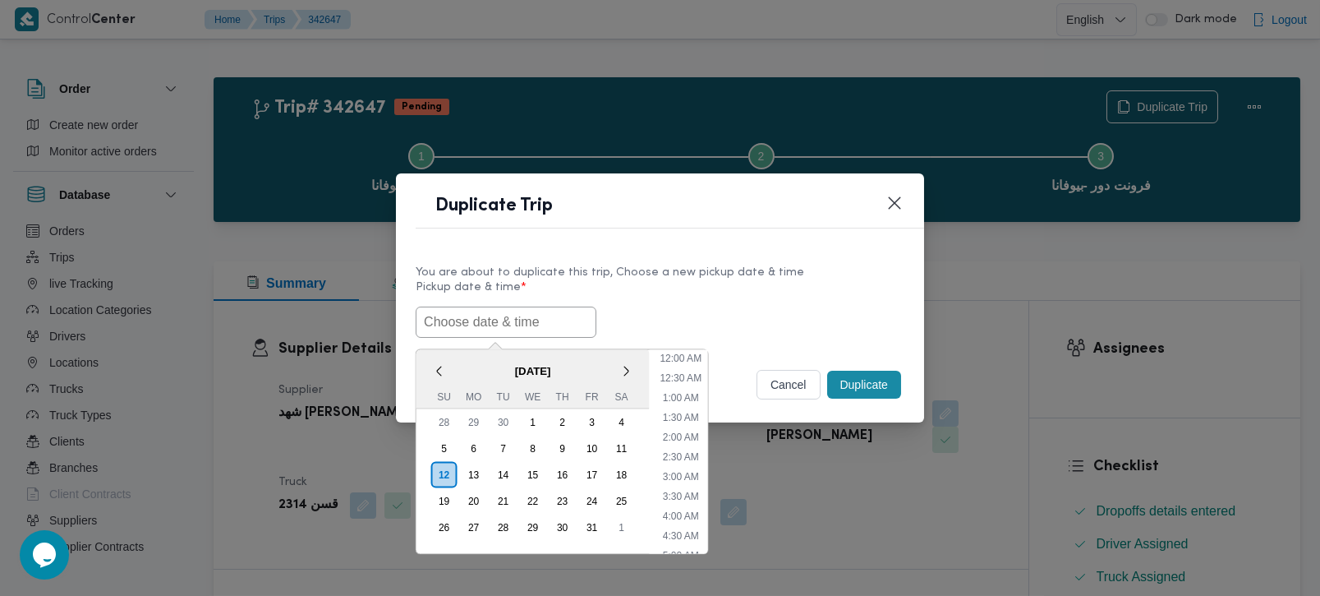
paste input "[DATE] 7:00AM"
type input "[DATE] 7:00AM"
click at [825, 293] on label "Pickup date & time *" at bounding box center [660, 293] width 489 height 25
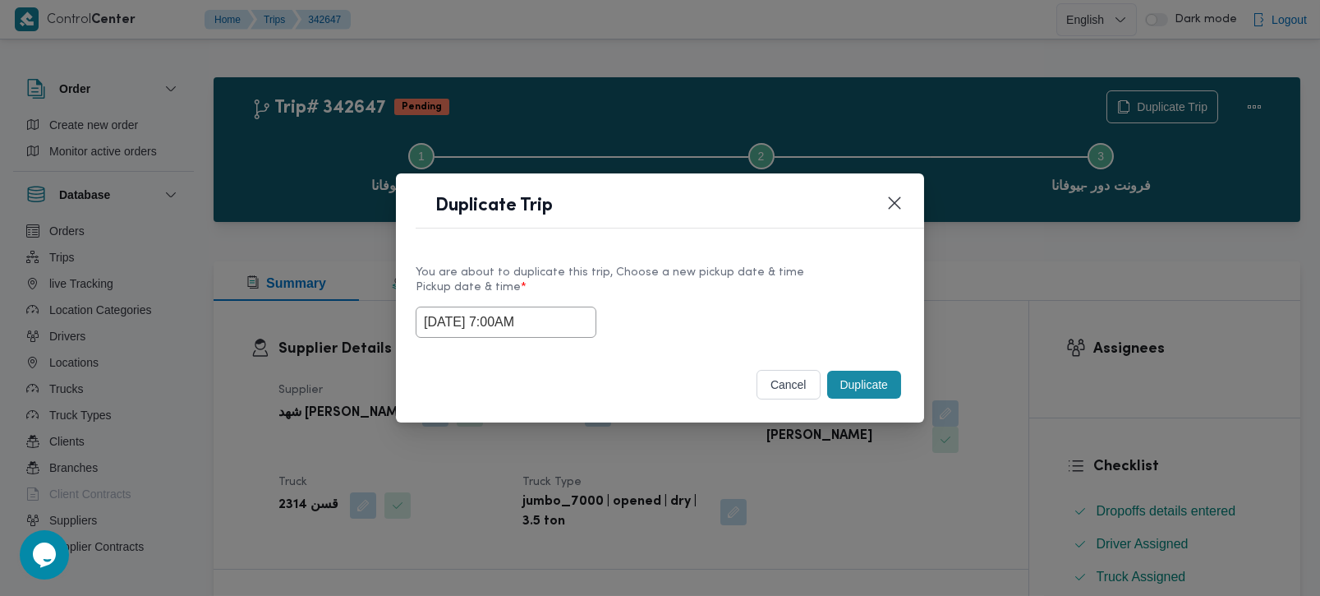
click at [889, 381] on button "Duplicate" at bounding box center [864, 384] width 74 height 28
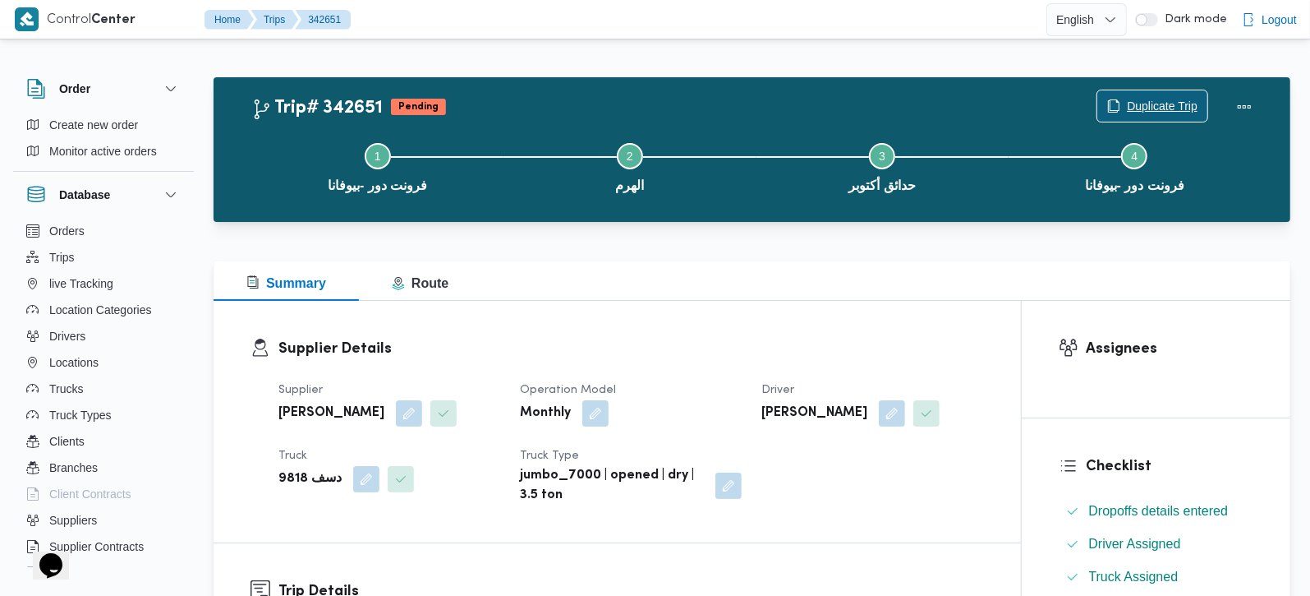
click at [1173, 97] on span "Duplicate Trip" at bounding box center [1162, 106] width 71 height 20
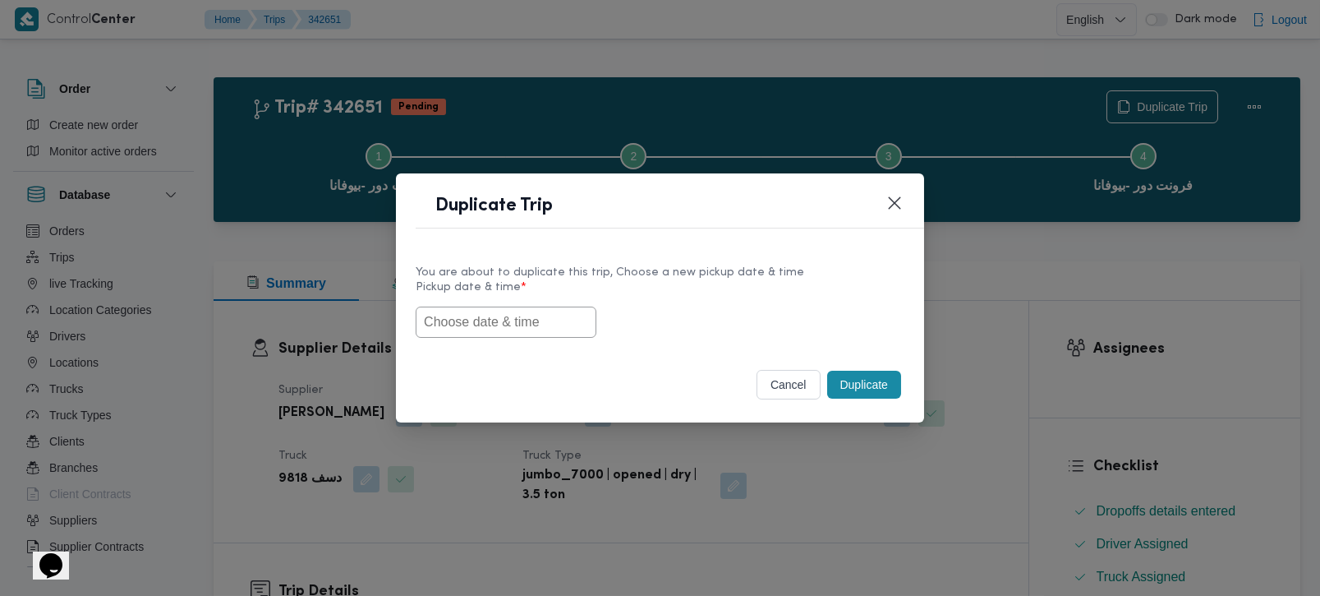
click at [481, 314] on input "text" at bounding box center [506, 321] width 181 height 31
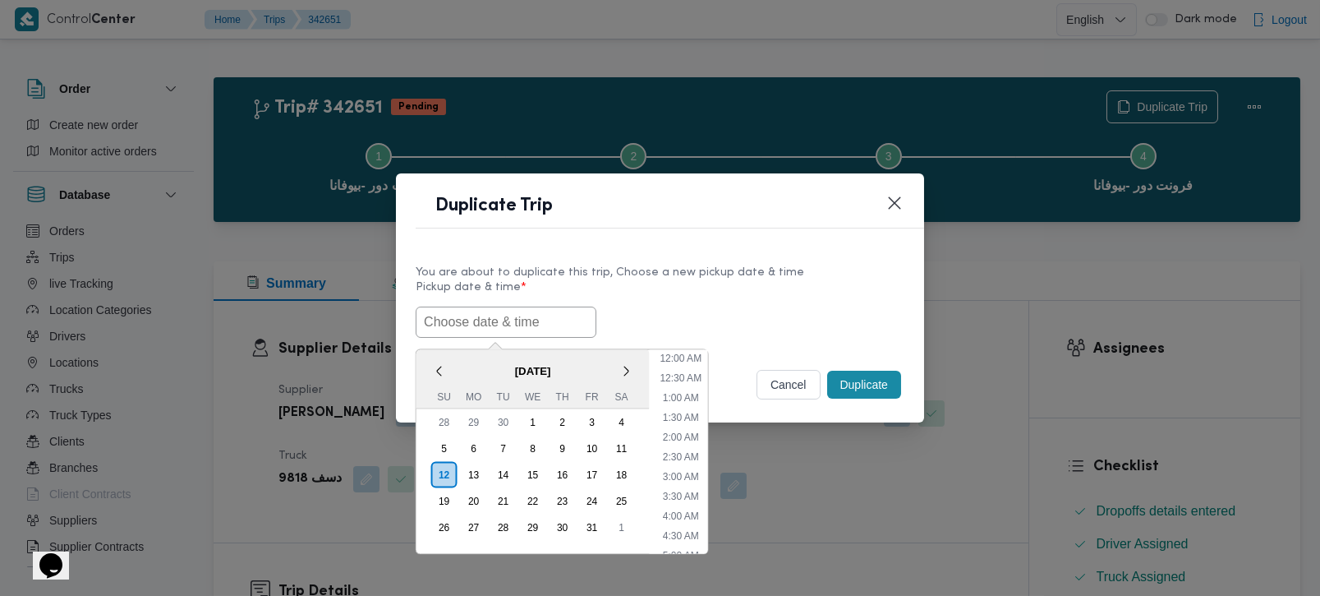
paste input "[DATE] 7:00AM"
type input "[DATE] 7:00AM"
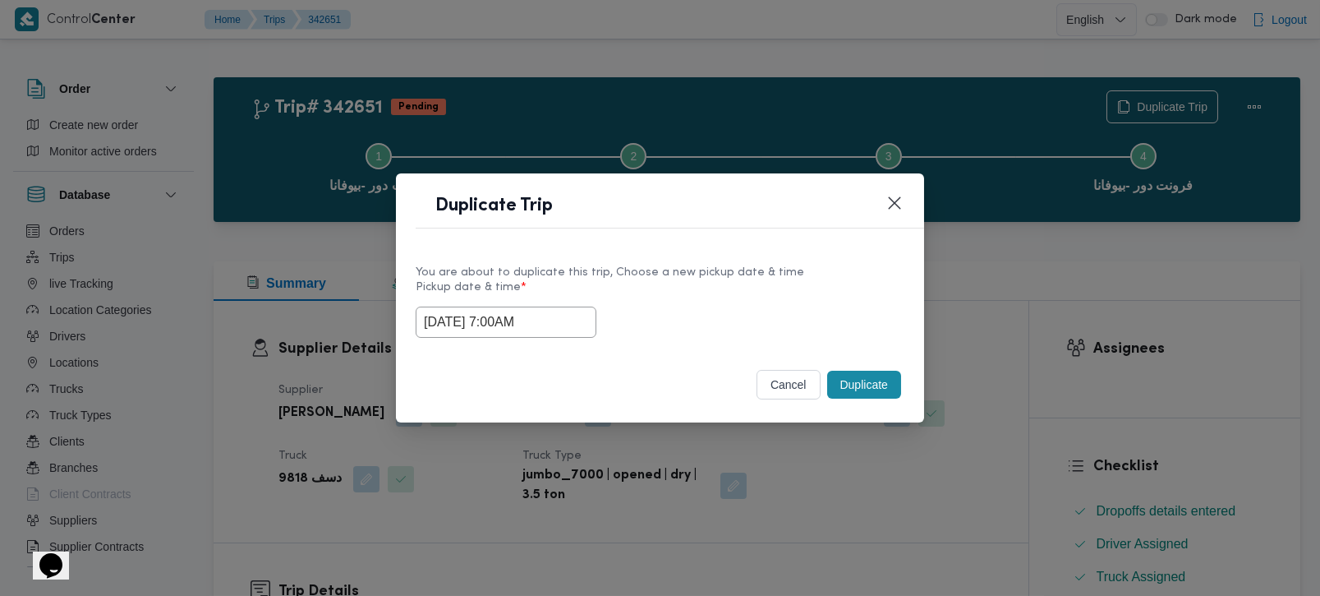
click at [742, 307] on div "[DATE] 7:00AM" at bounding box center [660, 321] width 489 height 31
click at [845, 373] on button "Duplicate" at bounding box center [864, 384] width 74 height 28
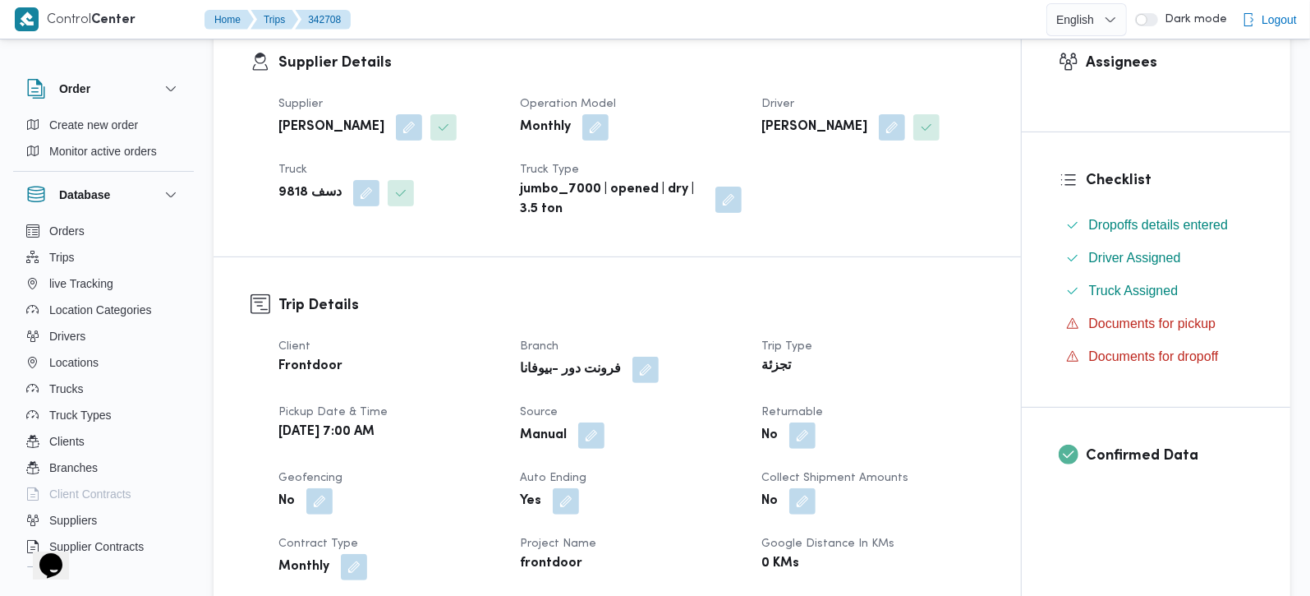
scroll to position [289, 0]
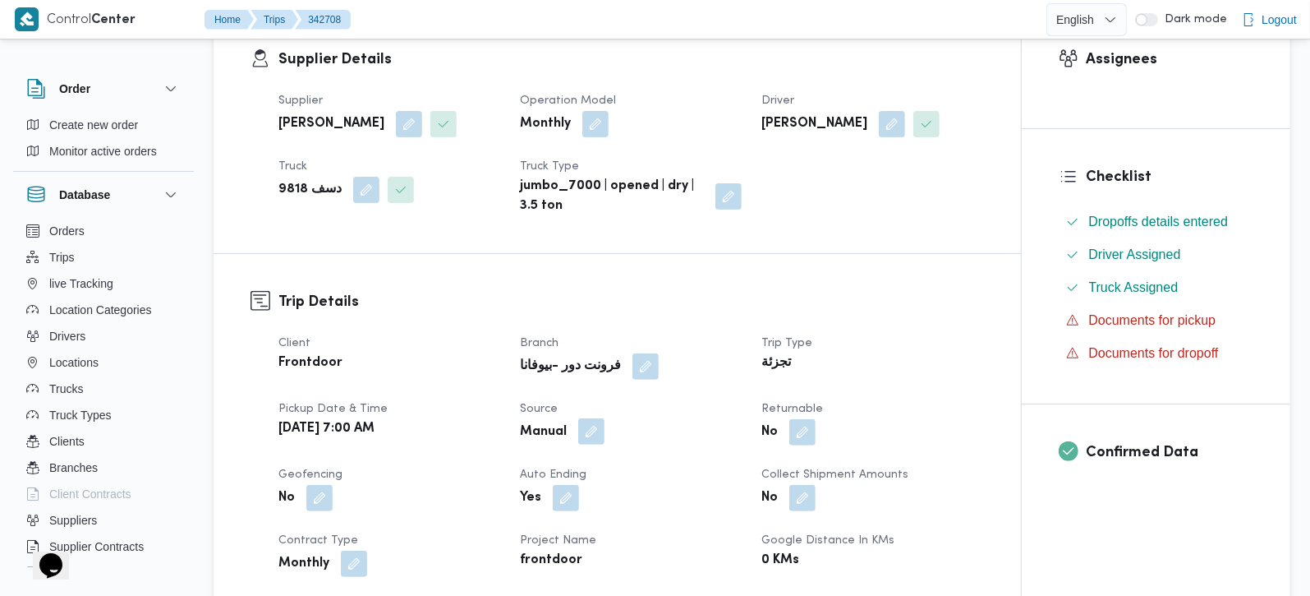
click at [578, 435] on button "button" at bounding box center [591, 431] width 26 height 26
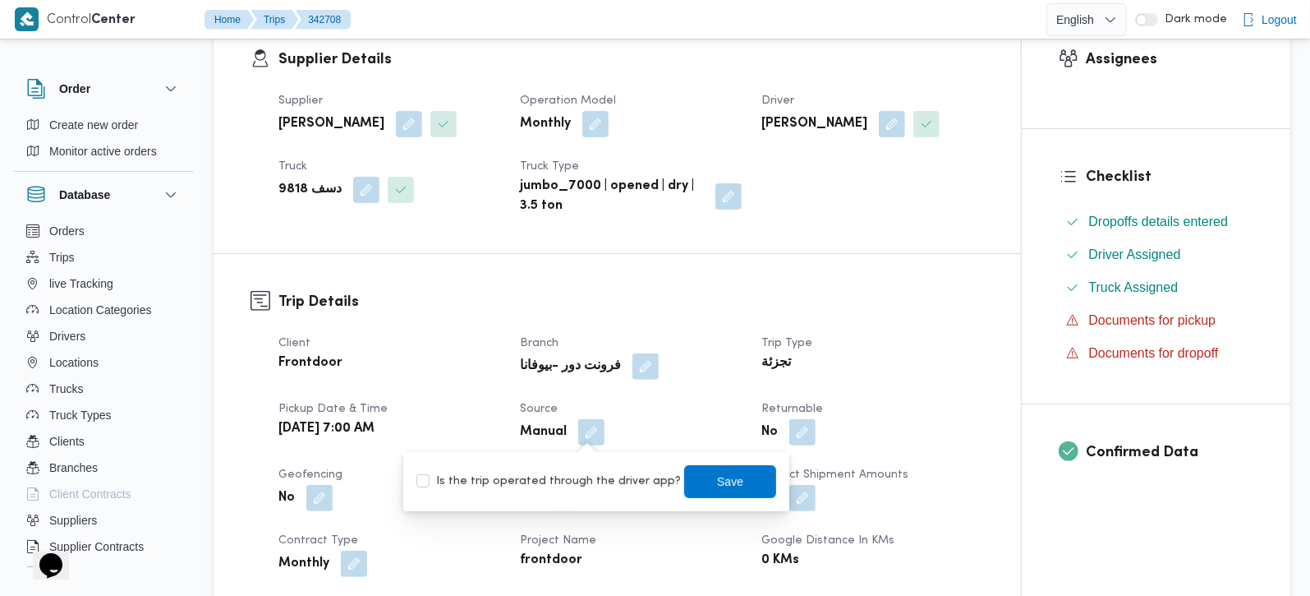
click at [582, 490] on div "Is the trip operated through the driver app? Save" at bounding box center [596, 481] width 363 height 36
click at [637, 488] on label "Is the trip operated through the driver app?" at bounding box center [548, 481] width 264 height 20
checkbox input "true"
click at [717, 477] on span "Save" at bounding box center [730, 481] width 26 height 20
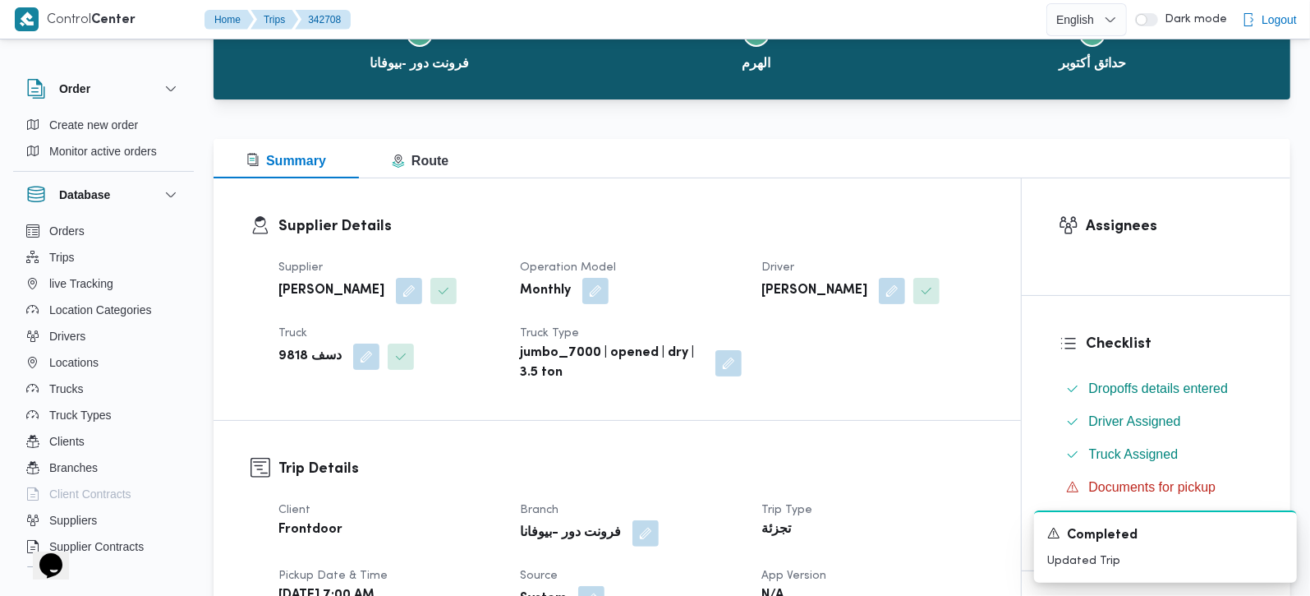
scroll to position [0, 0]
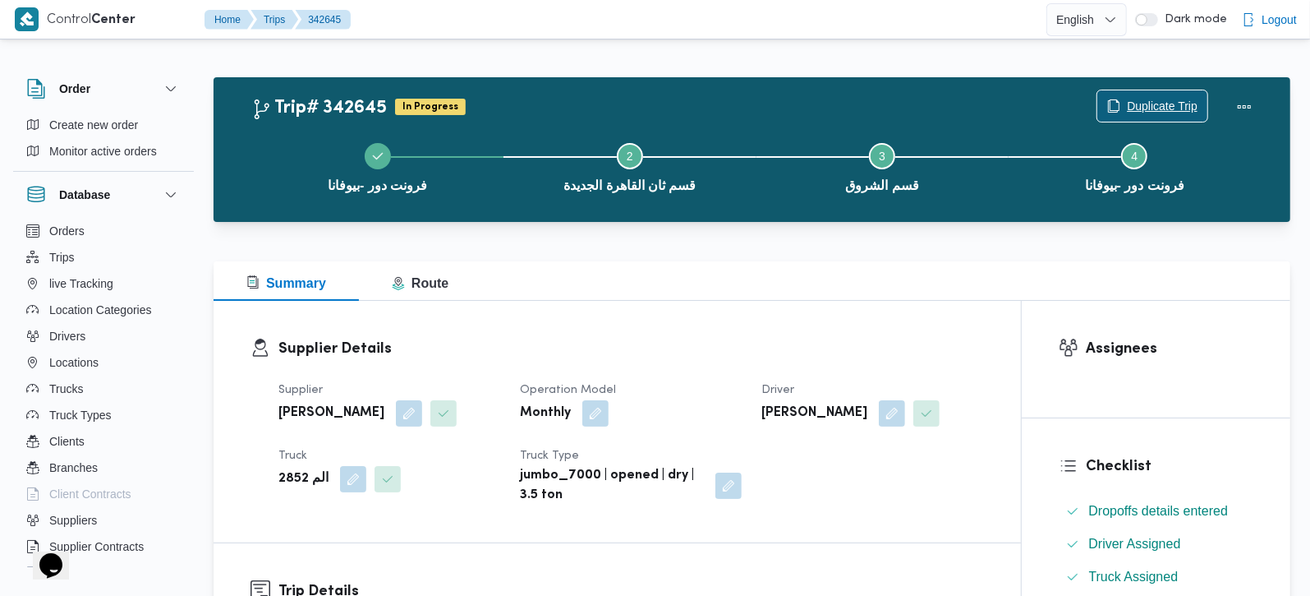
click at [1134, 98] on span "Duplicate Trip" at bounding box center [1162, 106] width 71 height 20
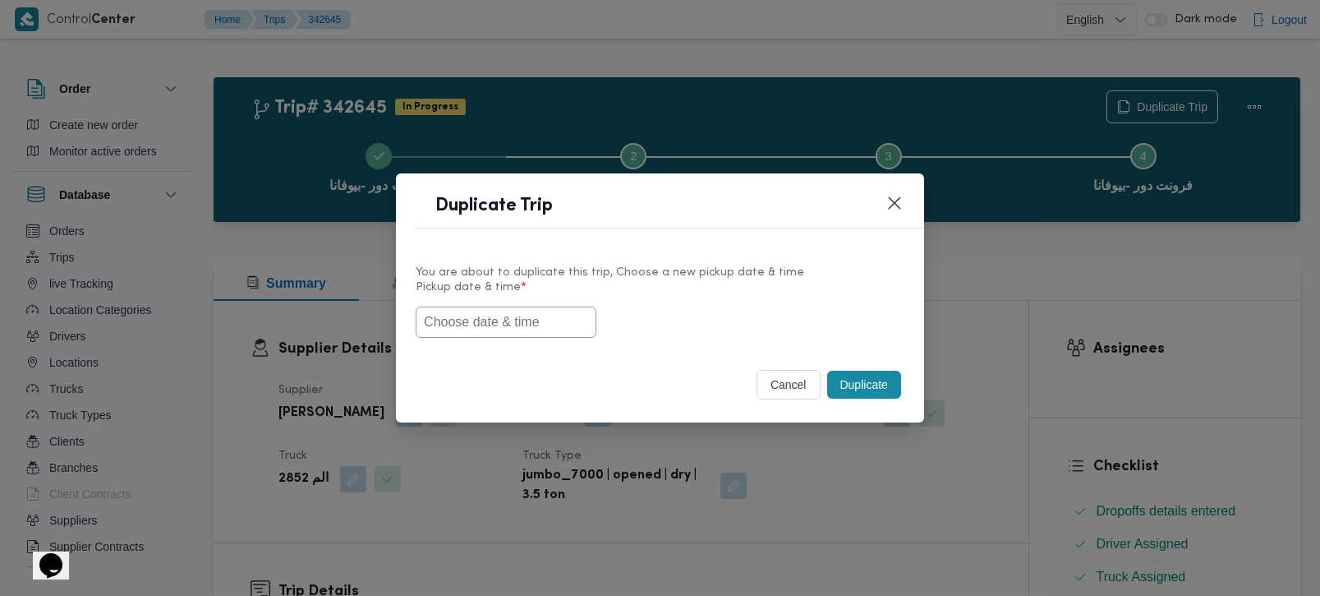
click at [523, 321] on input "text" at bounding box center [506, 321] width 181 height 31
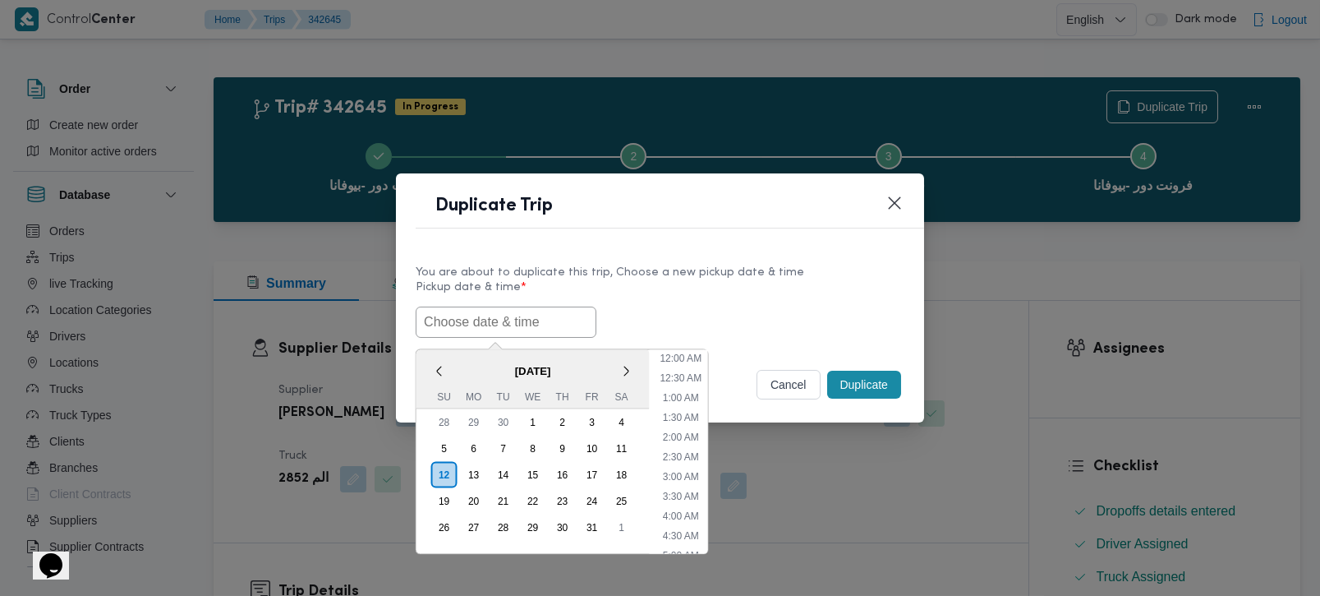
paste input "[DATE] 7:00AM"
type input "[DATE] 7:00AM"
click at [813, 283] on label "Pickup date & time *" at bounding box center [660, 293] width 489 height 25
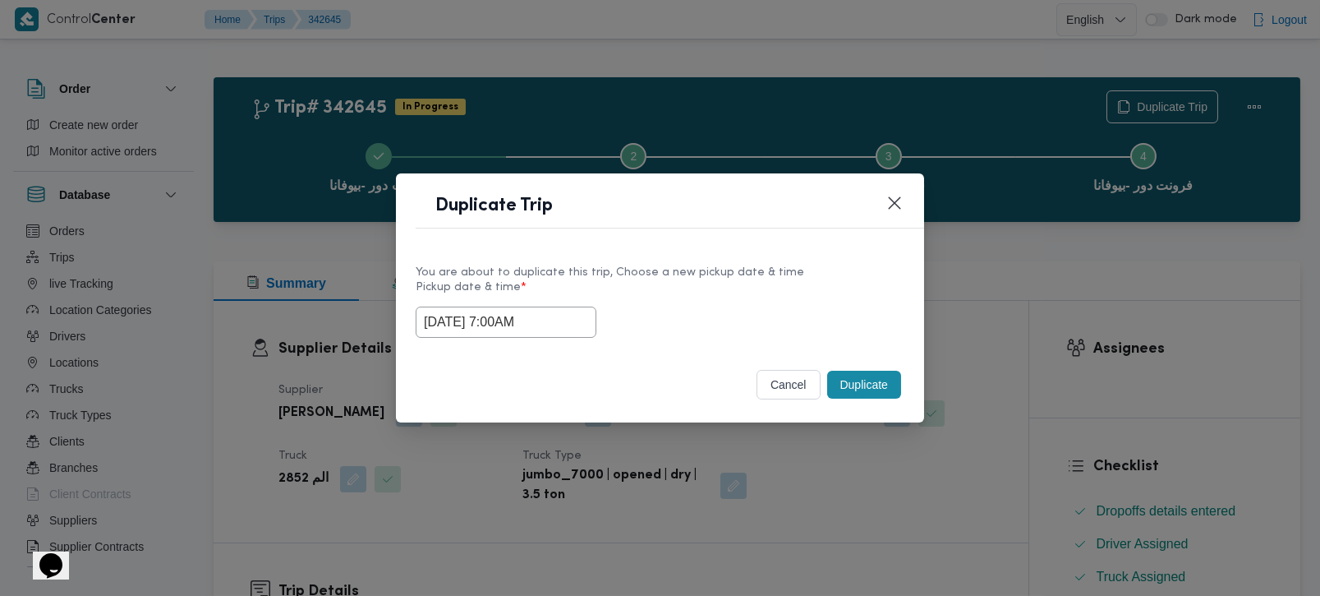
click at [836, 377] on button "Duplicate" at bounding box center [864, 384] width 74 height 28
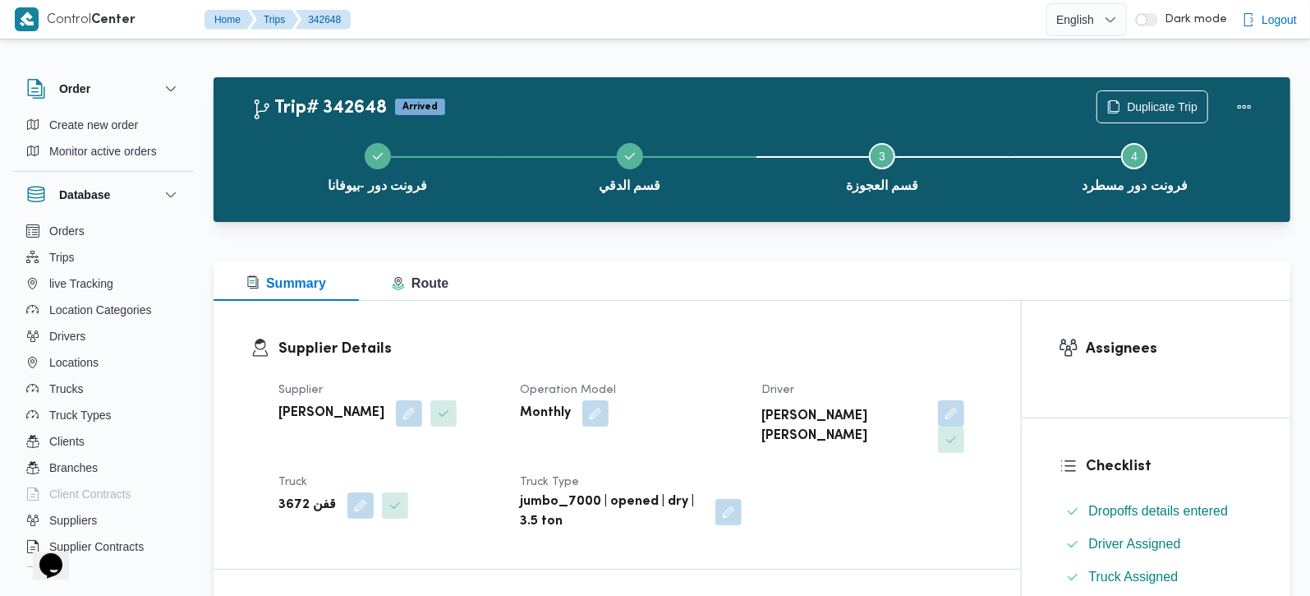
click at [1154, 113] on div "فرونت دور -بيوفانا قسم الدقي Step 3 is incomplete 3 قسم العجوزة Step 4 is incom…" at bounding box center [755, 165] width 1029 height 105
click at [1152, 102] on span "Duplicate Trip" at bounding box center [1162, 106] width 71 height 20
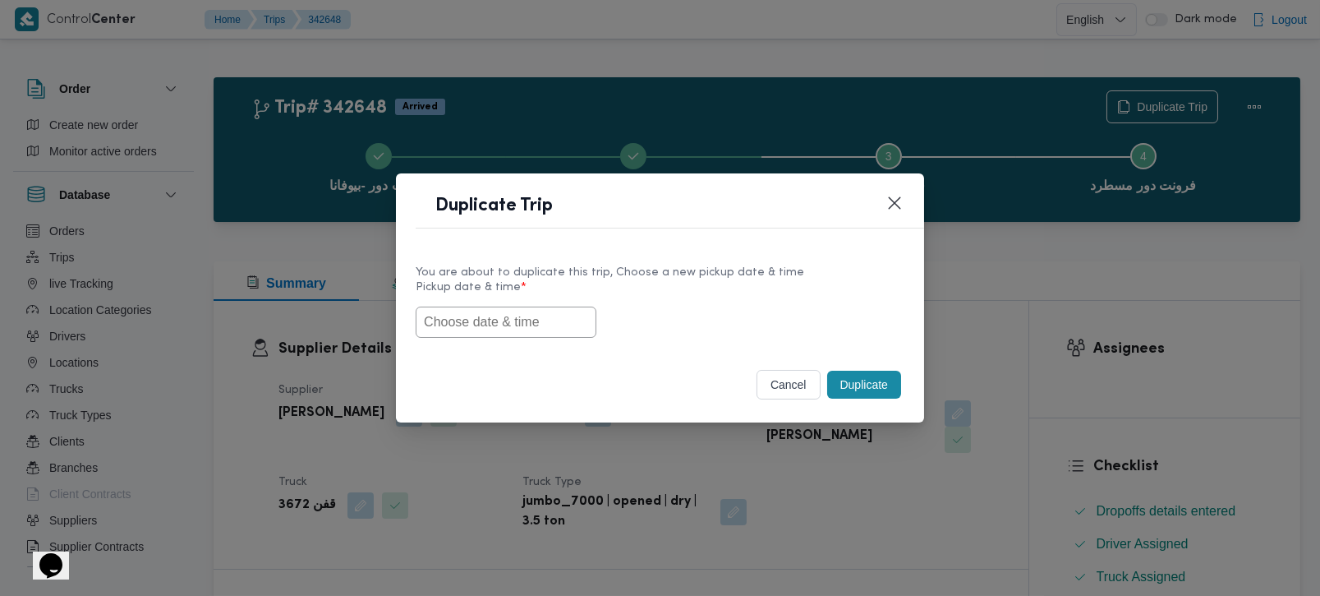
click at [499, 329] on input "text" at bounding box center [506, 321] width 181 height 31
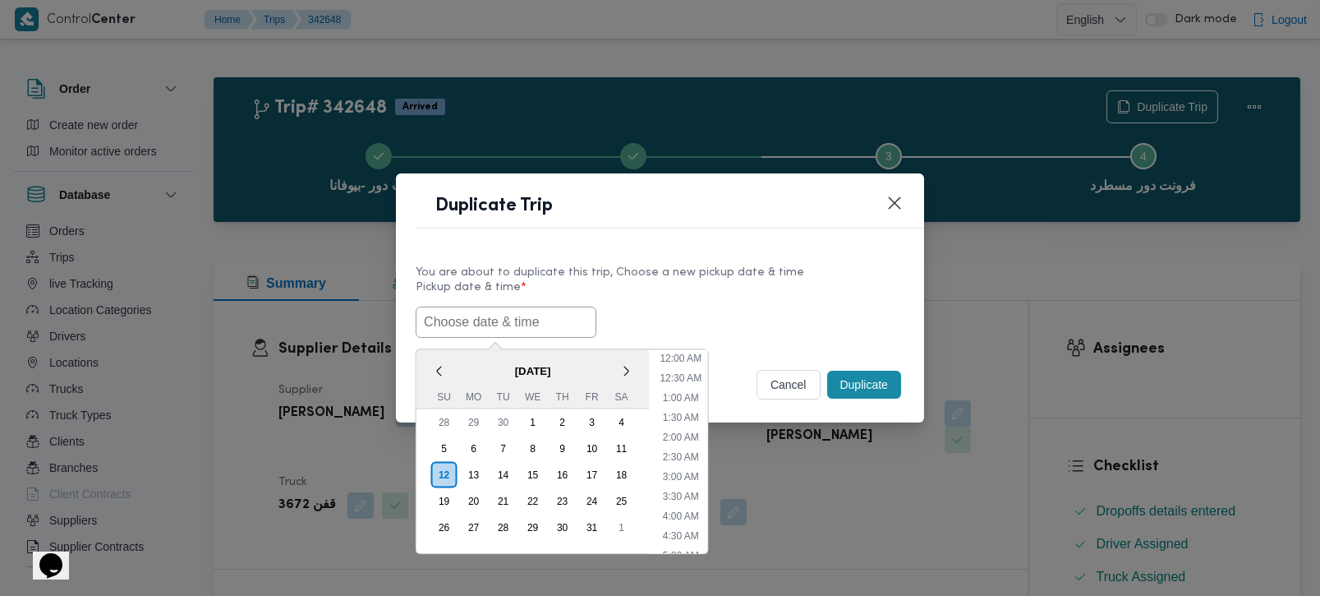
paste input "[DATE] 7:00AM"
type input "[DATE] 7:00AM"
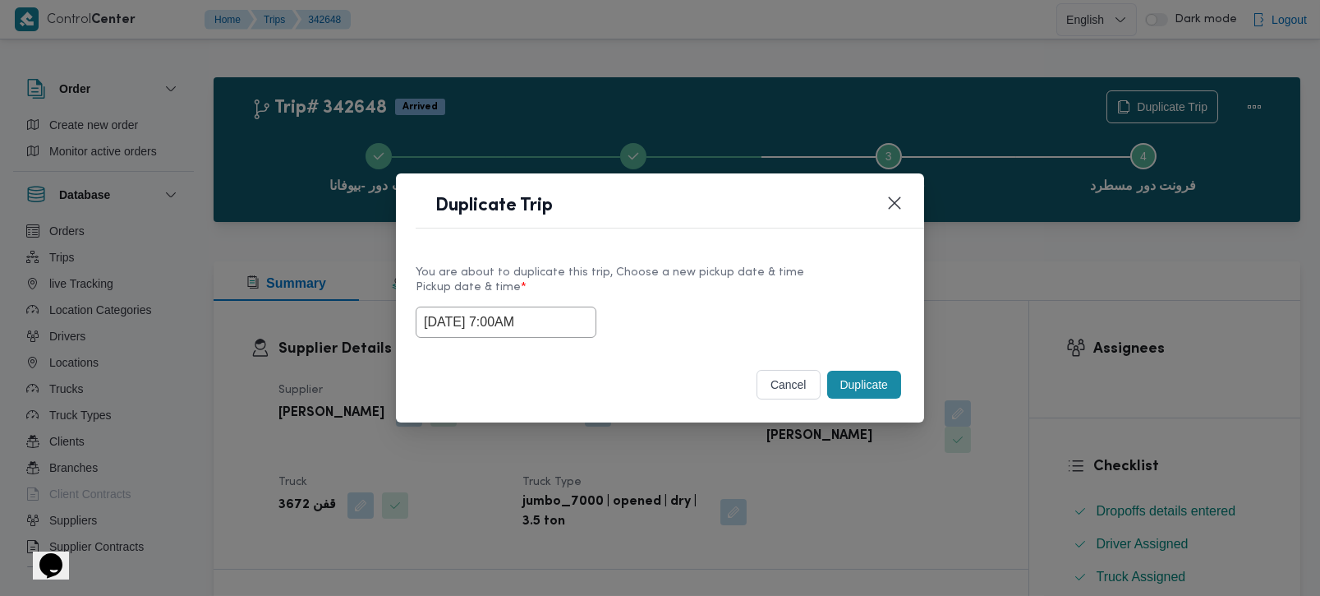
click at [900, 283] on div "You are about to duplicate this trip, Choose a new pickup date & time Pickup da…" at bounding box center [660, 300] width 528 height 105
click at [855, 375] on button "Duplicate" at bounding box center [864, 384] width 74 height 28
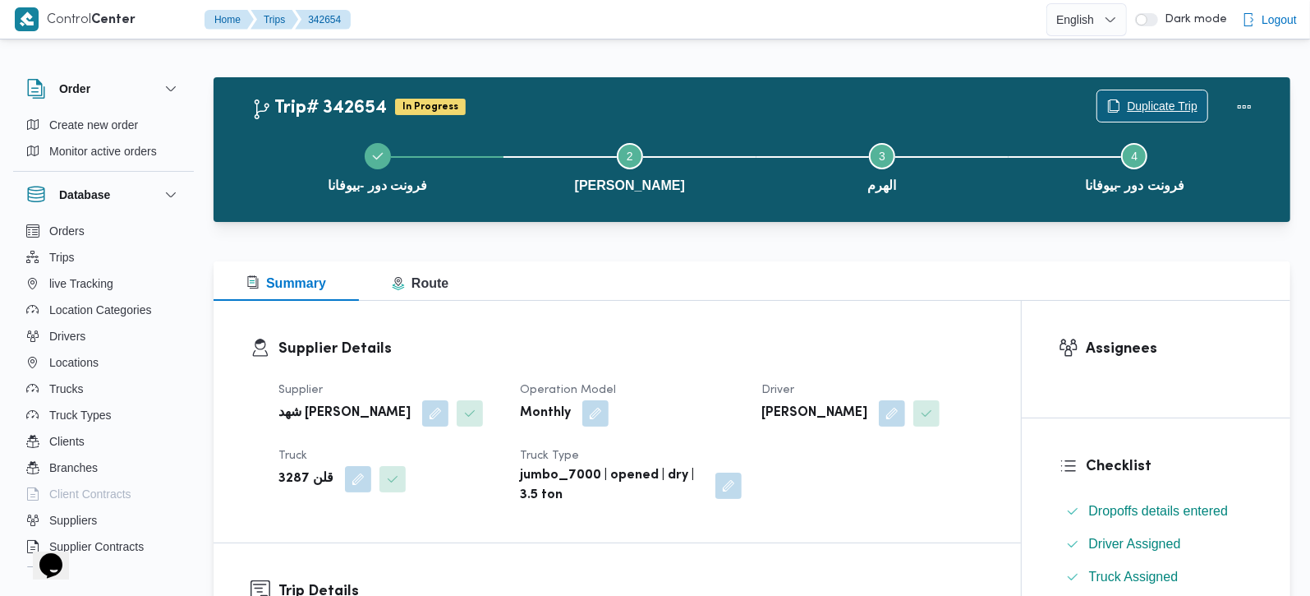
click at [1168, 98] on span "Duplicate Trip" at bounding box center [1162, 106] width 71 height 20
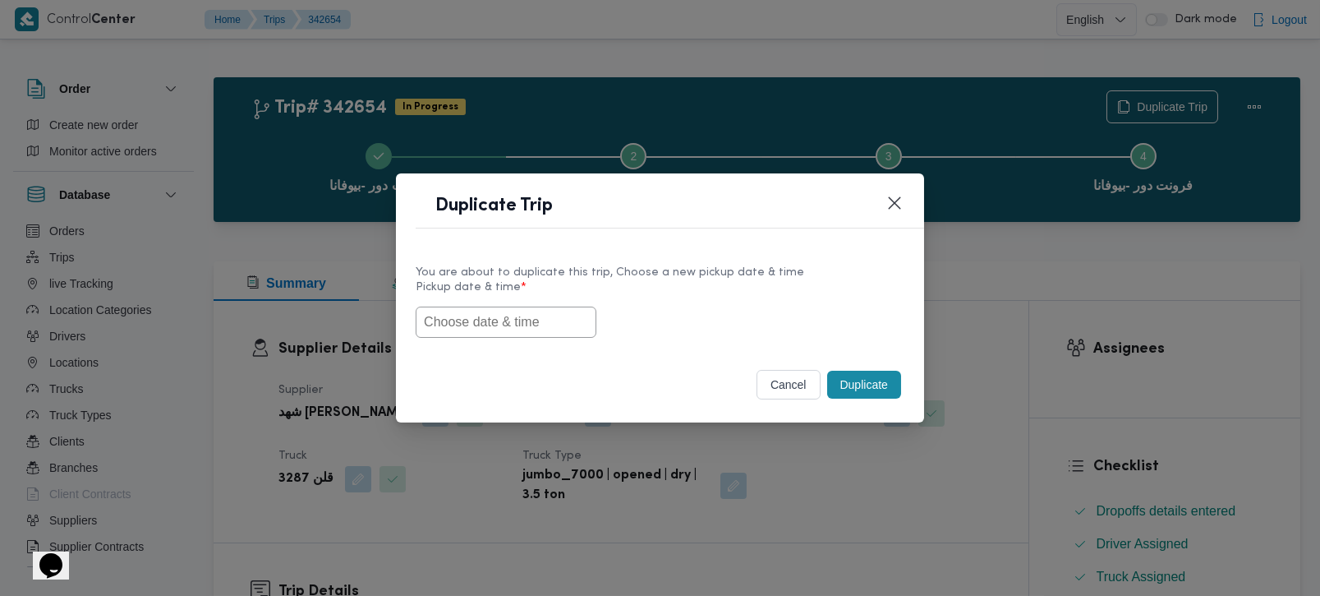
click at [527, 328] on input "text" at bounding box center [506, 321] width 181 height 31
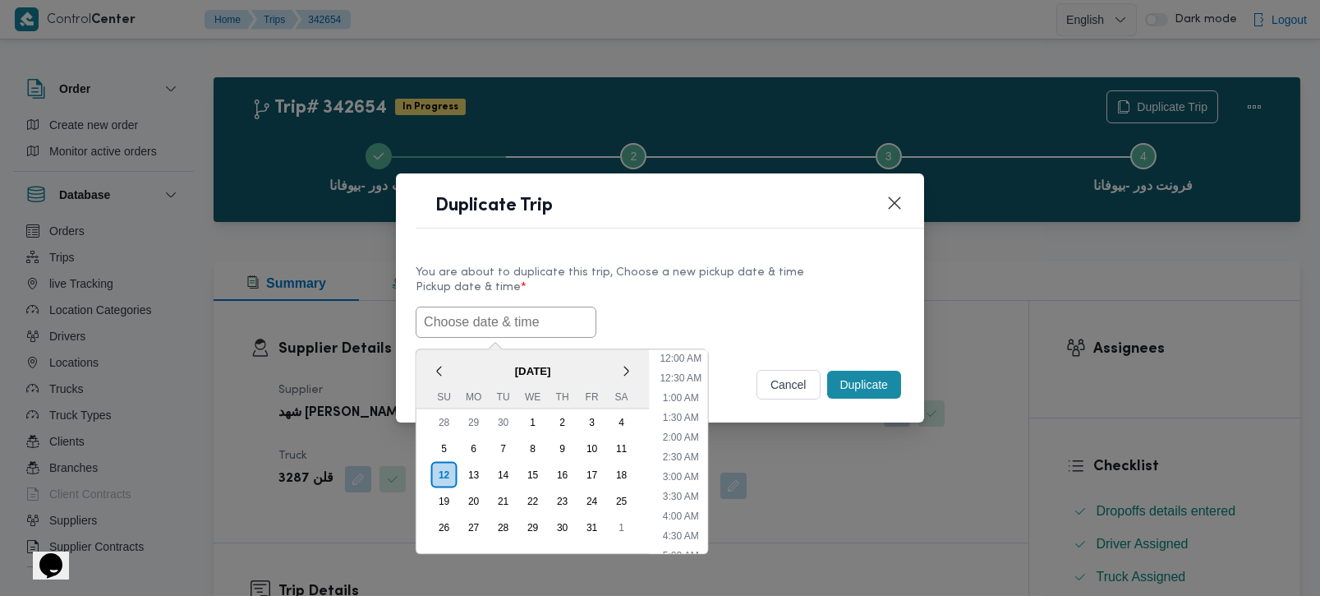
paste input "[DATE] 7:00AM"
type input "[DATE] 7:00AM"
click at [661, 309] on div "[DATE] 7:00AM < [DATE] > Su Mo Tu We Th Fr Sa 28 29 30 1 2 3 4 5 6 7 8 9 10 11 …" at bounding box center [660, 321] width 489 height 31
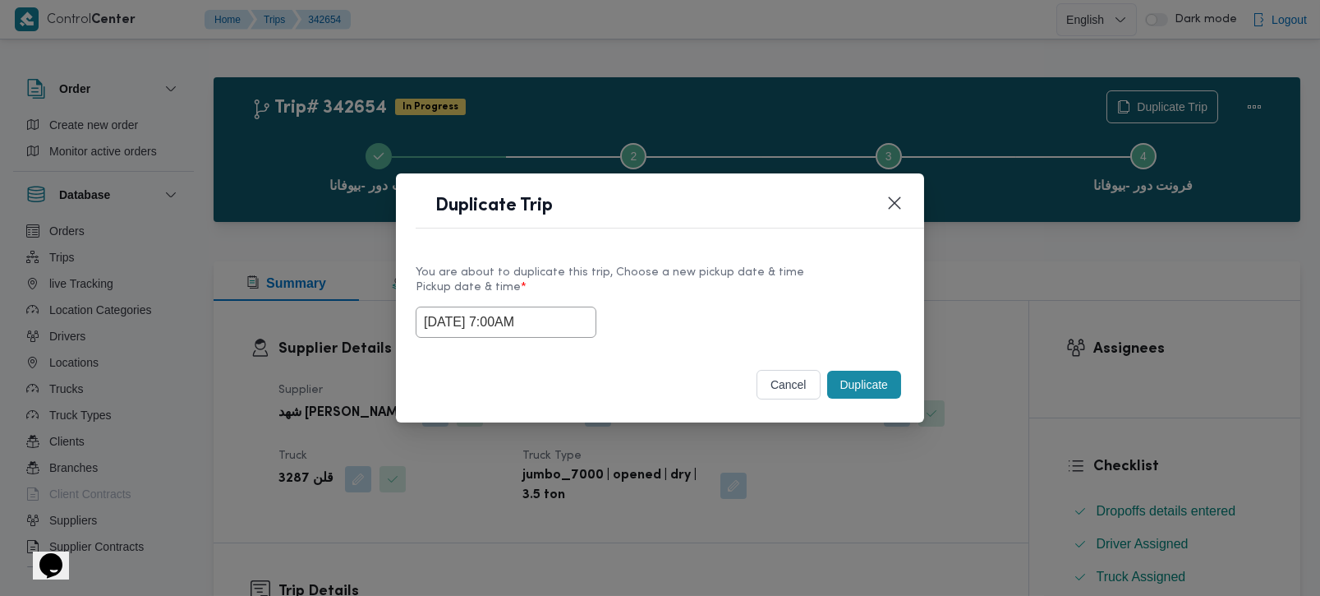
click at [849, 379] on button "Duplicate" at bounding box center [864, 384] width 74 height 28
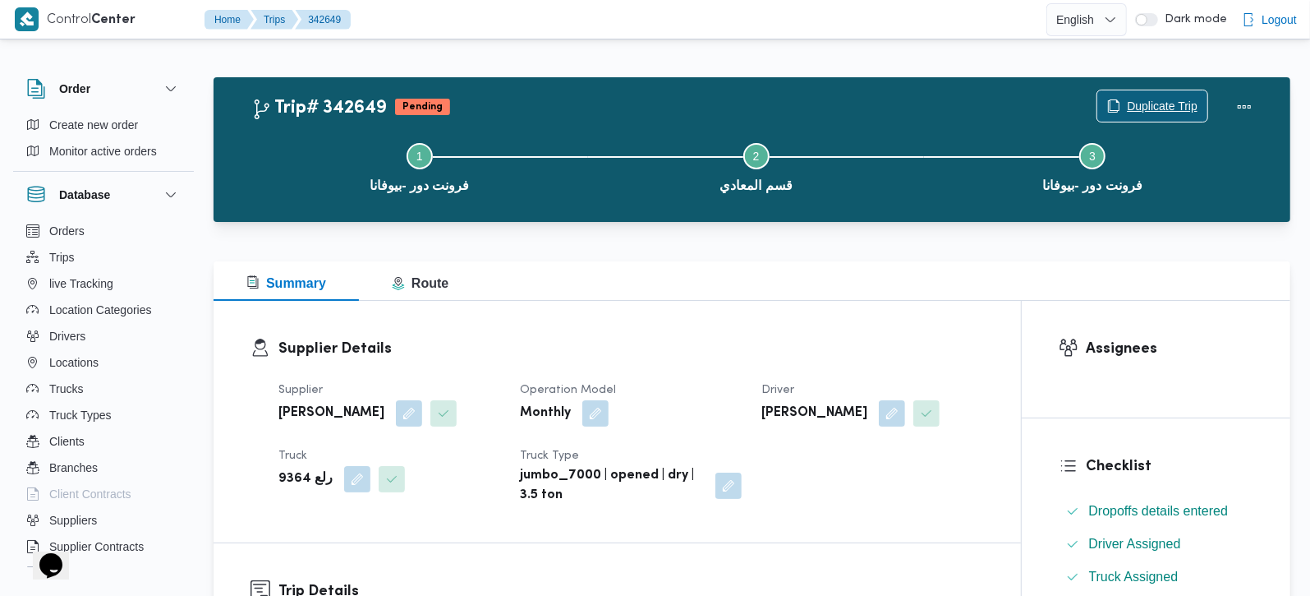
click at [1148, 100] on span "Duplicate Trip" at bounding box center [1162, 106] width 71 height 20
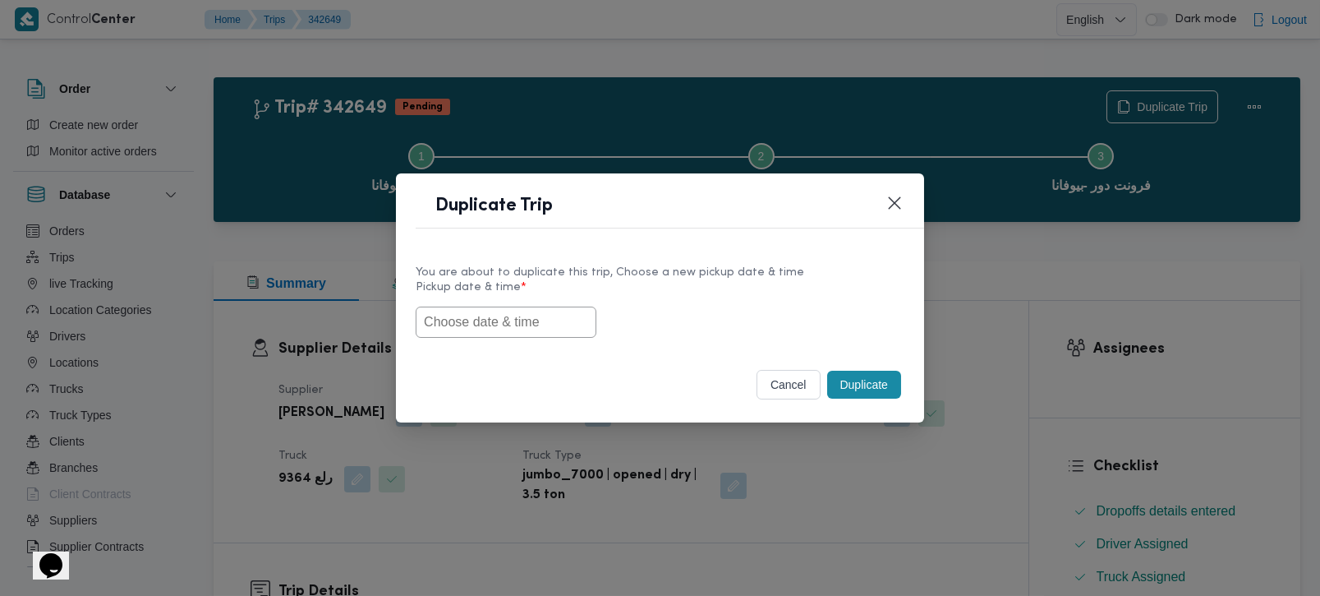
click at [488, 325] on input "text" at bounding box center [506, 321] width 181 height 31
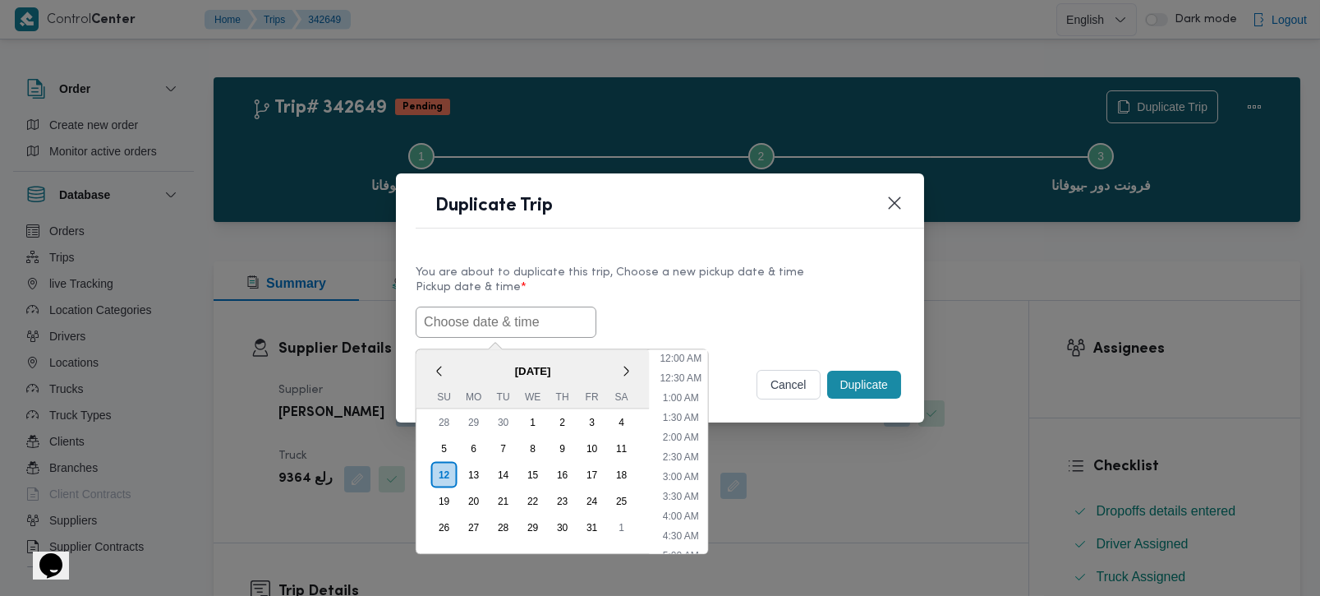
paste input "[DATE] 7:00AM"
type input "[DATE] 7:00AM"
click at [822, 310] on div "[DATE] 7:00AM < [DATE] > Su Mo Tu We Th Fr Sa 28 29 30 1 2 3 4 5 6 7 8 9 10 11 …" at bounding box center [660, 321] width 489 height 31
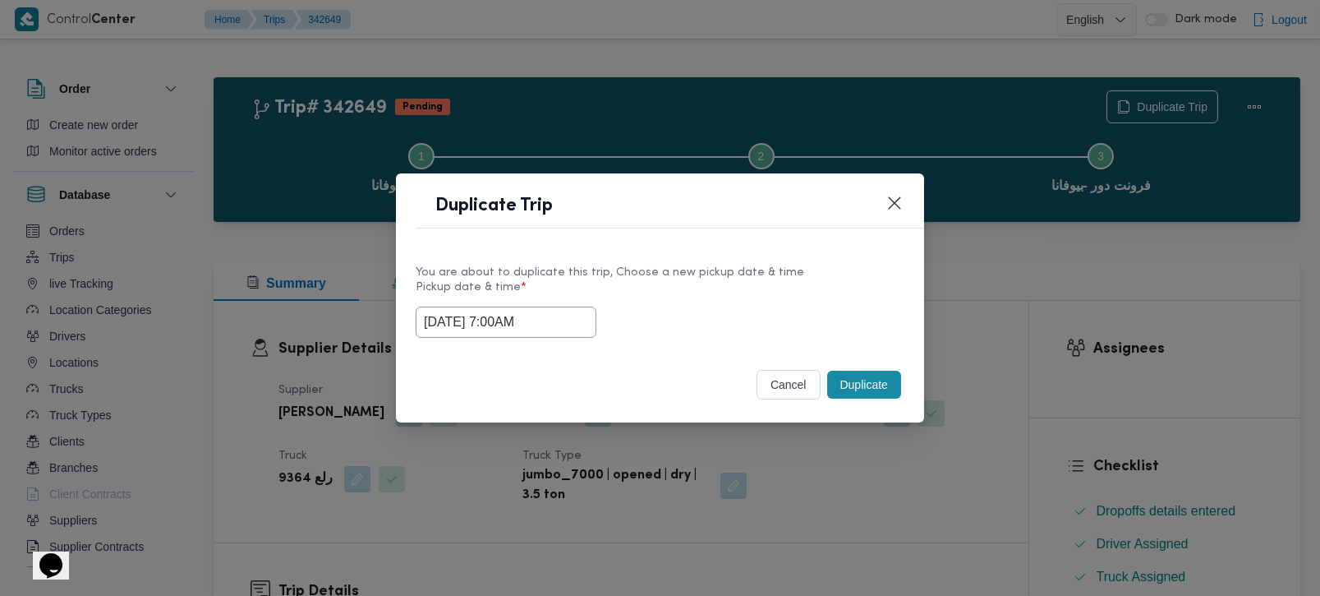
click at [870, 408] on div "cancel Duplicate" at bounding box center [660, 387] width 528 height 69
click at [869, 393] on button "Duplicate" at bounding box center [864, 384] width 74 height 28
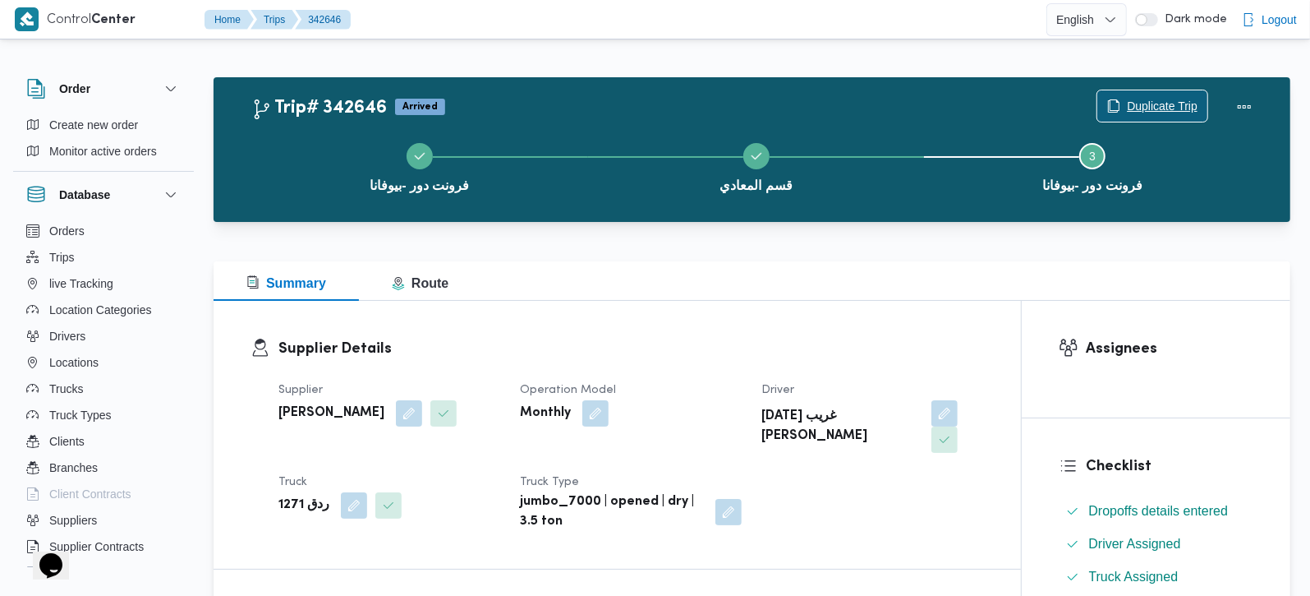
click at [1157, 100] on span "Duplicate Trip" at bounding box center [1162, 106] width 71 height 20
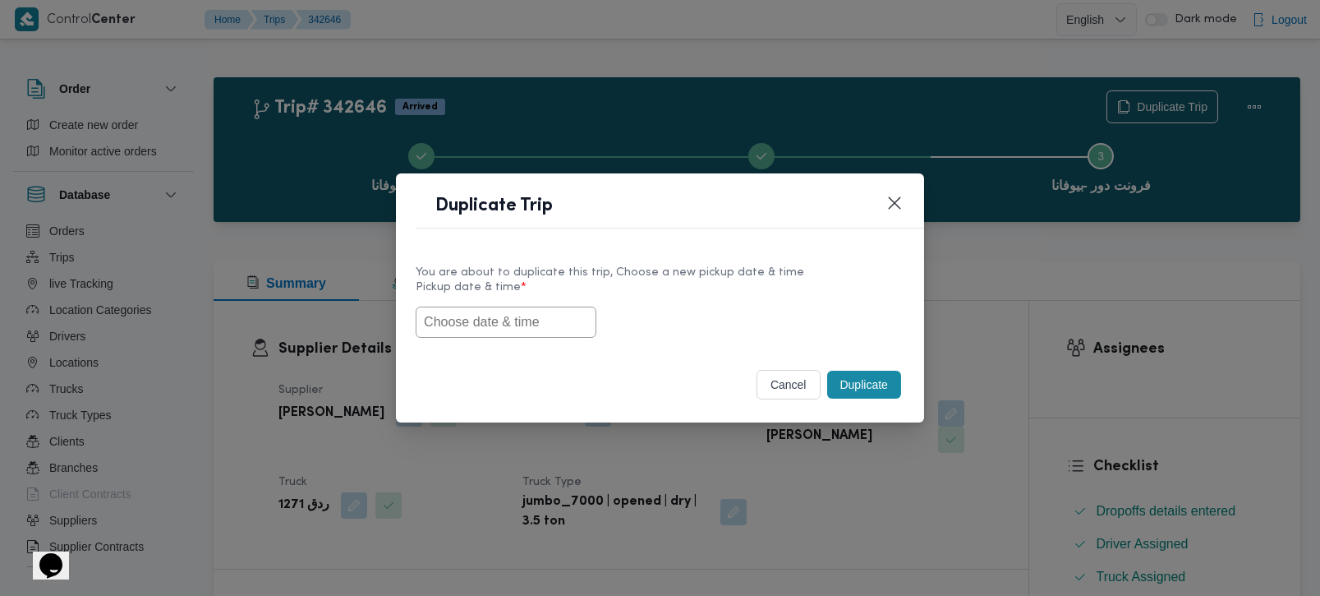
click at [495, 335] on input "text" at bounding box center [506, 321] width 181 height 31
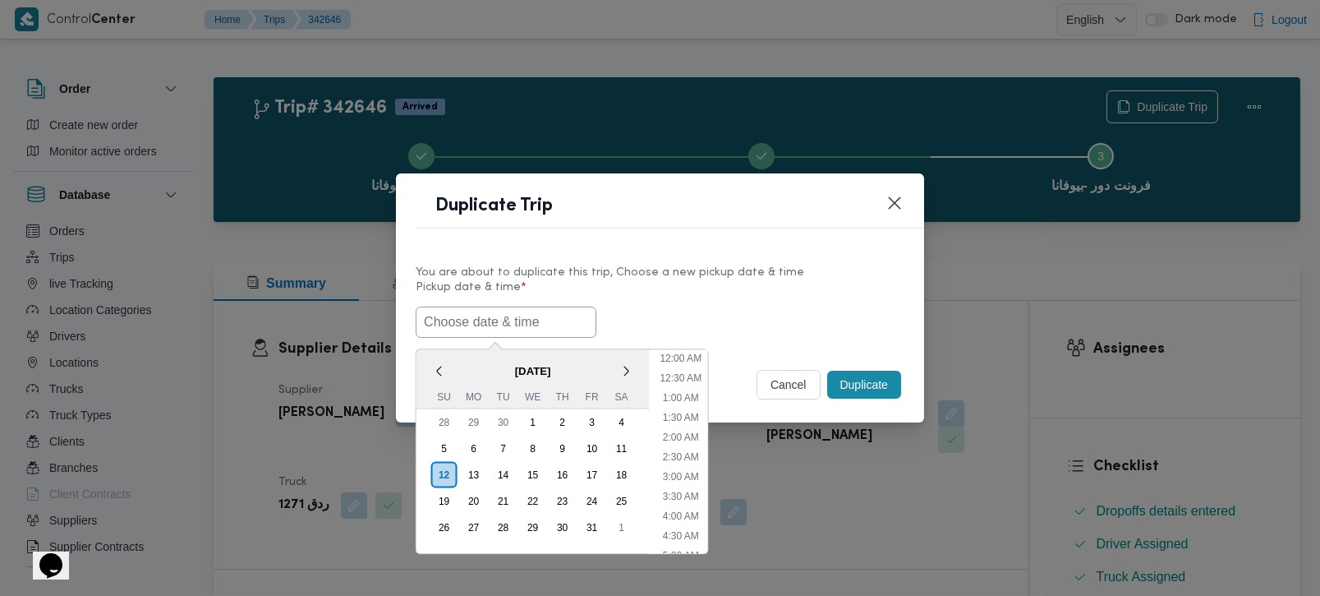
click at [495, 335] on input "text" at bounding box center [506, 321] width 181 height 31
paste input "12/10/2025 7:00AM"
type input "12/10/2025 7:00AM"
click at [801, 309] on div "12/10/2025 7:00AM < October 2025 > Su Mo Tu We Th Fr Sa 28 29 30 1 2 3 4 5 6 7 …" at bounding box center [660, 321] width 489 height 31
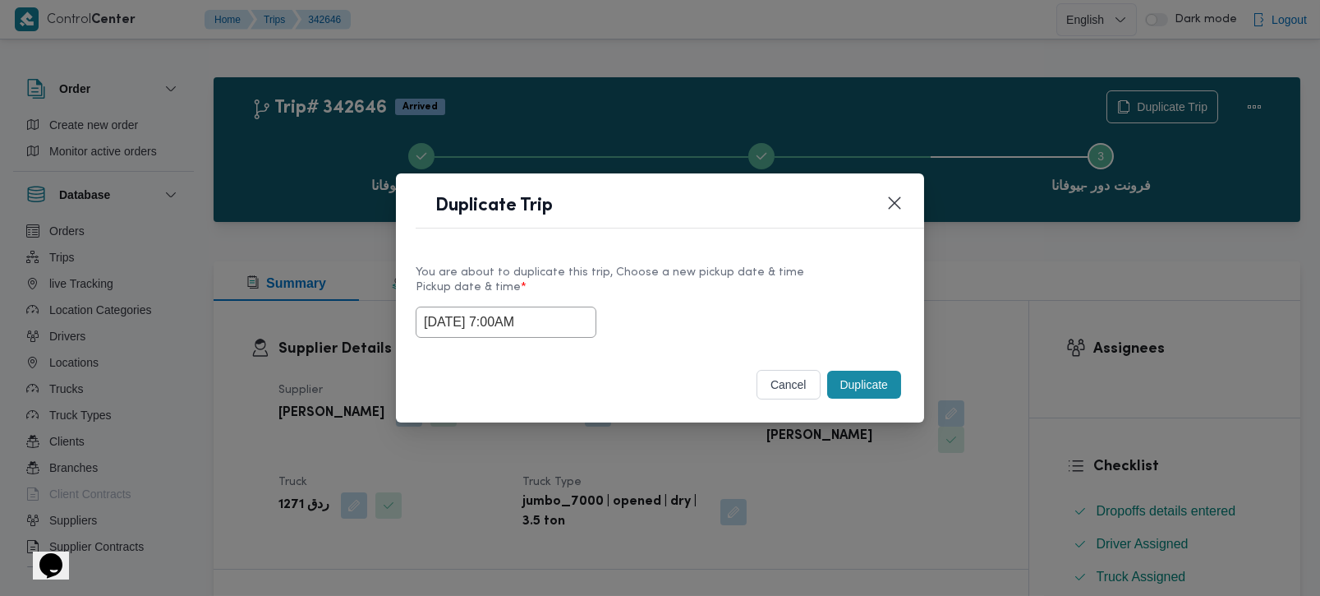
click at [839, 375] on button "Duplicate" at bounding box center [864, 384] width 74 height 28
